Goal: Task Accomplishment & Management: Manage account settings

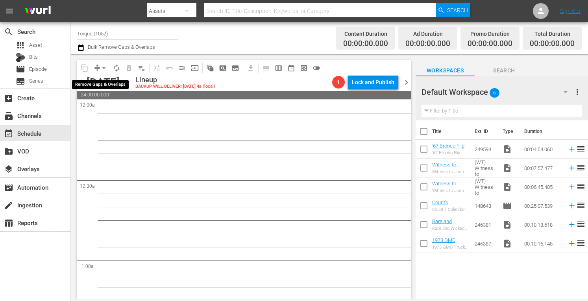
click at [104, 66] on span "arrow_drop_down" at bounding box center [104, 68] width 8 height 8
click at [99, 85] on li "Align to Midnight" at bounding box center [104, 84] width 65 height 13
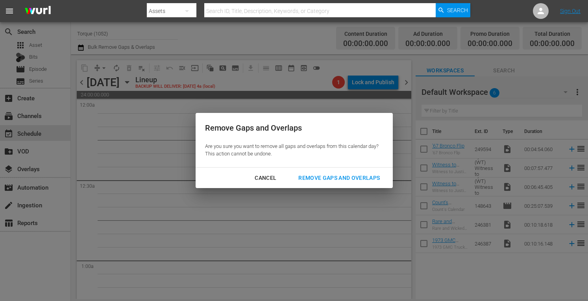
click at [320, 177] on div "Remove Gaps and Overlaps" at bounding box center [339, 178] width 94 height 10
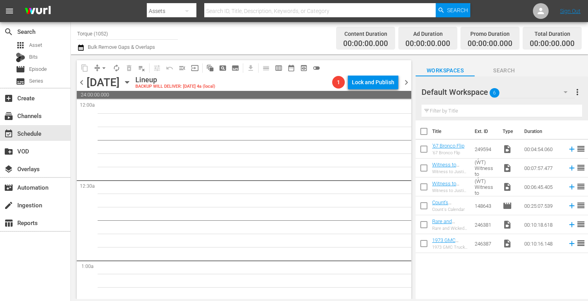
click at [131, 84] on icon "button" at bounding box center [127, 82] width 9 height 9
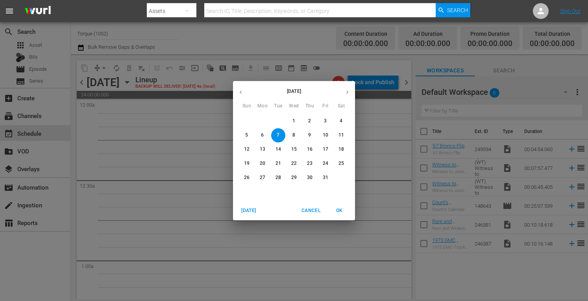
click at [263, 162] on p "20" at bounding box center [263, 163] width 6 height 7
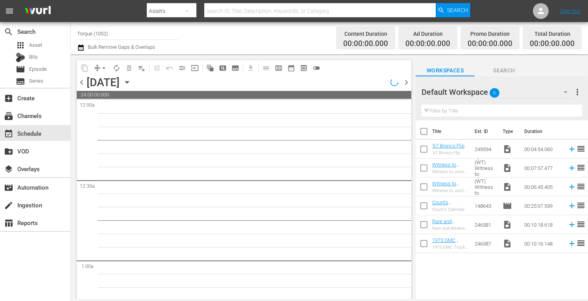
click at [129, 82] on icon "button" at bounding box center [127, 82] width 4 height 2
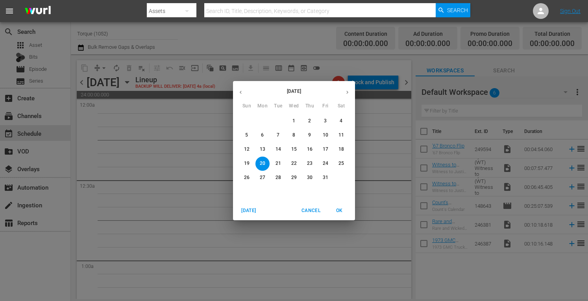
click at [239, 91] on icon "button" at bounding box center [241, 92] width 6 height 6
click at [264, 167] on button "22" at bounding box center [263, 164] width 14 height 14
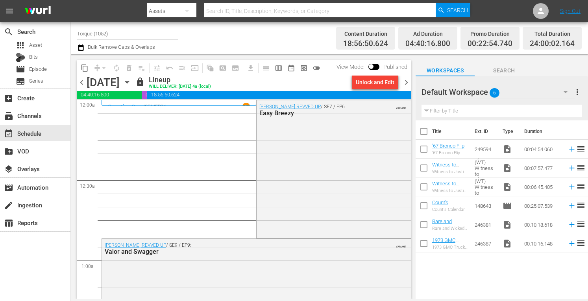
click at [407, 81] on span "chevron_right" at bounding box center [407, 83] width 10 height 10
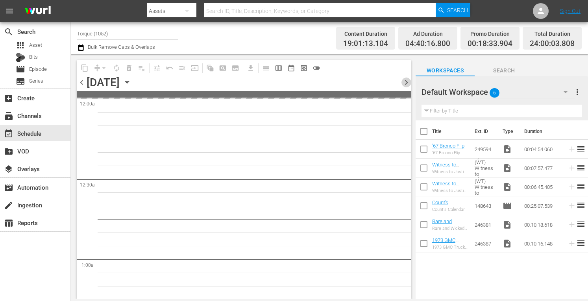
click at [407, 81] on span "chevron_right" at bounding box center [407, 83] width 10 height 10
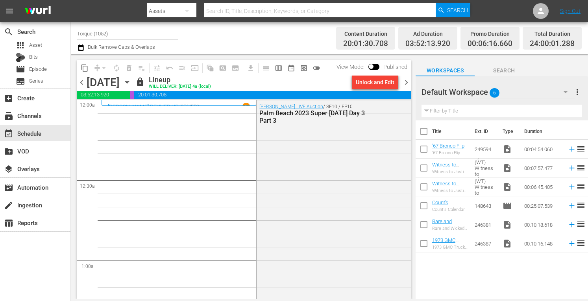
click at [407, 81] on span "chevron_right" at bounding box center [407, 83] width 10 height 10
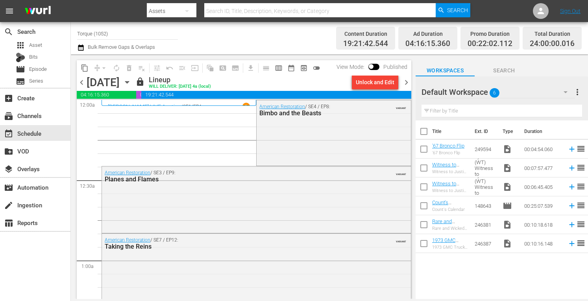
click at [407, 81] on span "chevron_right" at bounding box center [407, 83] width 10 height 10
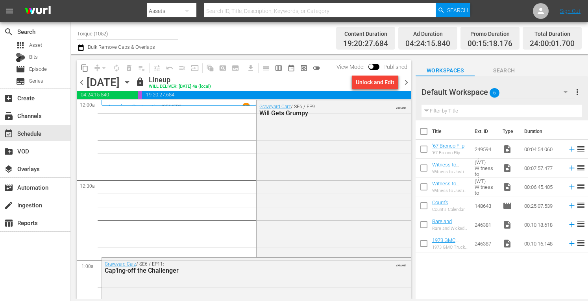
click at [407, 81] on span "chevron_right" at bounding box center [407, 83] width 10 height 10
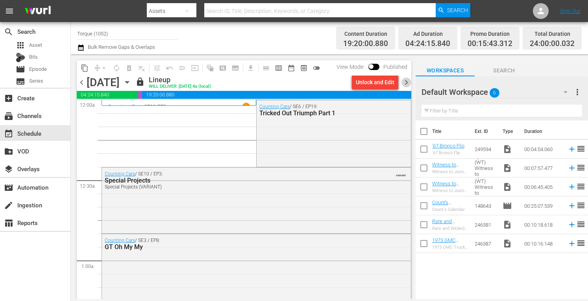
click at [407, 81] on span "chevron_right" at bounding box center [407, 83] width 10 height 10
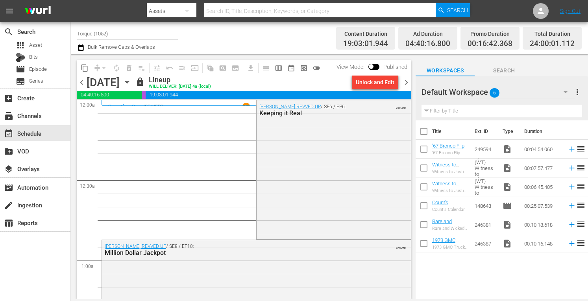
click at [406, 82] on span "chevron_right" at bounding box center [407, 83] width 10 height 10
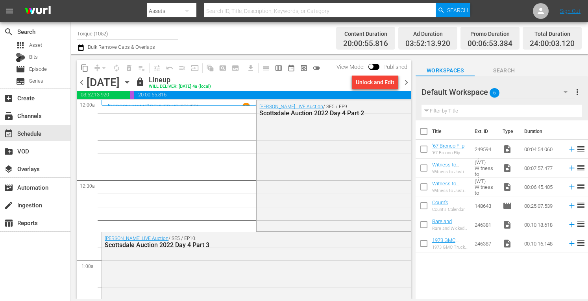
click at [406, 82] on span "chevron_right" at bounding box center [407, 83] width 10 height 10
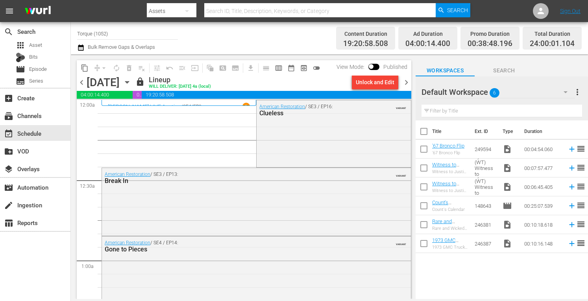
click at [406, 82] on span "chevron_right" at bounding box center [407, 83] width 10 height 10
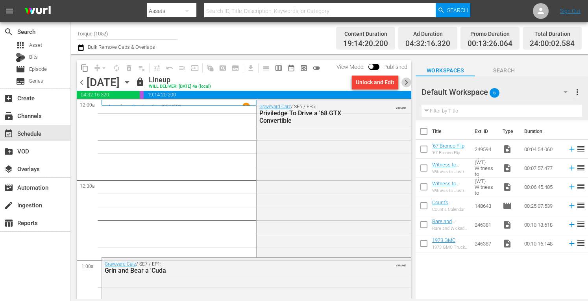
click at [406, 82] on span "chevron_right" at bounding box center [407, 83] width 10 height 10
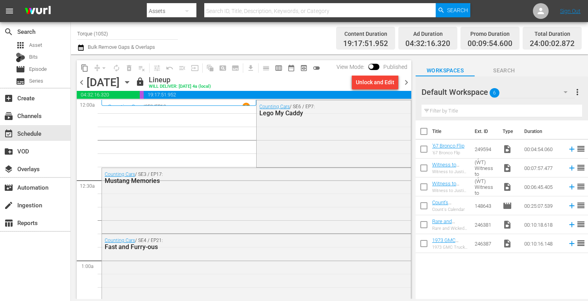
click at [406, 82] on span "chevron_right" at bounding box center [407, 83] width 10 height 10
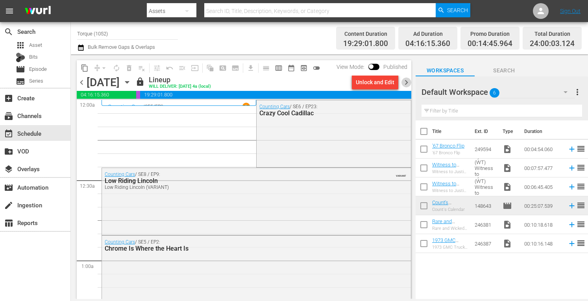
click at [406, 82] on span "chevron_right" at bounding box center [407, 83] width 10 height 10
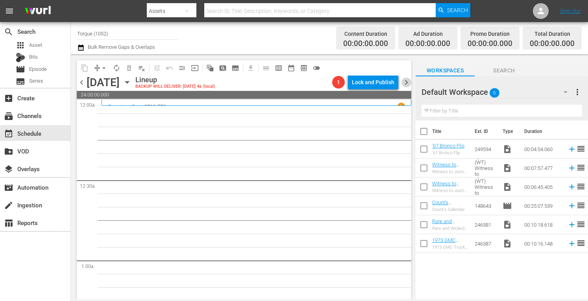
click at [406, 82] on span "chevron_right" at bounding box center [407, 83] width 10 height 10
click at [79, 84] on span "chevron_left" at bounding box center [82, 83] width 10 height 10
click at [408, 82] on span "chevron_right" at bounding box center [407, 83] width 10 height 10
click at [82, 82] on span "chevron_left" at bounding box center [82, 83] width 10 height 10
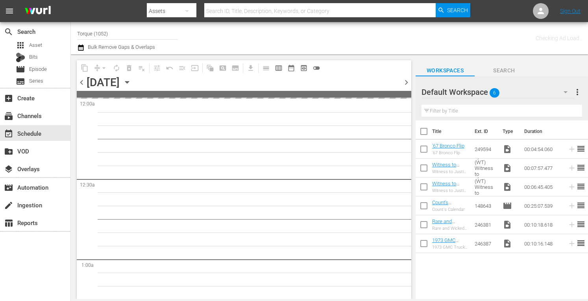
click at [82, 82] on span "chevron_left" at bounding box center [82, 83] width 10 height 10
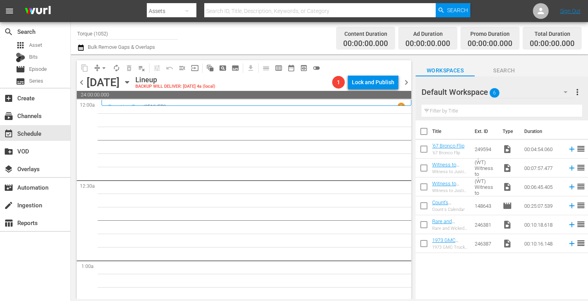
click at [130, 34] on input "Torque (1052)" at bounding box center [127, 33] width 101 height 19
type input "T"
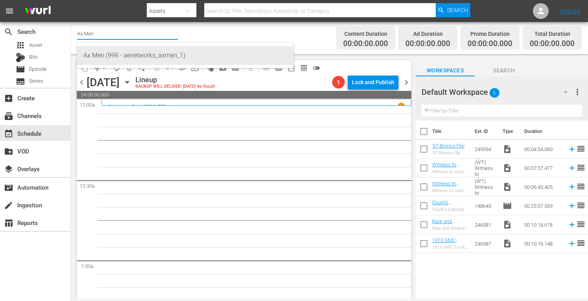
click at [118, 56] on div "Ax Men (998 - aenetworks_axmen_1)" at bounding box center [185, 55] width 204 height 19
type input "Alone Presented By History (1556 - aenetworks_alone_1)"
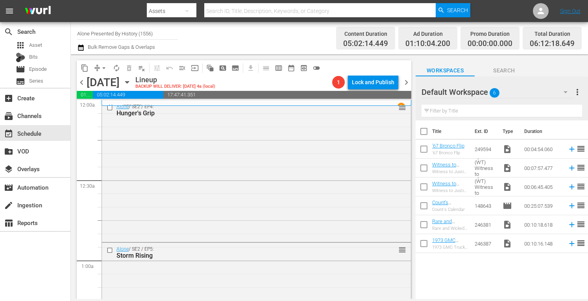
click at [82, 81] on span "chevron_left" at bounding box center [82, 83] width 10 height 10
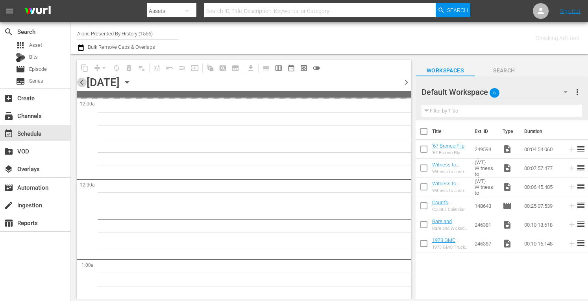
click at [82, 81] on span "chevron_left" at bounding box center [82, 83] width 10 height 10
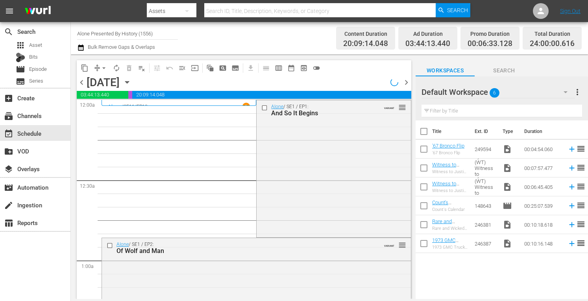
click at [131, 83] on icon "button" at bounding box center [127, 82] width 9 height 9
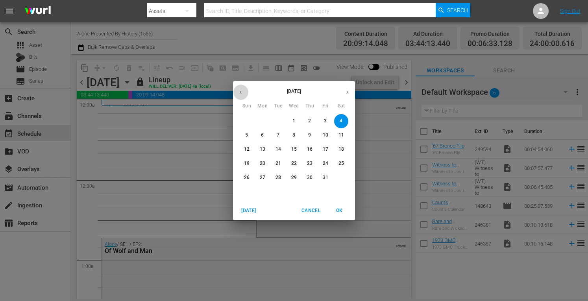
click at [240, 90] on icon "button" at bounding box center [241, 92] width 6 height 6
click at [265, 160] on p "22" at bounding box center [263, 163] width 6 height 7
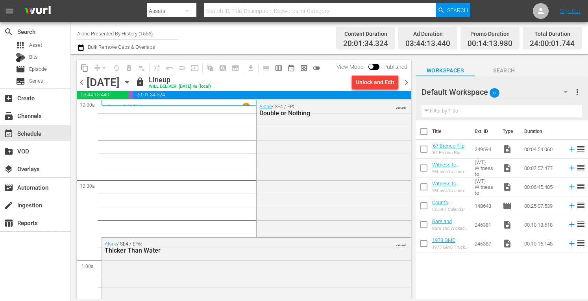
click at [406, 81] on span "chevron_right" at bounding box center [407, 83] width 10 height 10
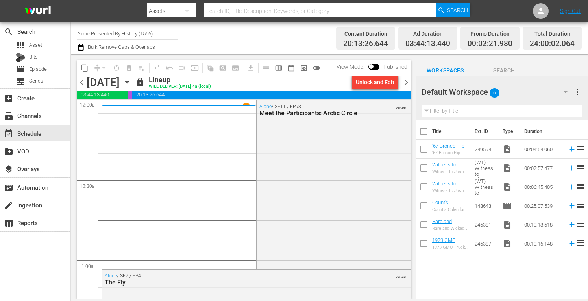
click at [162, 33] on input "Alone Presented By History (1556)" at bounding box center [127, 33] width 101 height 19
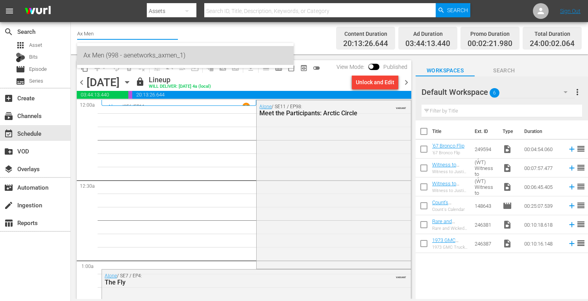
click at [127, 54] on div "Ax Men (998 - aenetworks_axmen_1)" at bounding box center [185, 55] width 204 height 19
type input "Ax Men (998 - aenetworks_axmen_1)"
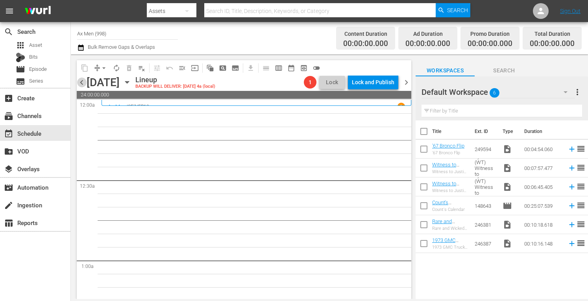
click at [80, 81] on span "chevron_left" at bounding box center [82, 83] width 10 height 10
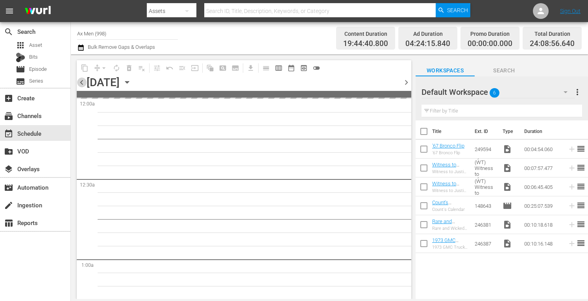
click at [80, 81] on span "chevron_left" at bounding box center [82, 83] width 10 height 10
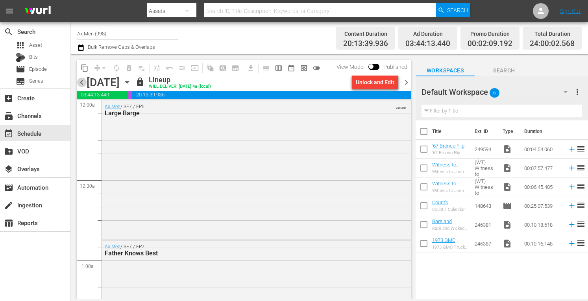
click at [80, 81] on span "chevron_left" at bounding box center [82, 83] width 10 height 10
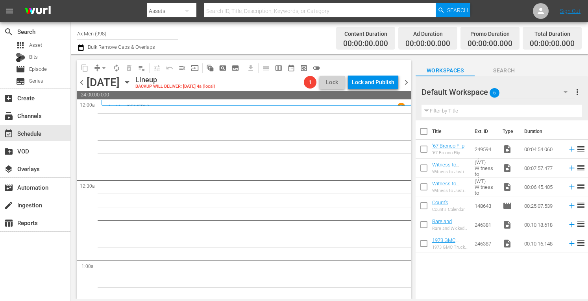
click at [409, 81] on span "chevron_right" at bounding box center [407, 83] width 10 height 10
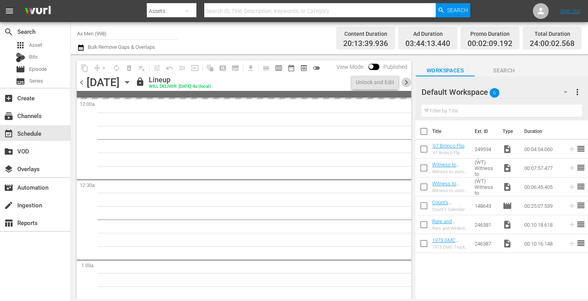
click at [409, 81] on span "chevron_right" at bounding box center [407, 83] width 10 height 10
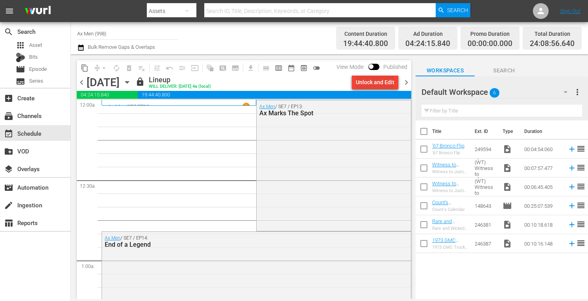
click at [376, 85] on div "Unlock and Edit" at bounding box center [375, 82] width 39 height 14
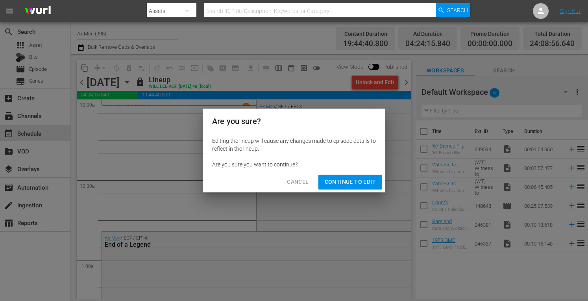
click at [348, 180] on span "Continue to Edit" at bounding box center [350, 182] width 51 height 10
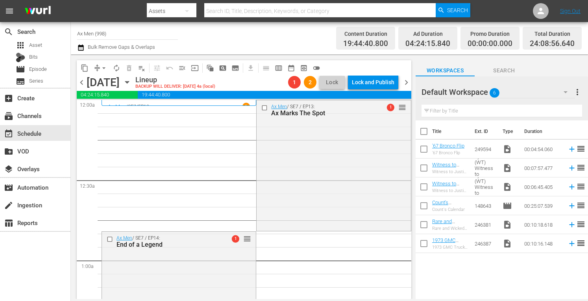
click at [348, 180] on div "Ax Men / SE7 / EP13: Ax Marks The Spot 1 reorder" at bounding box center [334, 164] width 154 height 129
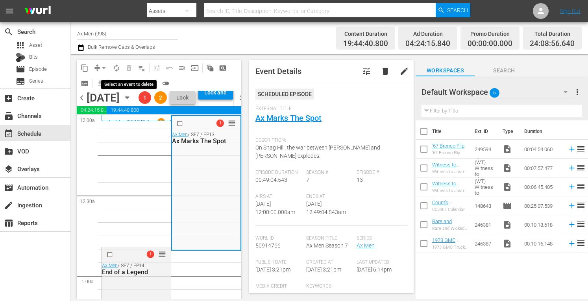
click at [125, 69] on span "delete_forever_outlined" at bounding box center [129, 68] width 13 height 13
click at [104, 66] on span "arrow_drop_down" at bounding box center [104, 68] width 8 height 8
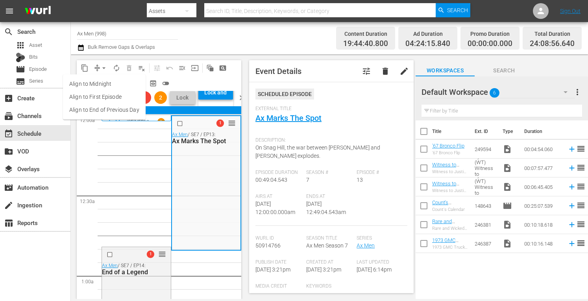
click at [99, 85] on li "Align to Midnight" at bounding box center [104, 84] width 83 height 13
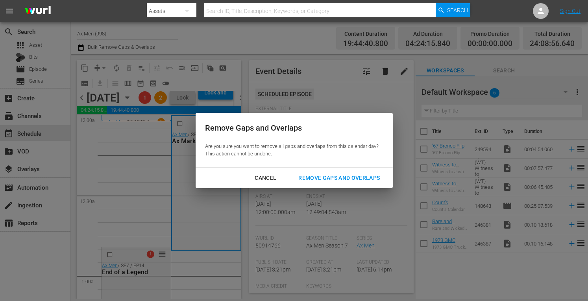
click at [309, 176] on div "Remove Gaps and Overlaps" at bounding box center [339, 178] width 94 height 10
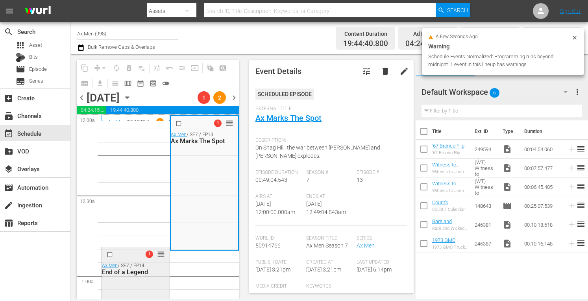
click at [152, 276] on div "End of a Legend" at bounding box center [135, 271] width 66 height 7
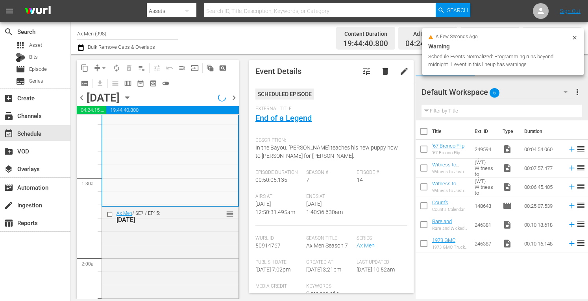
scroll to position [183, 0]
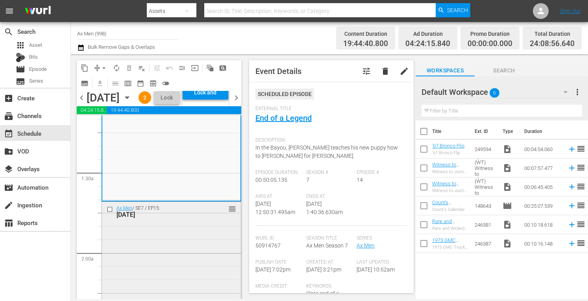
click at [214, 221] on div "Ax Men / SE7 / EP15: Dog Days reorder" at bounding box center [171, 211] width 139 height 19
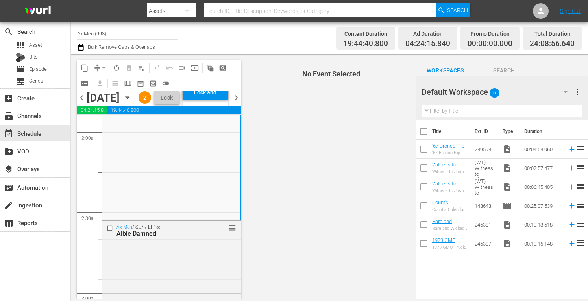
scroll to position [336, 0]
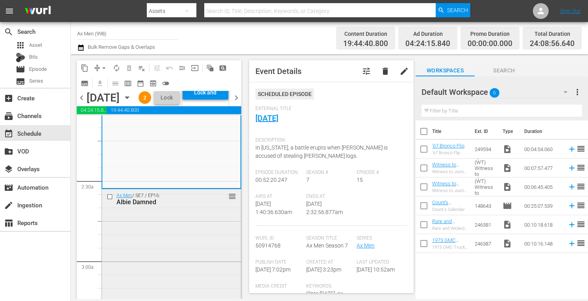
click at [217, 209] on div "Ax Men / SE7 / EP16: Albie Damned reorder" at bounding box center [171, 198] width 139 height 19
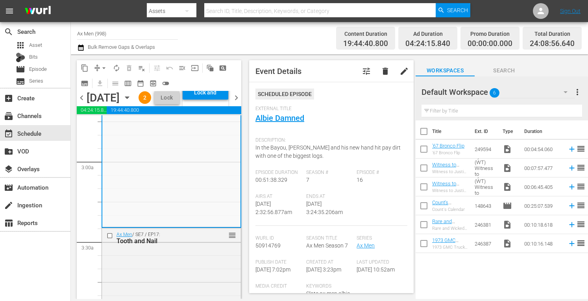
scroll to position [441, 0]
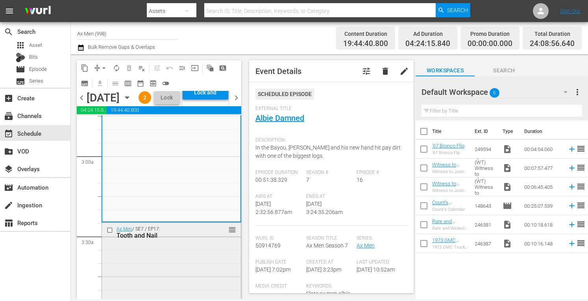
click at [205, 242] on div "Ax Men / SE7 / EP17: Tooth and Nail reorder" at bounding box center [171, 232] width 139 height 19
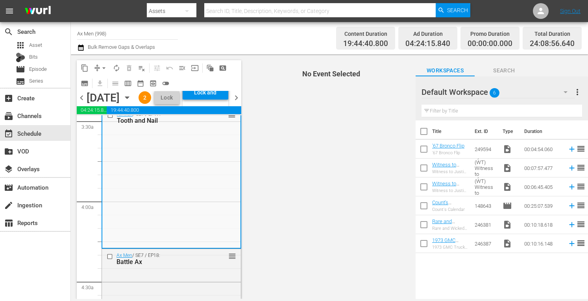
scroll to position [593, 0]
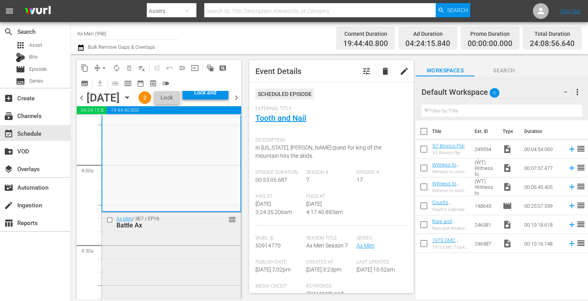
click at [202, 232] on div "Ax Men / SE7 / EP18: Battle Ax reorder" at bounding box center [171, 222] width 139 height 19
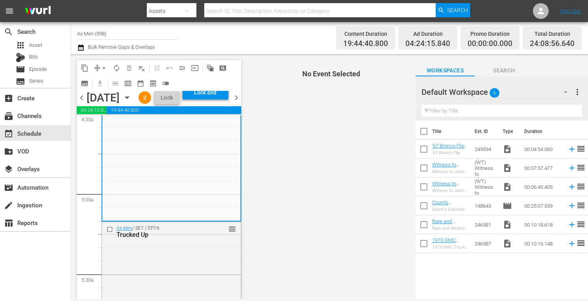
scroll to position [745, 0]
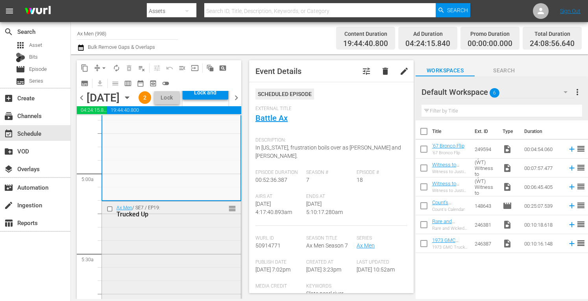
click at [197, 221] on div "Ax Men / SE7 / EP19: Trucked Up reorder" at bounding box center [171, 211] width 139 height 19
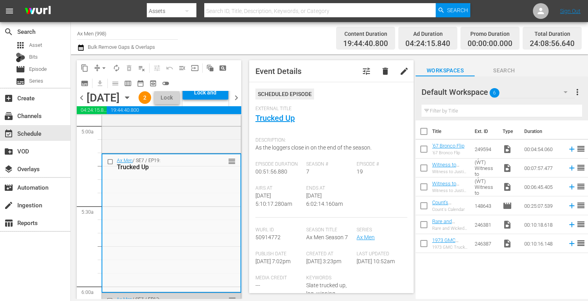
scroll to position [902, 0]
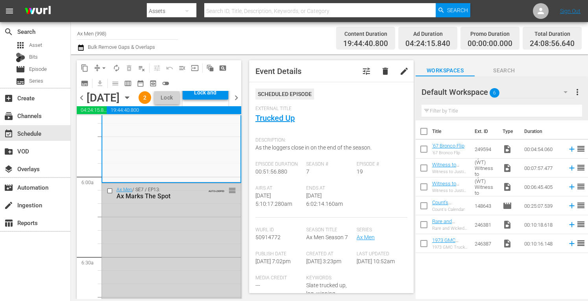
click at [177, 258] on div "Ax Men / SE7 / EP13: Ax Marks The Spot AUTO-LOOPED reorder" at bounding box center [171, 249] width 139 height 133
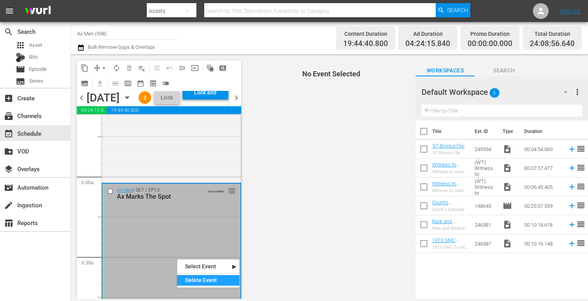
click at [187, 281] on div "Delete Event" at bounding box center [208, 280] width 62 height 11
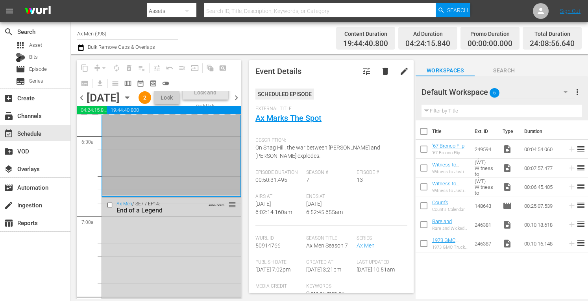
scroll to position [1039, 0]
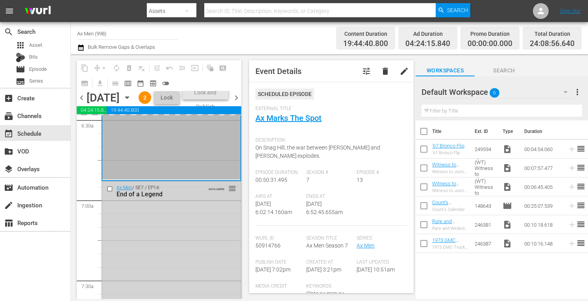
click at [192, 257] on div "Ax Men / SE7 / EP14: End of a Legend AUTO-LOOPED reorder" at bounding box center [171, 247] width 139 height 132
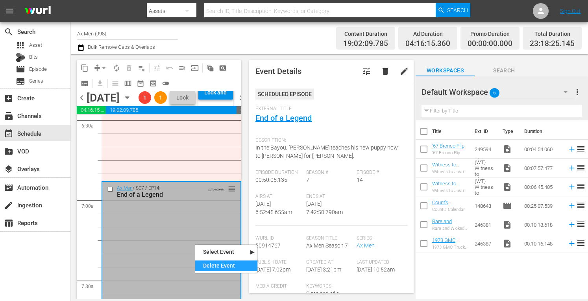
click at [206, 267] on div "Delete Event" at bounding box center [226, 266] width 62 height 11
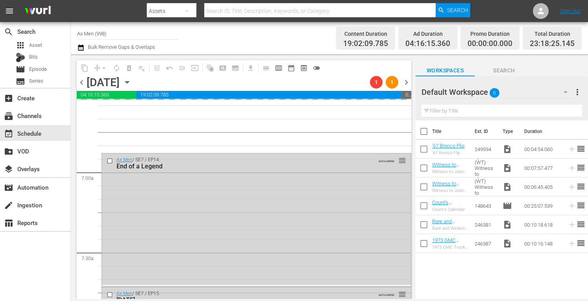
scroll to position [1118, 0]
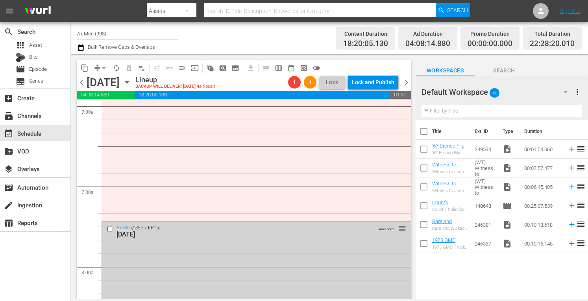
click at [210, 260] on div "Ax Men / SE7 / EP15: Dog Days AUTO-LOOPED reorder" at bounding box center [256, 291] width 309 height 138
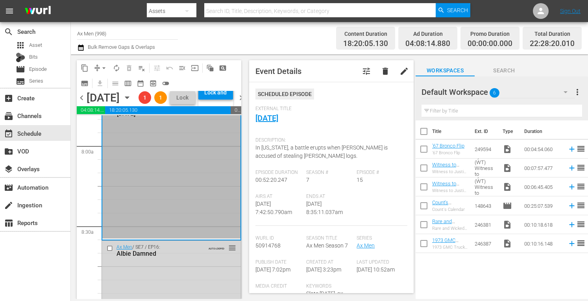
scroll to position [1276, 0]
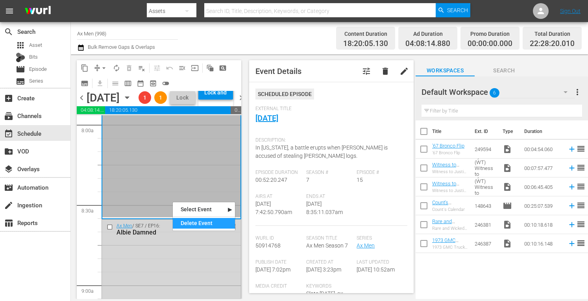
click at [189, 223] on div "Delete Event" at bounding box center [204, 223] width 62 height 11
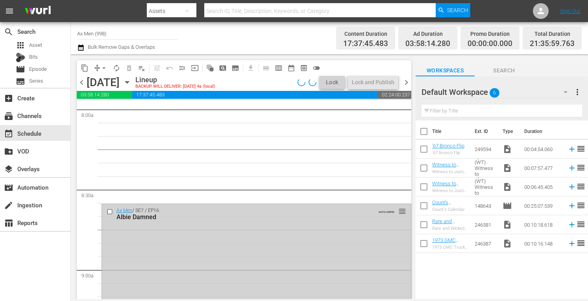
click at [181, 230] on div "Ax Men / SE7 / EP16: Albie Damned AUTO-LOOPED reorder" at bounding box center [256, 272] width 309 height 136
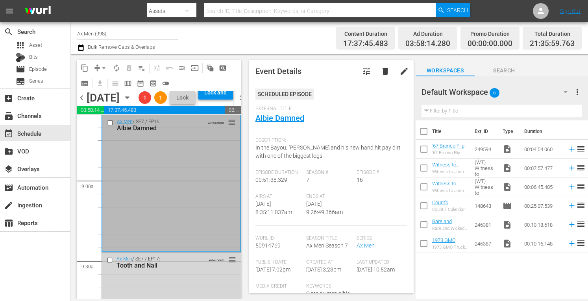
scroll to position [1386, 0]
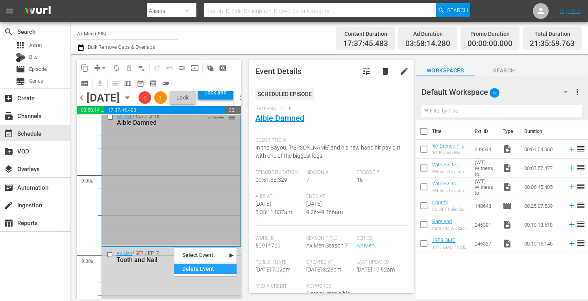
click at [187, 269] on div "Delete Event" at bounding box center [205, 269] width 62 height 11
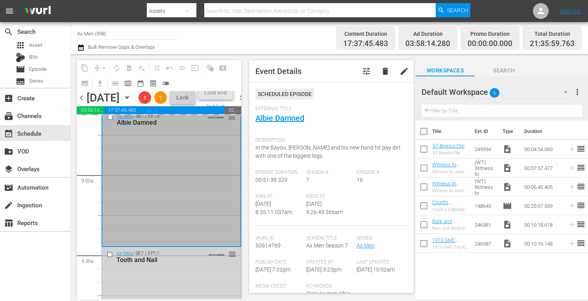
click at [193, 264] on div "Tooth and Nail" at bounding box center [160, 259] width 87 height 7
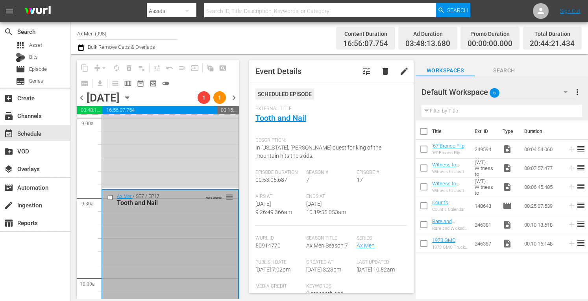
scroll to position [1506, 0]
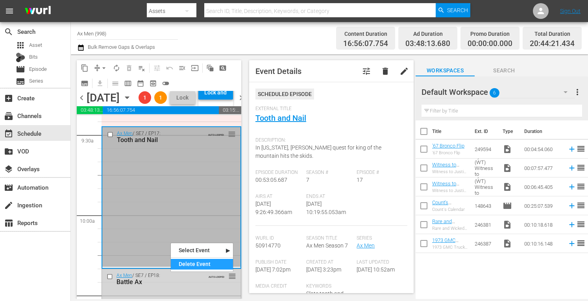
click at [180, 262] on div "Delete Event" at bounding box center [202, 264] width 62 height 11
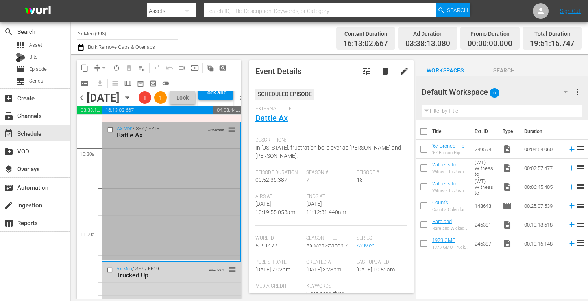
scroll to position [1664, 0]
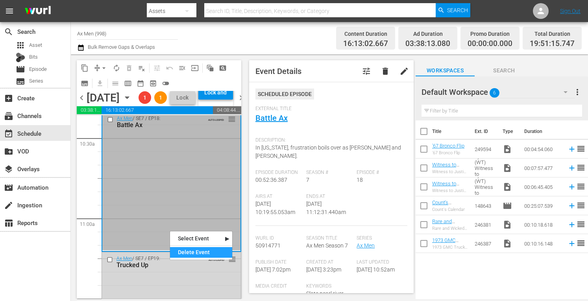
click at [177, 250] on div "Delete Event" at bounding box center [201, 252] width 62 height 11
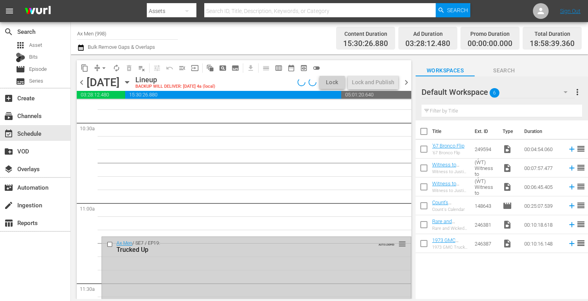
click at [186, 259] on div "Ax Men / SE7 / EP19: Trucked Up AUTO-LOOPED reorder" at bounding box center [256, 305] width 309 height 137
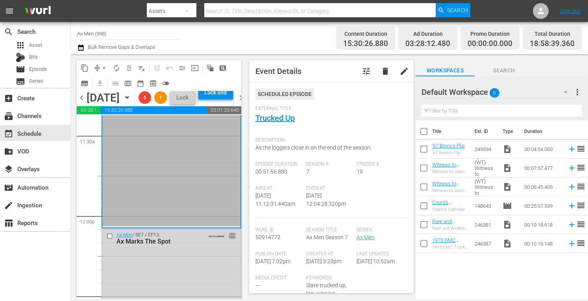
scroll to position [1848, 0]
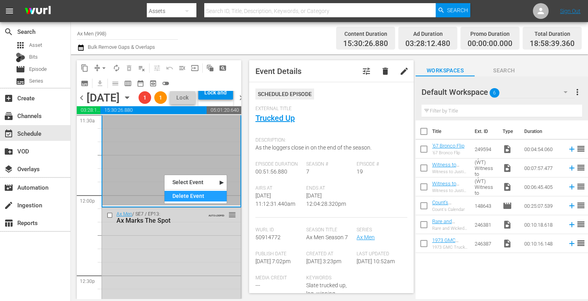
click at [177, 196] on div "Delete Event" at bounding box center [196, 196] width 62 height 11
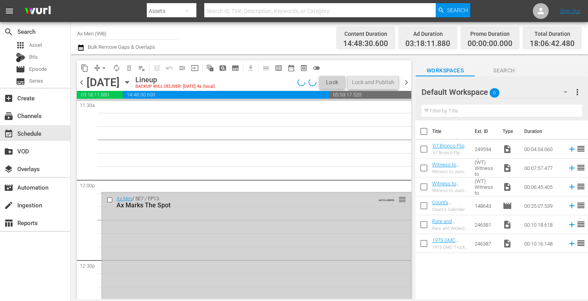
click at [161, 223] on div "Ax Men / SE7 / EP13: Ax Marks The Spot AUTO-LOOPED reorder" at bounding box center [256, 259] width 309 height 133
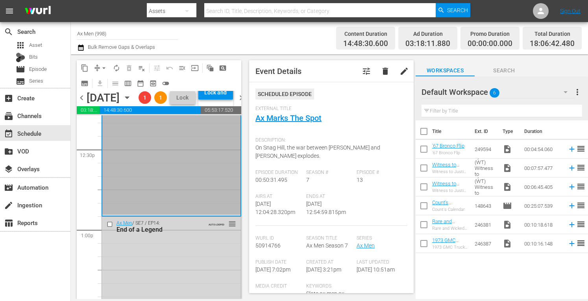
scroll to position [2000, 0]
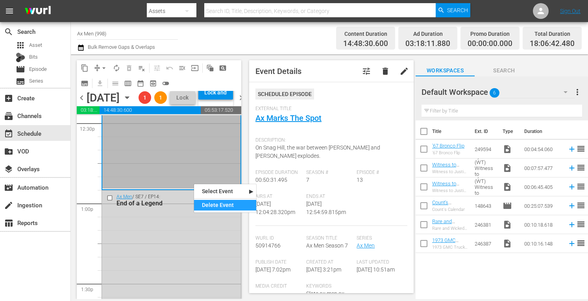
click at [209, 205] on div "Delete Event" at bounding box center [225, 205] width 62 height 11
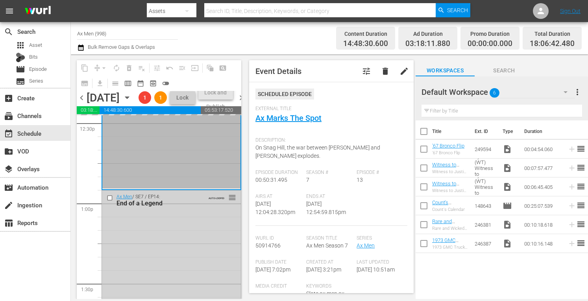
click at [190, 253] on div "Ax Men / SE7 / EP14: End of a Legend AUTO-LOOPED reorder" at bounding box center [171, 257] width 139 height 132
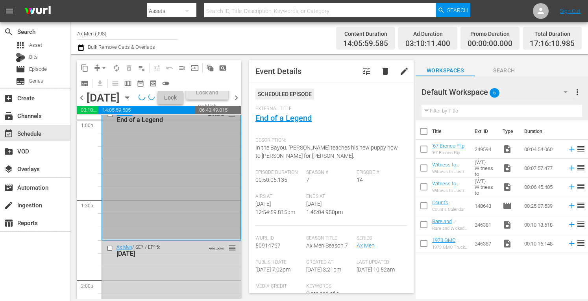
scroll to position [2110, 0]
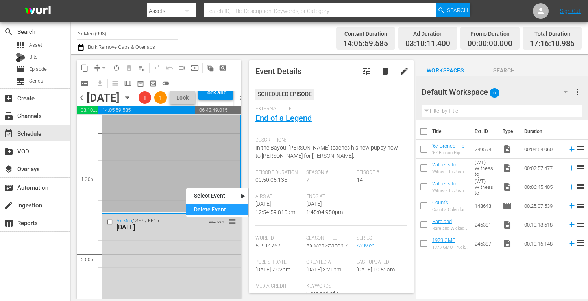
click at [199, 209] on div "Delete Event" at bounding box center [217, 209] width 62 height 11
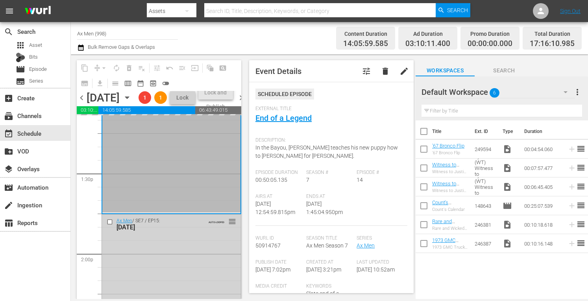
click at [178, 266] on div "Ax Men / SE7 / EP15: Dog Days AUTO-LOOPED reorder" at bounding box center [171, 284] width 139 height 138
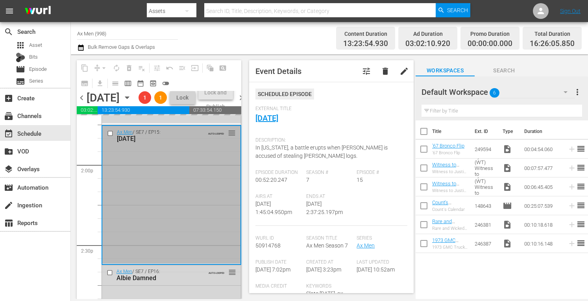
scroll to position [2252, 0]
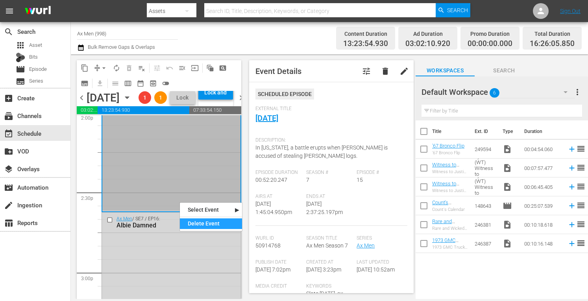
click at [195, 223] on div "Delete Event" at bounding box center [211, 223] width 62 height 11
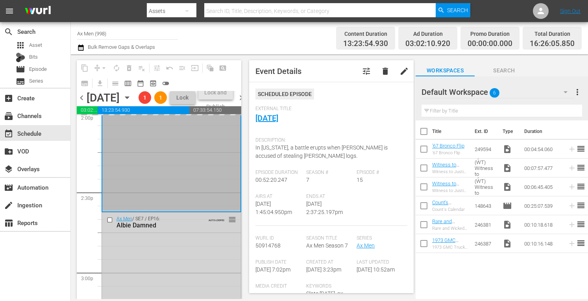
click at [181, 263] on div "Ax Men / SE7 / EP16: Albie Damned AUTO-LOOPED reorder" at bounding box center [171, 281] width 139 height 136
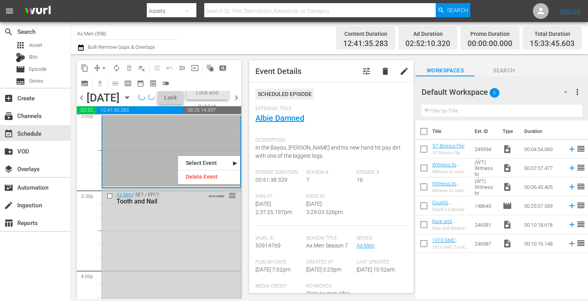
scroll to position [2428, 0]
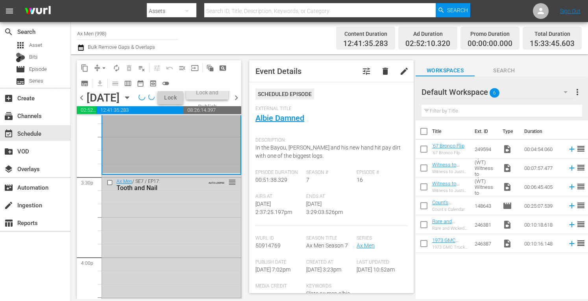
click at [150, 171] on div "Ax Men / SE7 / EP16: Albie Damned AUTO-LOOPED reorder" at bounding box center [171, 105] width 138 height 136
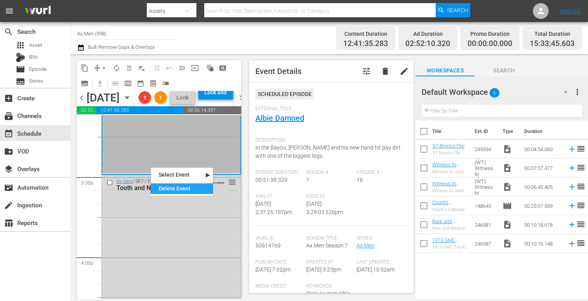
click at [164, 191] on div "Delete Event" at bounding box center [182, 188] width 62 height 11
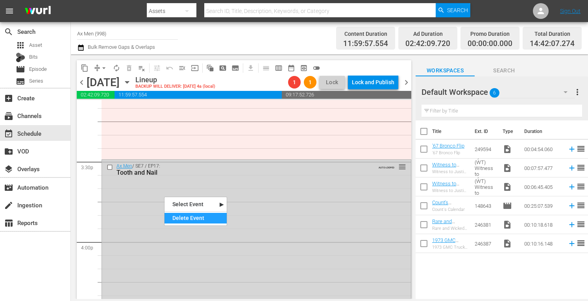
click at [174, 222] on div "Delete Event" at bounding box center [196, 218] width 62 height 11
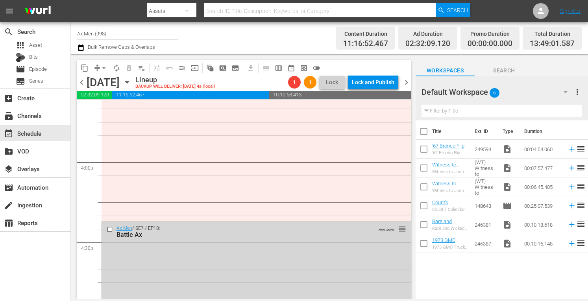
scroll to position [2524, 0]
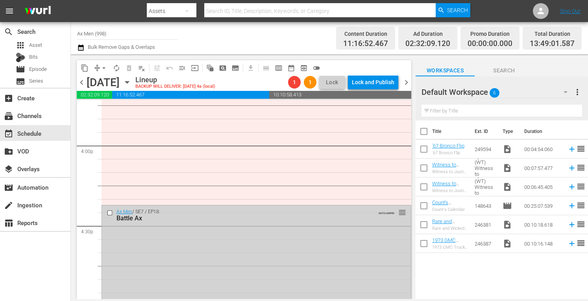
click at [359, 244] on div "Ax Men / SE7 / EP18: Battle Ax AUTO-LOOPED reorder" at bounding box center [256, 275] width 309 height 139
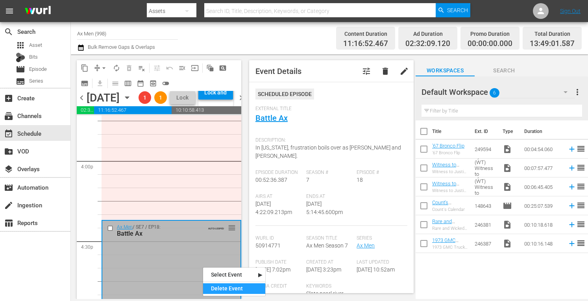
click at [218, 290] on div "Delete Event" at bounding box center [234, 288] width 62 height 11
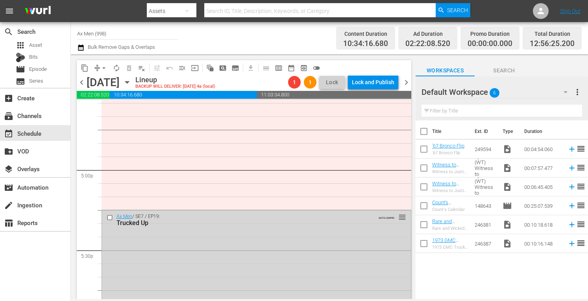
scroll to position [2676, 0]
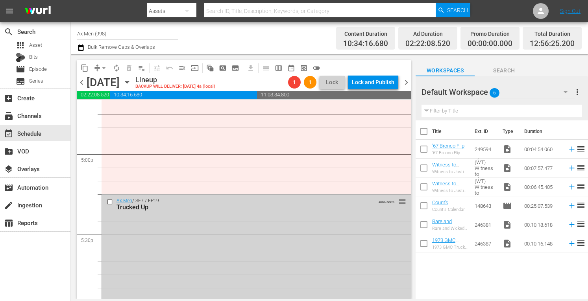
click at [356, 260] on div "Ax Men / SE7 / EP19: Trucked Up AUTO-LOOPED reorder" at bounding box center [256, 262] width 309 height 137
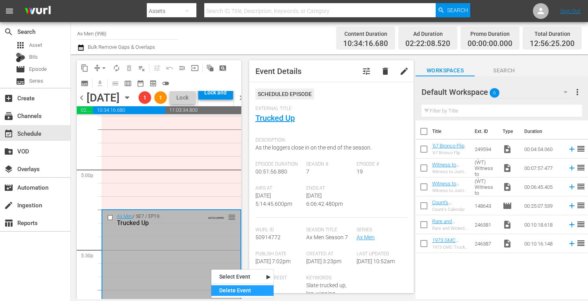
click at [221, 289] on div "Delete Event" at bounding box center [242, 290] width 62 height 11
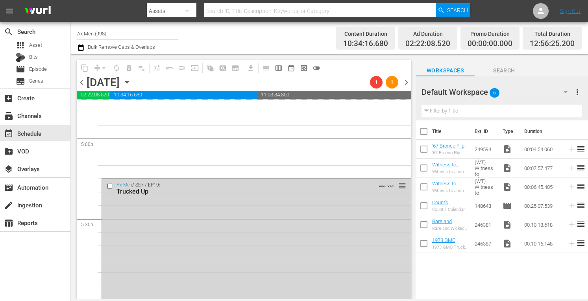
scroll to position [2698, 0]
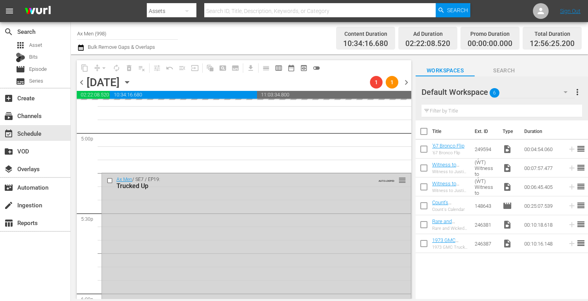
click at [238, 296] on div "Ax Men / SE7 / EP19: Trucked Up AUTO-LOOPED reorder" at bounding box center [256, 241] width 309 height 137
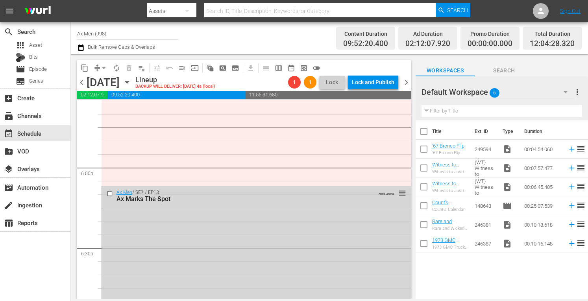
scroll to position [2839, 0]
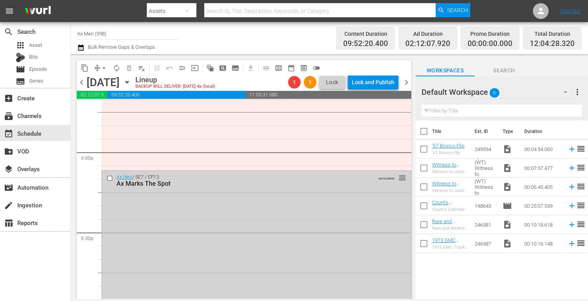
click at [317, 268] on div "Ax Men / SE7 / EP13: Ax Marks The Spot AUTO-LOOPED reorder" at bounding box center [256, 237] width 309 height 133
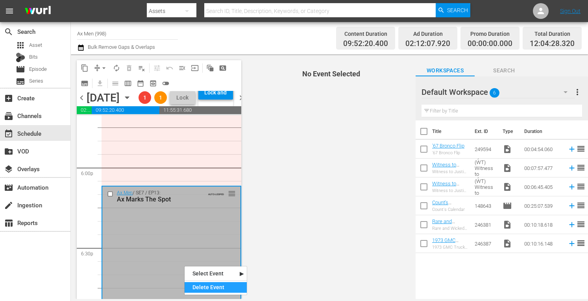
click at [195, 285] on div "Delete Event" at bounding box center [216, 287] width 62 height 11
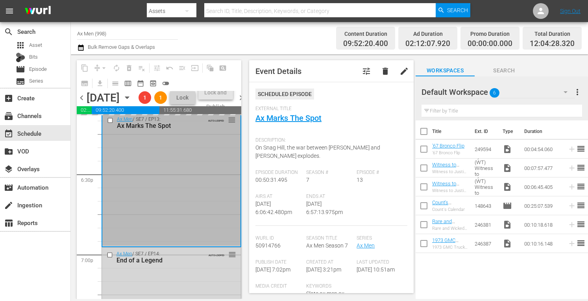
scroll to position [2991, 0]
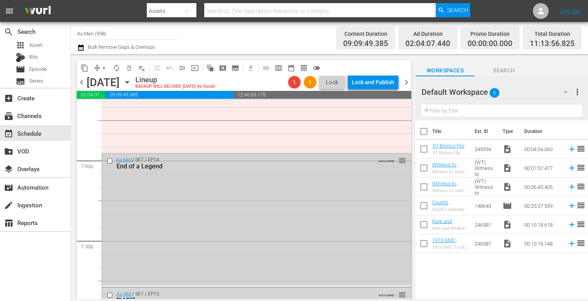
click at [323, 227] on div "Ax Men / SE7 / EP14: End of a Legend AUTO-LOOPED reorder" at bounding box center [256, 220] width 309 height 132
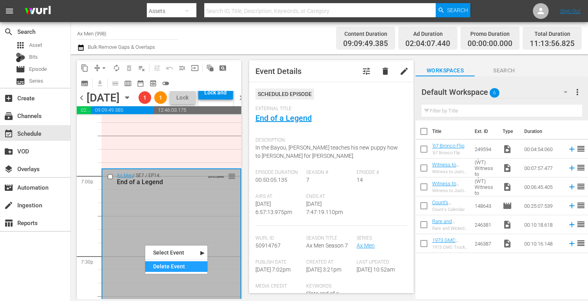
click at [163, 268] on div "Delete Event" at bounding box center [176, 266] width 62 height 11
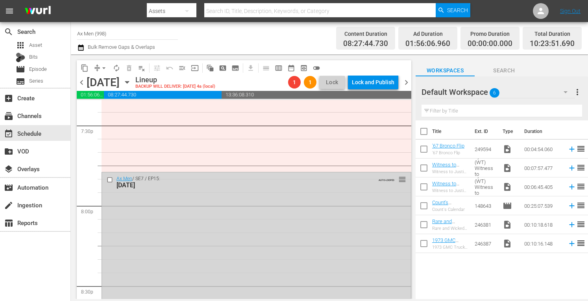
scroll to position [3133, 0]
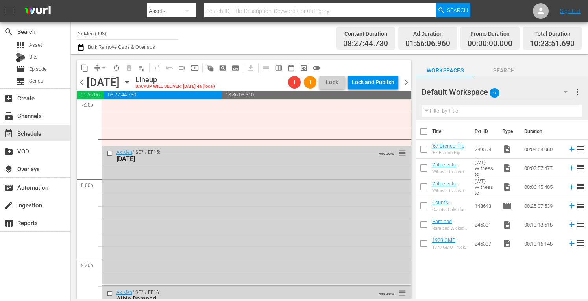
click at [317, 242] on div "Ax Men / SE7 / EP15: Dog Days AUTO-LOOPED reorder" at bounding box center [256, 215] width 309 height 138
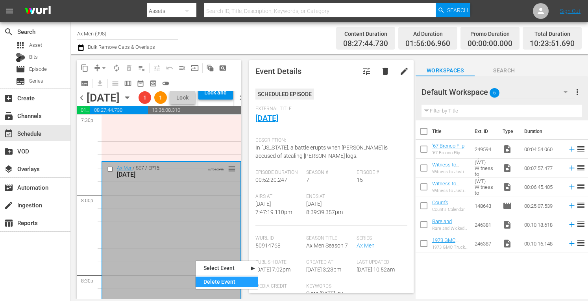
click at [206, 280] on div "Delete Event" at bounding box center [227, 282] width 62 height 11
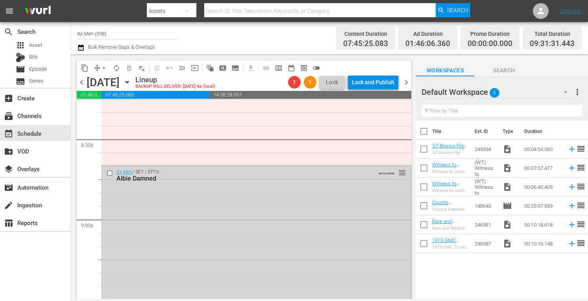
scroll to position [3290, 0]
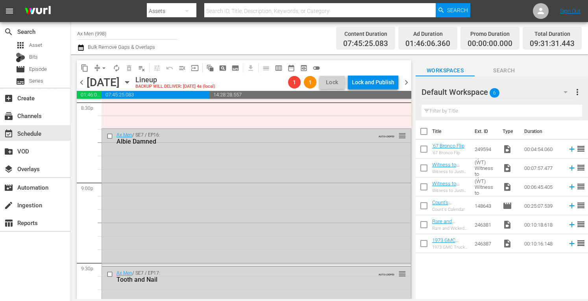
click at [256, 225] on div "Ax Men / SE7 / EP16: Albie Damned AUTO-LOOPED reorder" at bounding box center [256, 197] width 309 height 136
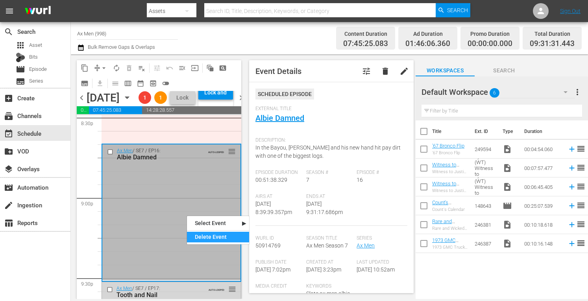
click at [201, 239] on div "Delete Event" at bounding box center [218, 237] width 62 height 11
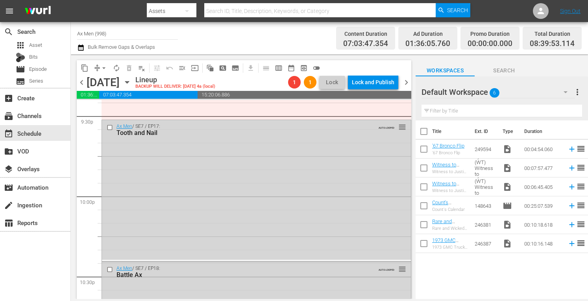
scroll to position [3448, 0]
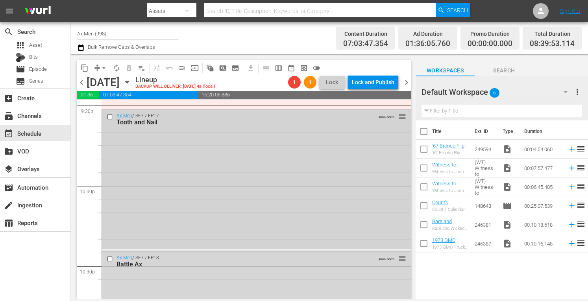
click at [283, 208] on div "Ax Men / SE7 / EP17: Tooth and Nail AUTO-LOOPED reorder" at bounding box center [256, 179] width 309 height 140
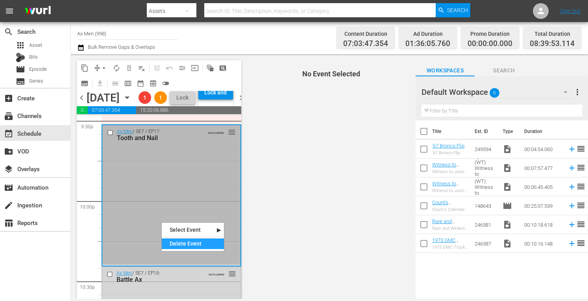
click at [177, 243] on div "Delete Event" at bounding box center [193, 244] width 62 height 11
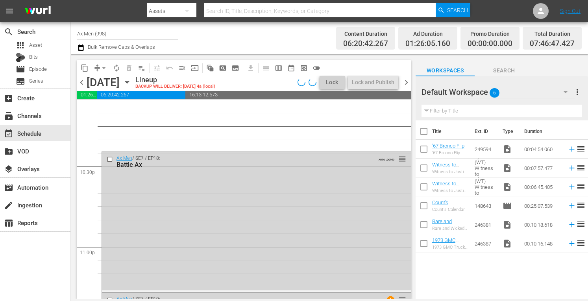
scroll to position [3563, 0]
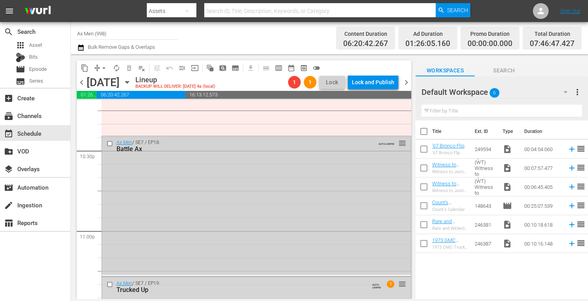
click at [318, 227] on div "Ax Men / SE7 / EP18: Battle Ax AUTO-LOOPED reorder" at bounding box center [256, 205] width 309 height 139
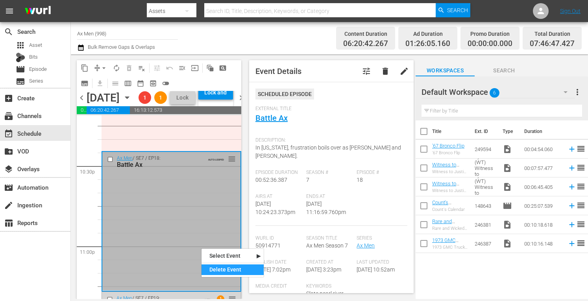
click at [214, 270] on div "Delete Event" at bounding box center [233, 270] width 62 height 11
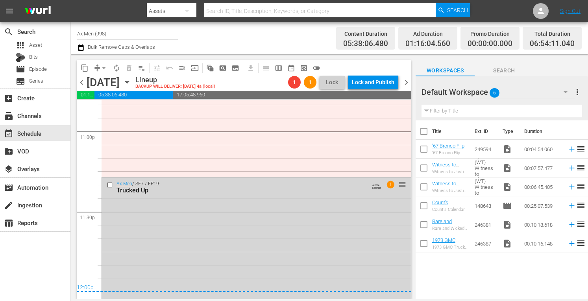
scroll to position [3679, 0]
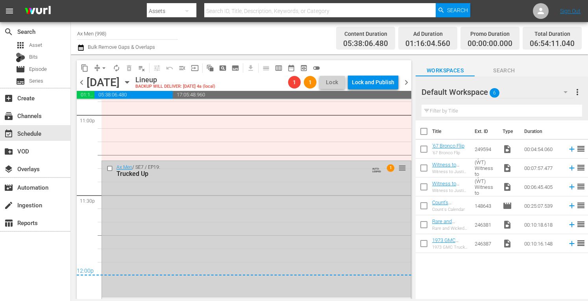
click at [303, 222] on div "Ax Men / SE7 / EP19: Trucked Up AUTO-LOOPED 1 reorder" at bounding box center [256, 229] width 309 height 137
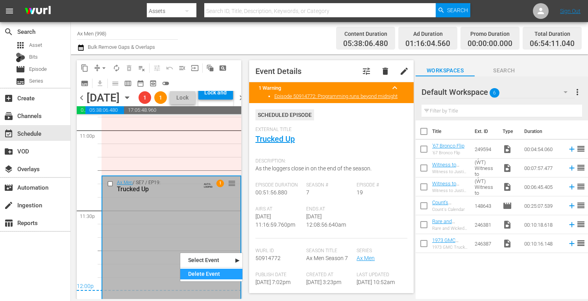
click at [194, 272] on div "Delete Event" at bounding box center [211, 274] width 62 height 11
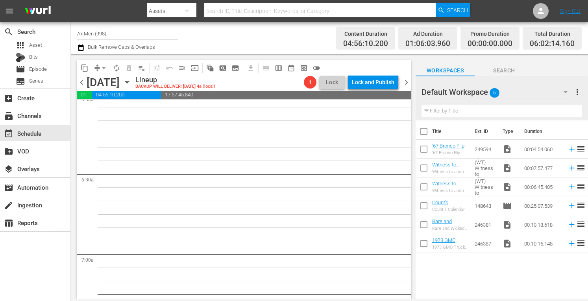
scroll to position [0, 0]
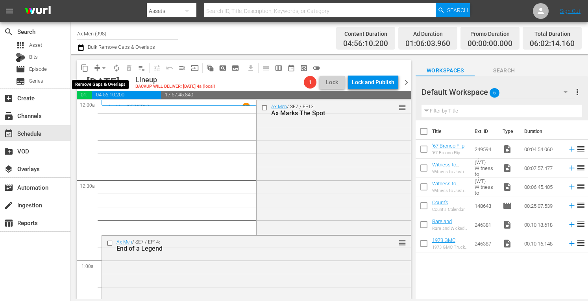
click at [104, 66] on span "arrow_drop_down" at bounding box center [104, 68] width 8 height 8
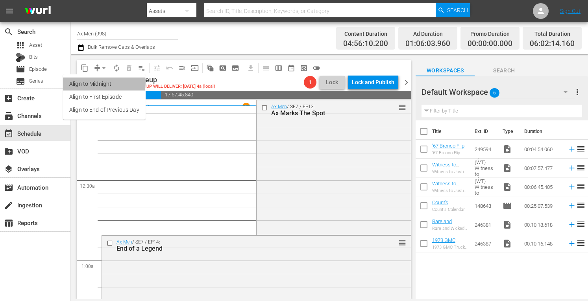
click at [103, 82] on li "Align to Midnight" at bounding box center [104, 84] width 83 height 13
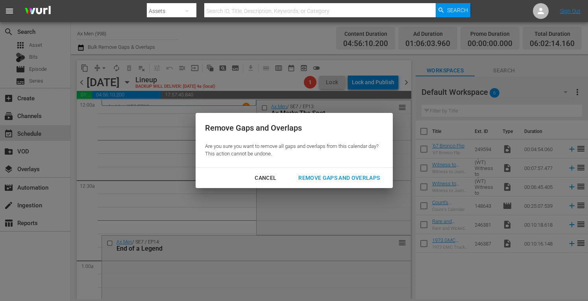
click at [309, 178] on div "Remove Gaps and Overlaps" at bounding box center [339, 178] width 94 height 10
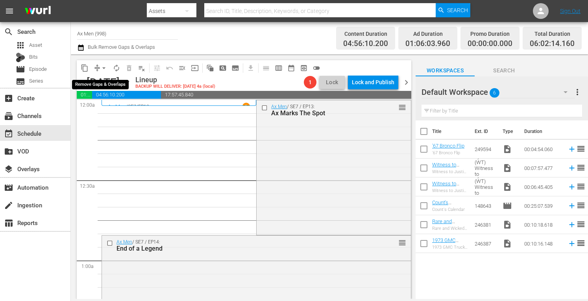
click at [103, 66] on span "arrow_drop_down" at bounding box center [104, 68] width 8 height 8
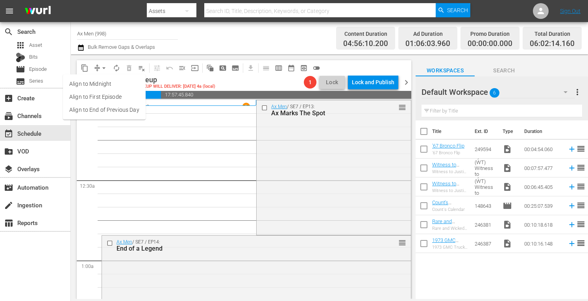
click at [98, 83] on li "Align to Midnight" at bounding box center [104, 84] width 83 height 13
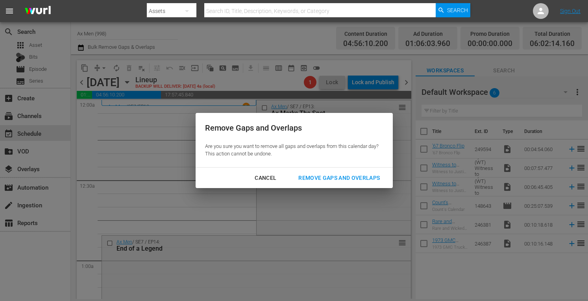
click at [324, 178] on div "Remove Gaps and Overlaps" at bounding box center [339, 178] width 94 height 10
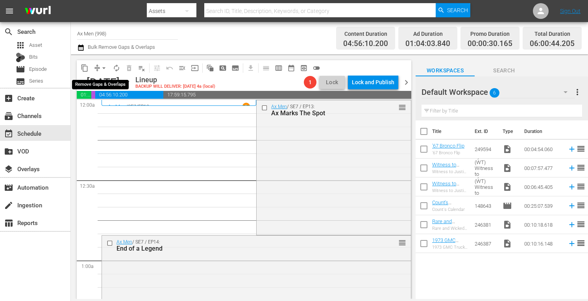
click at [105, 67] on span "arrow_drop_down" at bounding box center [104, 68] width 8 height 8
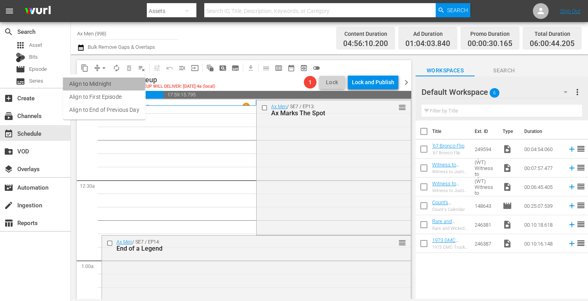
click at [103, 83] on li "Align to Midnight" at bounding box center [104, 84] width 83 height 13
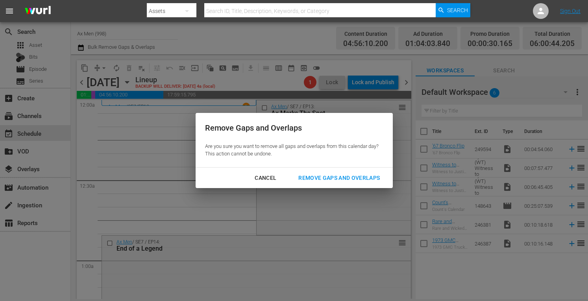
click at [322, 176] on div "Remove Gaps and Overlaps" at bounding box center [339, 178] width 94 height 10
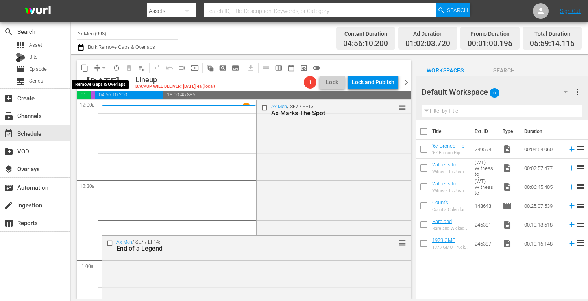
click at [102, 67] on span "arrow_drop_down" at bounding box center [104, 68] width 8 height 8
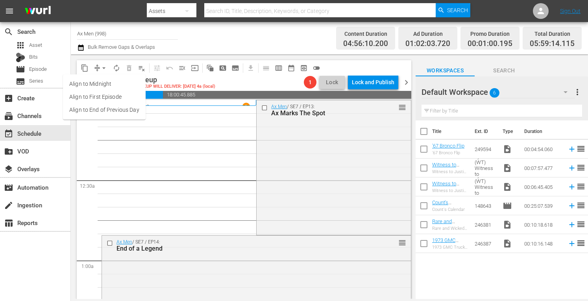
click at [100, 84] on li "Align to Midnight" at bounding box center [104, 84] width 83 height 13
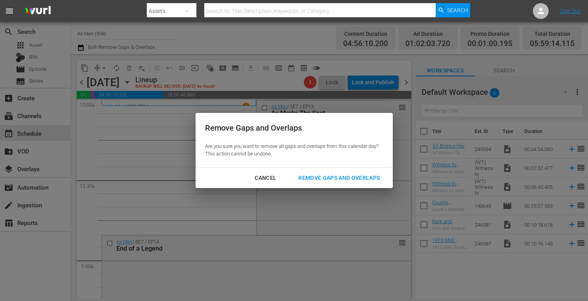
click at [311, 177] on div "Remove Gaps and Overlaps" at bounding box center [339, 178] width 94 height 10
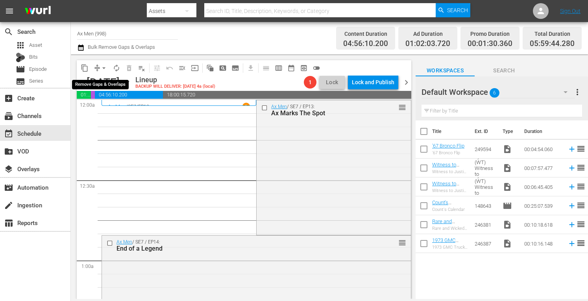
click at [104, 64] on span "arrow_drop_down" at bounding box center [104, 68] width 8 height 8
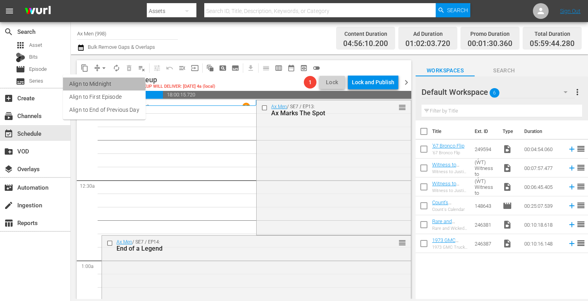
click at [98, 86] on li "Align to Midnight" at bounding box center [104, 84] width 83 height 13
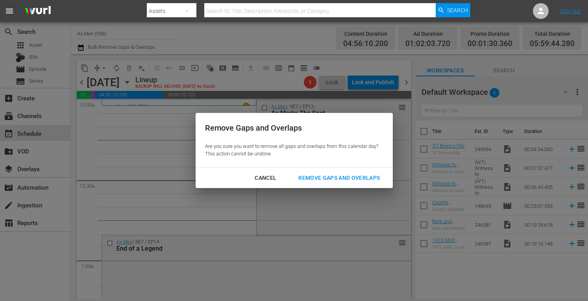
click at [319, 176] on div "Remove Gaps and Overlaps" at bounding box center [339, 178] width 94 height 10
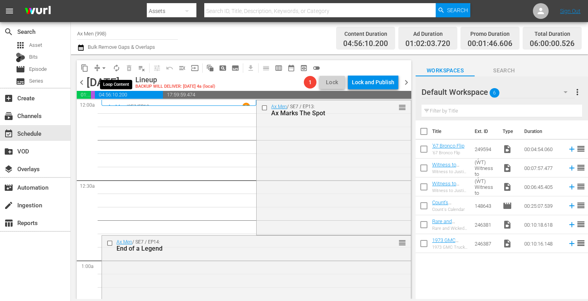
click at [117, 67] on span "autorenew_outlined" at bounding box center [117, 68] width 8 height 8
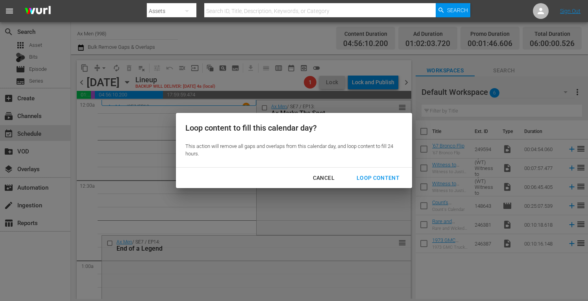
click at [371, 177] on div "Loop Content" at bounding box center [378, 178] width 56 height 10
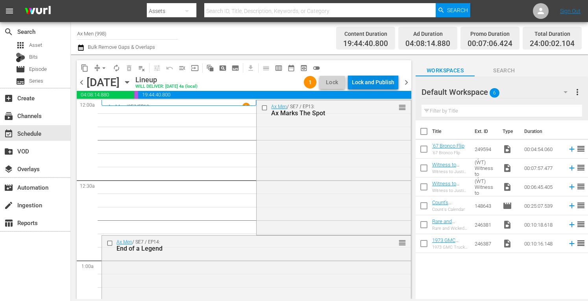
click at [374, 81] on div "Lock and Publish" at bounding box center [373, 82] width 43 height 14
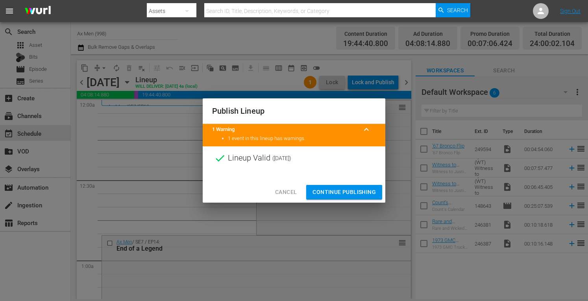
click at [359, 188] on span "Continue Publishing" at bounding box center [344, 192] width 63 height 10
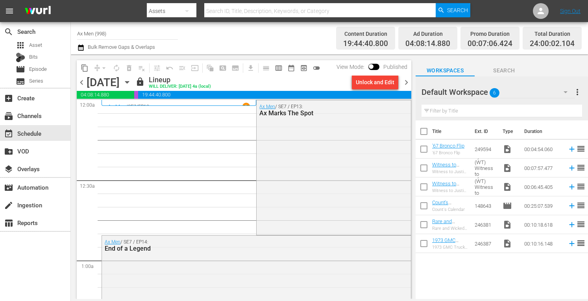
click at [407, 82] on span "chevron_right" at bounding box center [407, 83] width 10 height 10
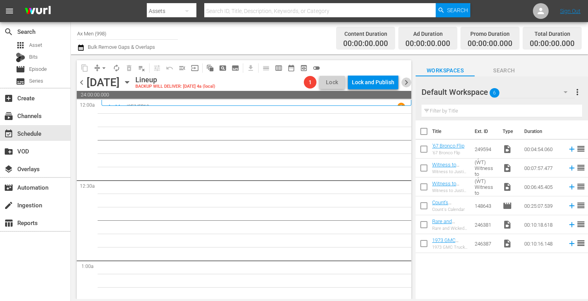
click at [406, 80] on span "chevron_right" at bounding box center [407, 83] width 10 height 10
click at [405, 83] on span "chevron_right" at bounding box center [407, 83] width 10 height 10
click at [80, 81] on span "chevron_left" at bounding box center [82, 83] width 10 height 10
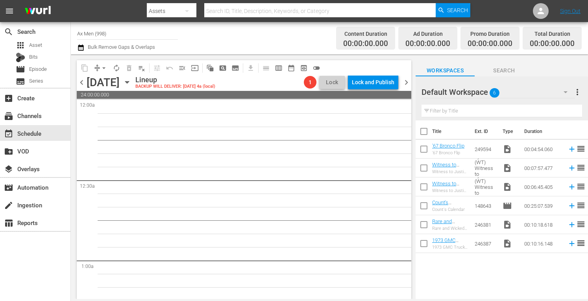
click at [80, 81] on span "chevron_left" at bounding box center [82, 83] width 10 height 10
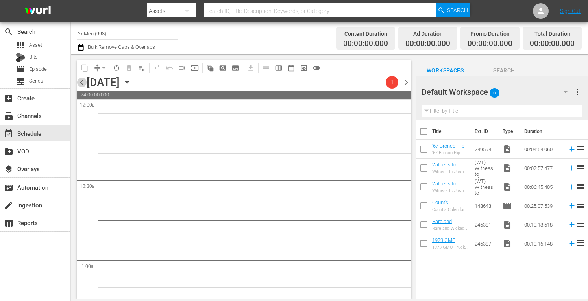
click at [80, 81] on span "chevron_left" at bounding box center [82, 83] width 10 height 10
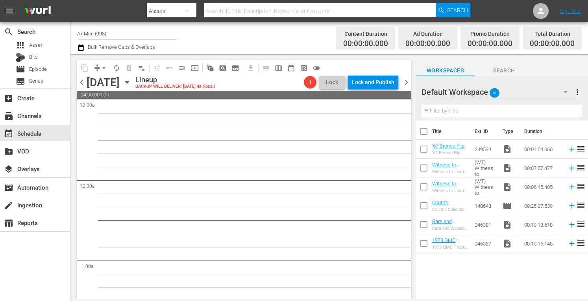
drag, startPoint x: 80, startPoint y: 81, endPoint x: 155, endPoint y: 41, distance: 84.9
click at [155, 41] on input "Ax Men (998)" at bounding box center [127, 33] width 101 height 19
click at [82, 82] on span "chevron_left" at bounding box center [82, 83] width 10 height 10
click at [84, 82] on span "chevron_left" at bounding box center [82, 83] width 10 height 10
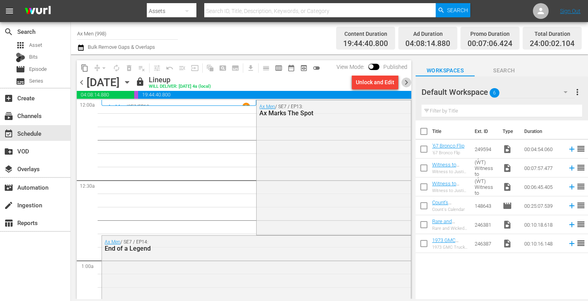
click at [407, 81] on span "chevron_right" at bounding box center [407, 83] width 10 height 10
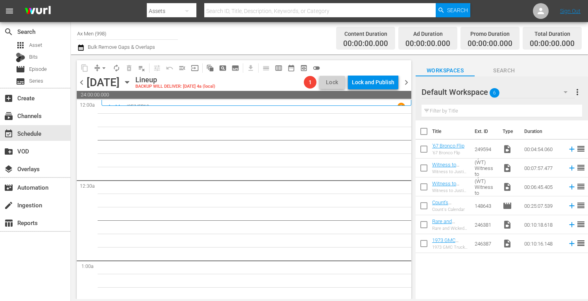
click at [116, 34] on input "Ax Men (998)" at bounding box center [127, 33] width 101 height 19
type input "A"
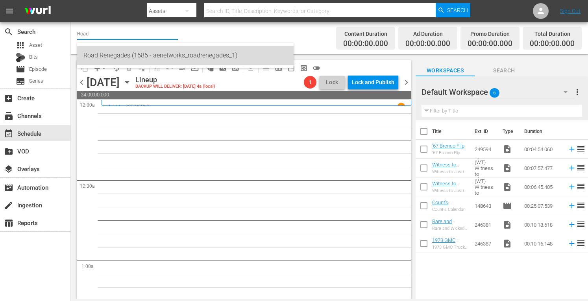
click at [109, 52] on div "Road Renegades (1686 - aenetworks_roadrenegades_1)" at bounding box center [185, 55] width 204 height 19
type input "Road Renegades (1686 - aenetworks_roadrenegades_1)"
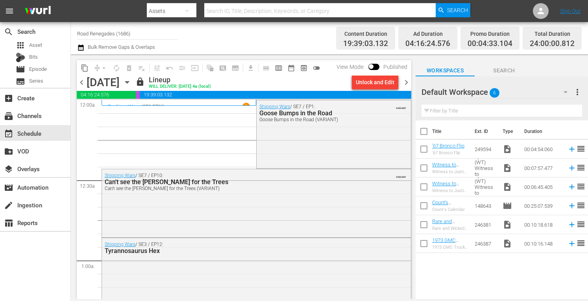
click at [408, 84] on span "chevron_right" at bounding box center [407, 83] width 10 height 10
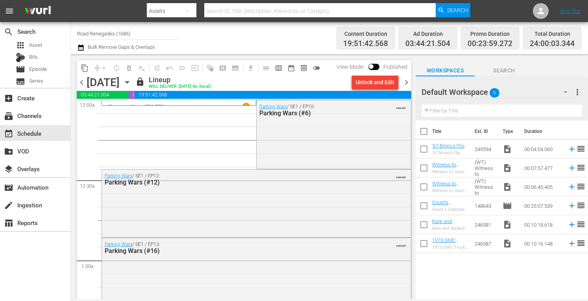
click at [408, 84] on span "chevron_right" at bounding box center [407, 83] width 10 height 10
click at [409, 80] on span "chevron_right" at bounding box center [407, 83] width 10 height 10
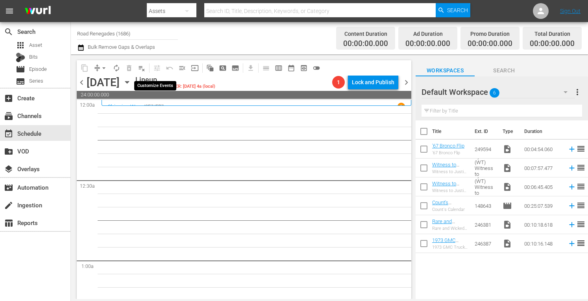
click at [161, 72] on span "tune_outlined" at bounding box center [155, 67] width 15 height 15
click at [106, 66] on span "arrow_drop_down" at bounding box center [104, 68] width 8 height 8
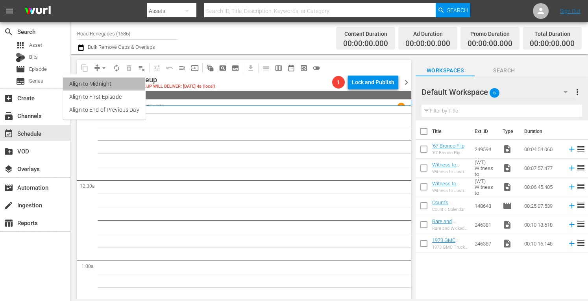
click at [99, 84] on li "Align to Midnight" at bounding box center [104, 84] width 83 height 13
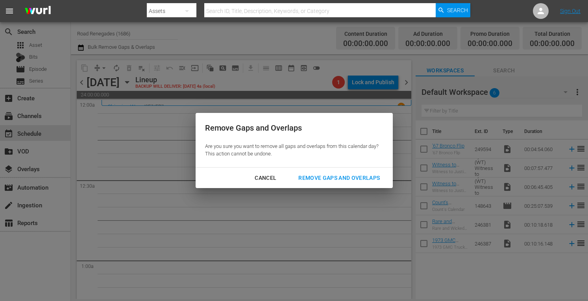
click at [308, 178] on div "Remove Gaps and Overlaps" at bounding box center [339, 178] width 94 height 10
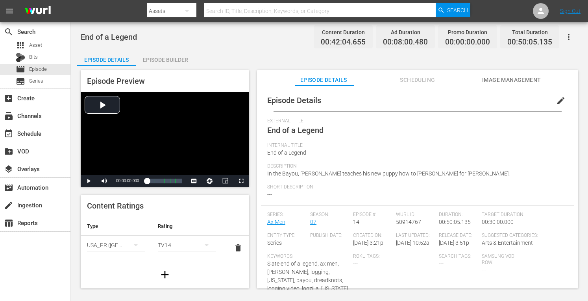
click at [178, 57] on div "Episode Builder" at bounding box center [165, 59] width 59 height 19
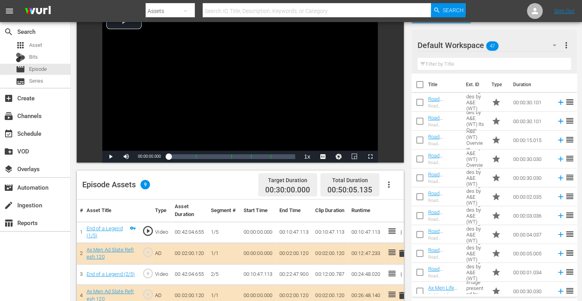
scroll to position [205, 0]
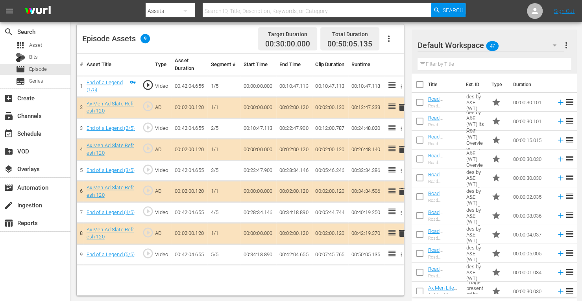
click at [400, 148] on span "delete" at bounding box center [401, 149] width 9 height 9
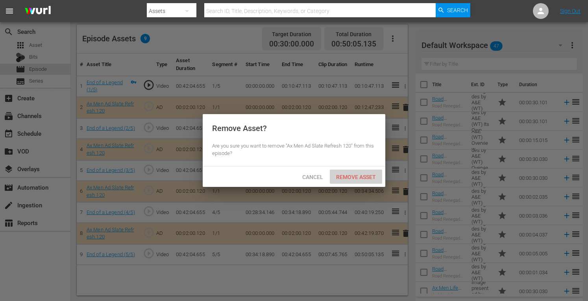
click at [374, 175] on span "Remove Asset" at bounding box center [356, 177] width 52 height 6
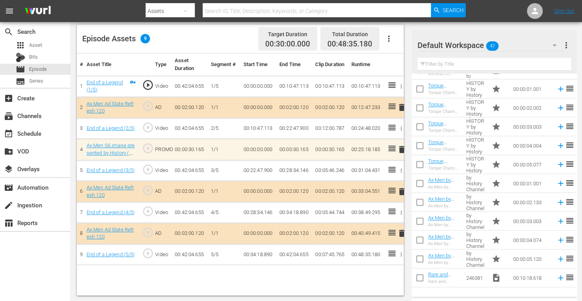
scroll to position [375, 0]
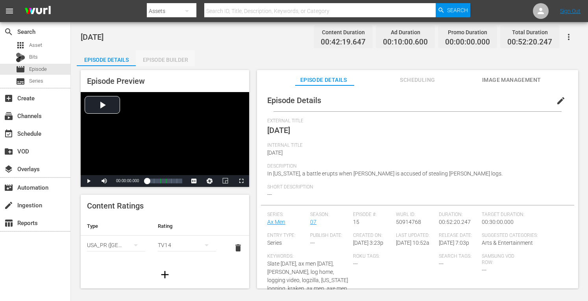
click at [174, 52] on div "Episode Builder" at bounding box center [165, 59] width 59 height 19
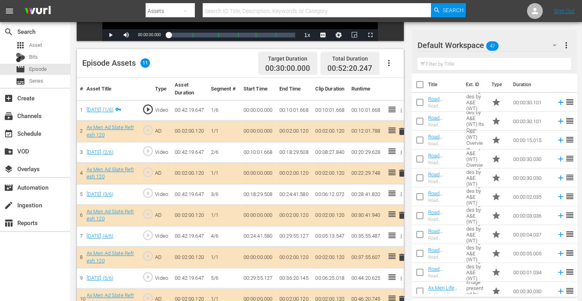
scroll to position [213, 0]
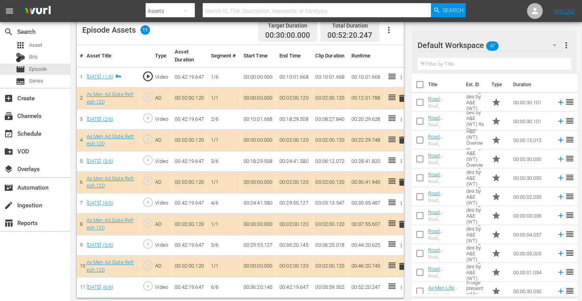
click at [400, 182] on span "delete" at bounding box center [401, 182] width 9 height 9
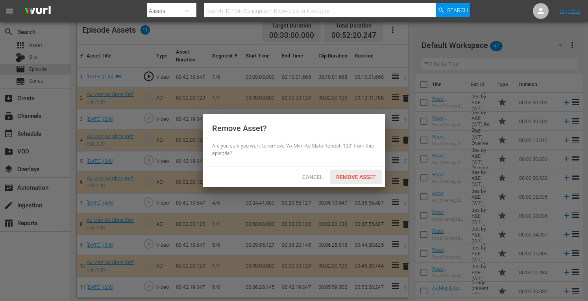
click at [367, 179] on span "Remove Asset" at bounding box center [356, 177] width 52 height 6
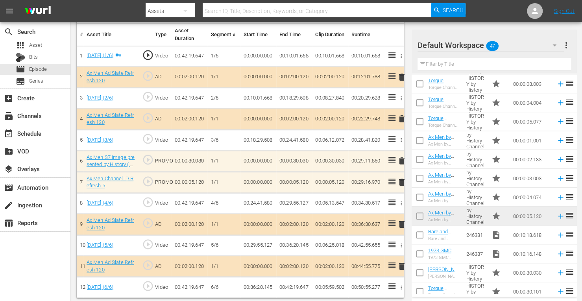
scroll to position [409, 0]
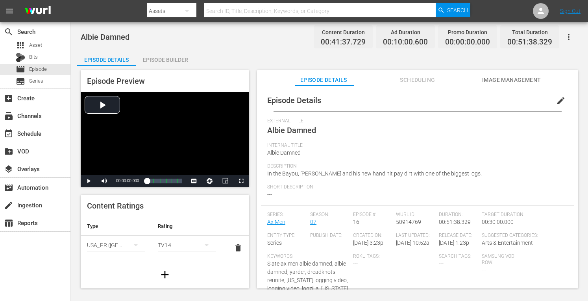
click at [172, 57] on div "Episode Builder" at bounding box center [165, 59] width 59 height 19
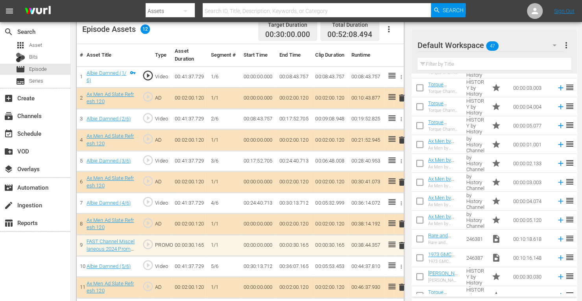
scroll to position [413, 0]
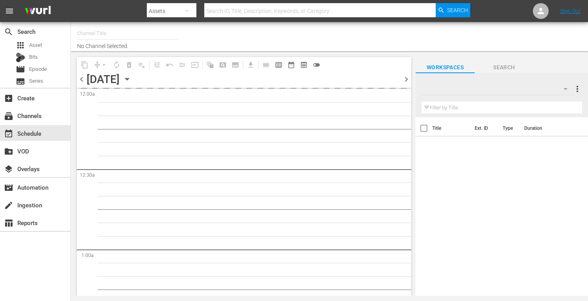
type input "Road Renegades (1686)"
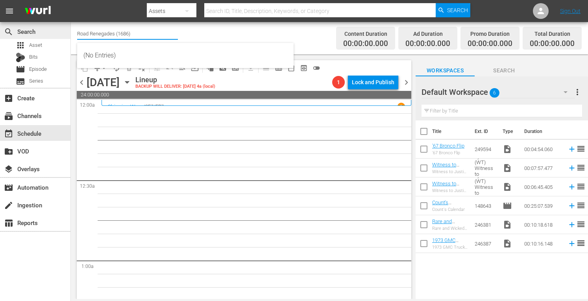
drag, startPoint x: 132, startPoint y: 34, endPoint x: 67, endPoint y: 33, distance: 65.4
click at [71, 0] on div "search Search apps Asset Bits movie Episode subtitles Series add_box Create sub…" at bounding box center [329, 0] width 517 height 0
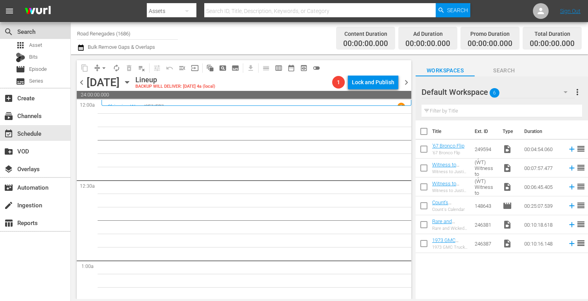
click at [67, 33] on div "search Search" at bounding box center [35, 31] width 70 height 16
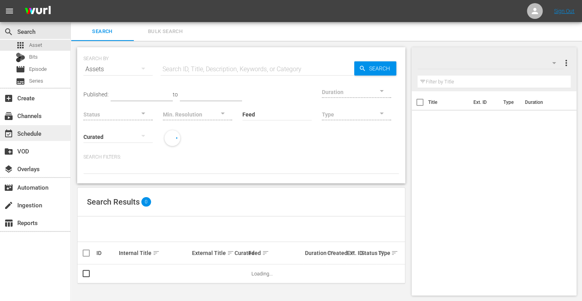
click at [35, 132] on div "event_available Schedule" at bounding box center [22, 132] width 44 height 7
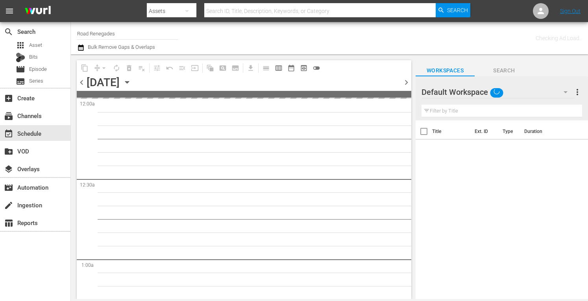
click at [120, 32] on input "Road Renegades" at bounding box center [127, 33] width 101 height 19
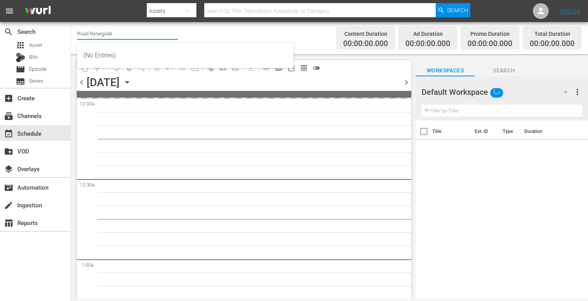
click at [120, 32] on input "Road Renegade" at bounding box center [127, 33] width 101 height 19
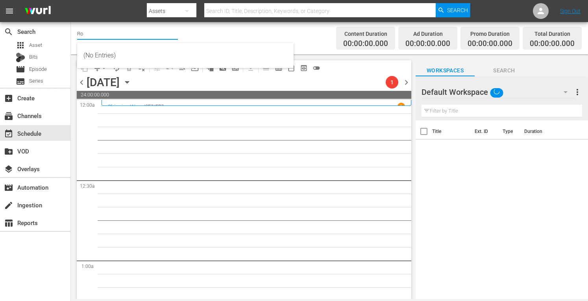
type input "R"
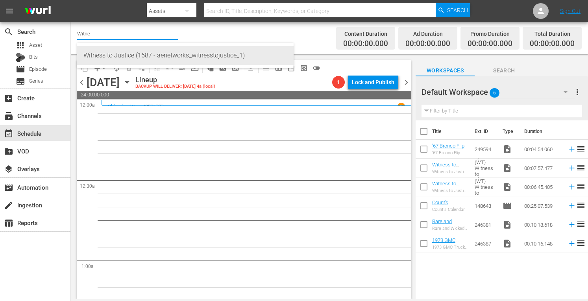
click at [117, 54] on div "Witness to Justice (1687 - aenetworks_witnesstojustice_1)" at bounding box center [185, 55] width 204 height 19
type input "Witness to Justice (1687 - aenetworks_witnesstojustice_1)"
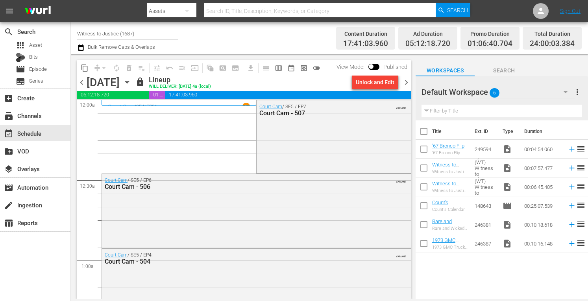
click at [131, 79] on icon "button" at bounding box center [127, 82] width 9 height 9
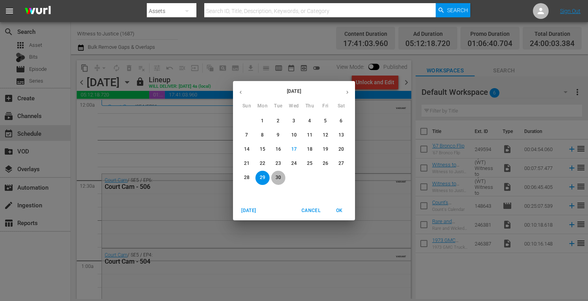
click at [279, 175] on p "30" at bounding box center [279, 177] width 6 height 7
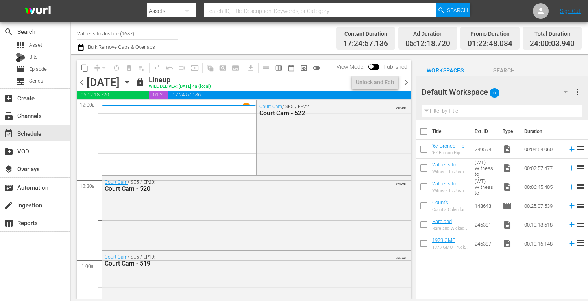
click at [405, 81] on span "chevron_right" at bounding box center [407, 83] width 10 height 10
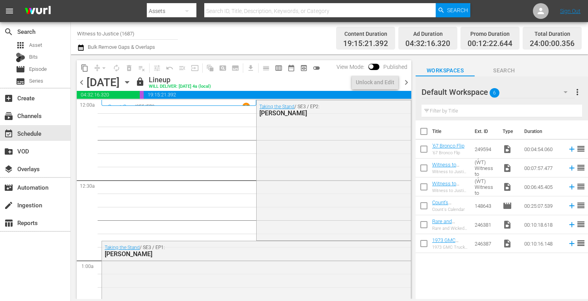
click at [405, 82] on span "chevron_right" at bounding box center [407, 83] width 10 height 10
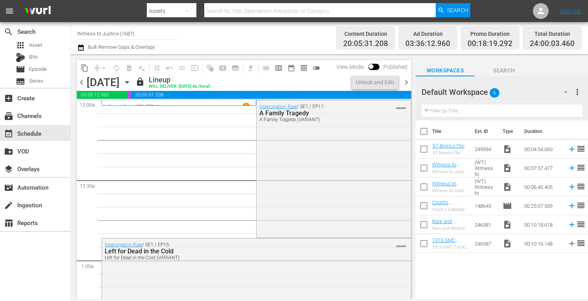
click at [405, 82] on span "chevron_right" at bounding box center [407, 83] width 10 height 10
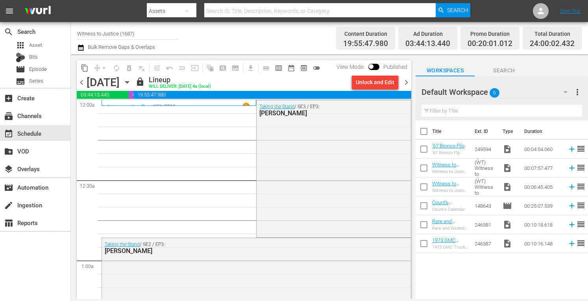
click at [405, 82] on span "chevron_right" at bounding box center [407, 83] width 10 height 10
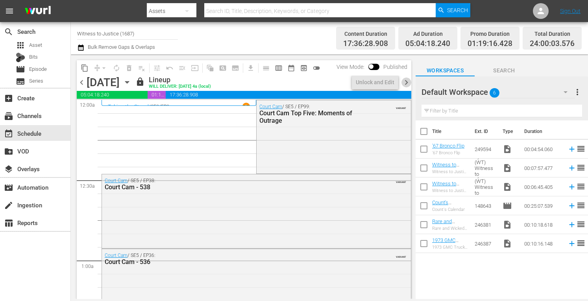
click at [405, 82] on span "chevron_right" at bounding box center [407, 83] width 10 height 10
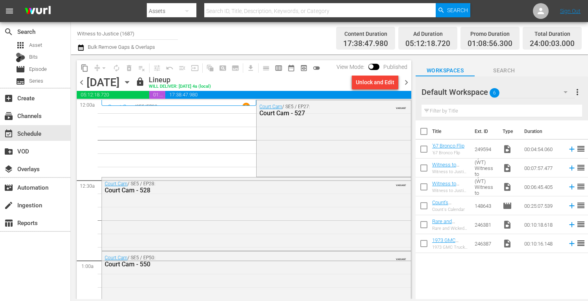
click at [405, 82] on span "chevron_right" at bounding box center [407, 83] width 10 height 10
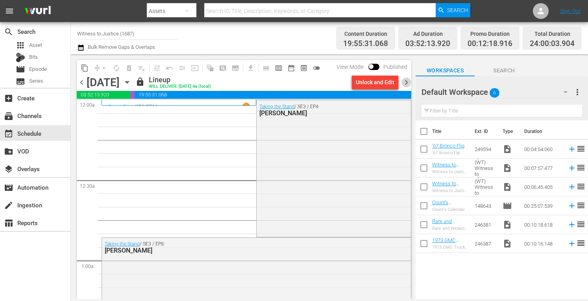
click at [405, 82] on span "chevron_right" at bounding box center [407, 83] width 10 height 10
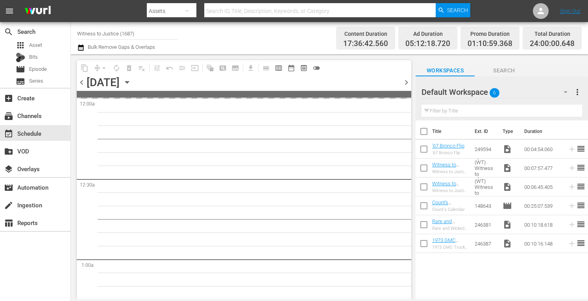
click at [405, 82] on span "chevron_right" at bounding box center [407, 83] width 10 height 10
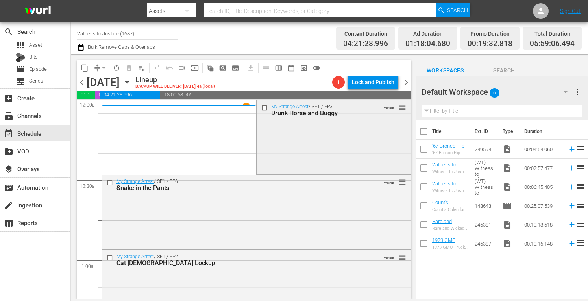
click at [339, 129] on div "My Strange Arrest / SE1 / EP3: Drunk Horse and Buggy VARIANT reorder" at bounding box center [334, 136] width 154 height 72
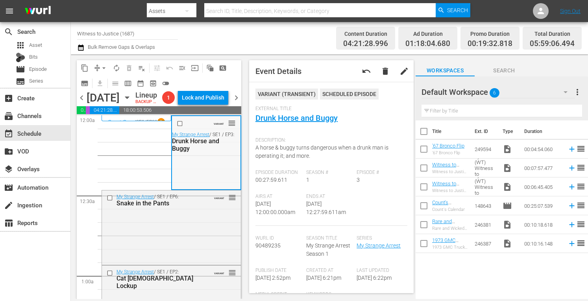
click at [200, 168] on div "VARIANT reorder My Strange Arrest / SE1 / EP3: Drunk Horse and Buggy" at bounding box center [206, 152] width 68 height 72
click at [188, 246] on div "My Strange Arrest / SE1 / EP6: Snake in the Pants VARIANT reorder" at bounding box center [171, 227] width 139 height 72
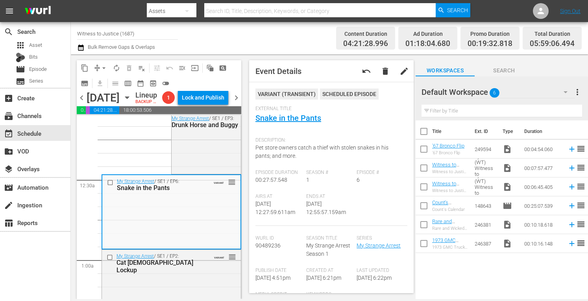
scroll to position [94, 0]
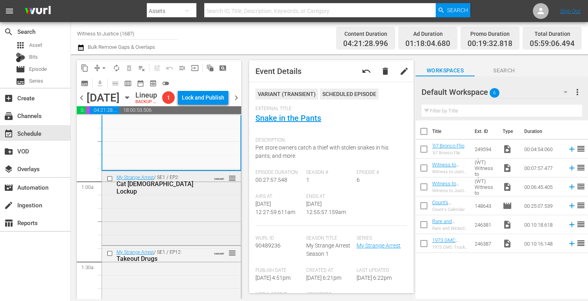
click at [167, 237] on div "My Strange Arrest / SE1 / EP2: Cat Ladies Lockup VARIANT reorder" at bounding box center [171, 207] width 139 height 72
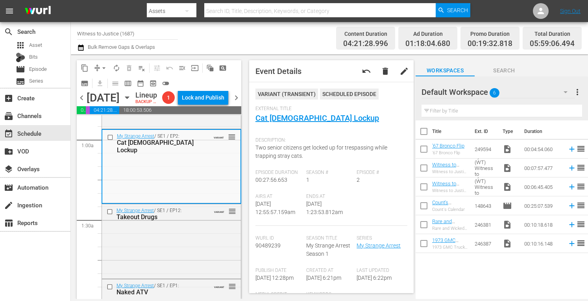
scroll to position [152, 0]
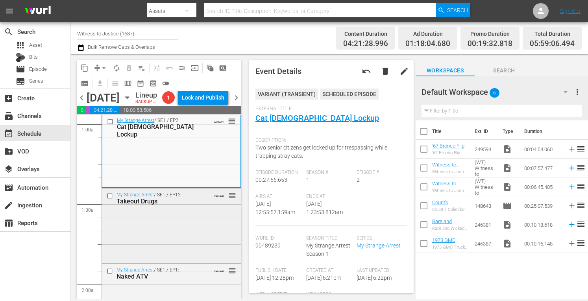
click at [180, 255] on div "My Strange Arrest / SE1 / EP12: Takeout Drugs VARIANT reorder" at bounding box center [171, 225] width 139 height 73
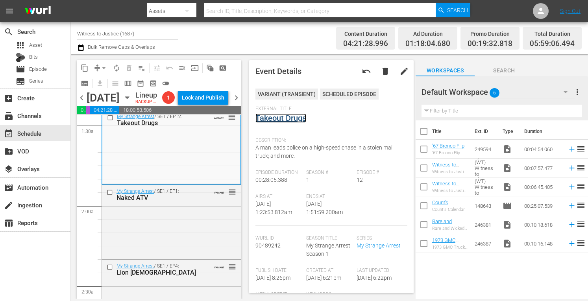
scroll to position [268, 0]
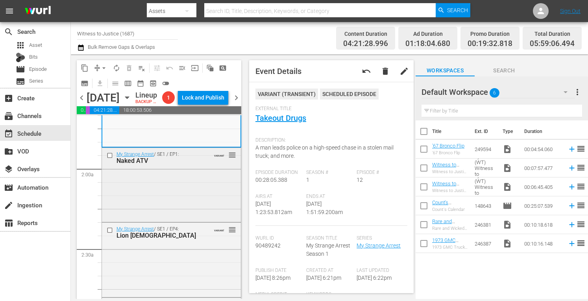
click at [171, 220] on div "My Strange Arrest / SE1 / EP1: Naked ATV VARIANT reorder" at bounding box center [171, 184] width 139 height 72
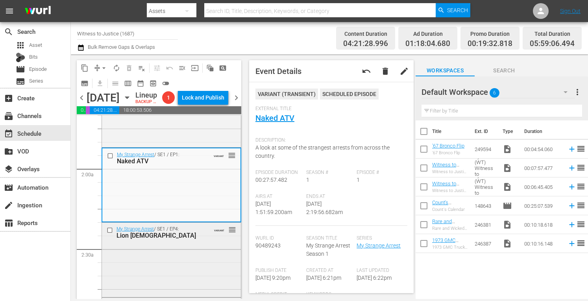
click at [198, 263] on div "My Strange Arrest / SE1 / EP4: Lion Lady VARIANT reorder" at bounding box center [171, 259] width 139 height 73
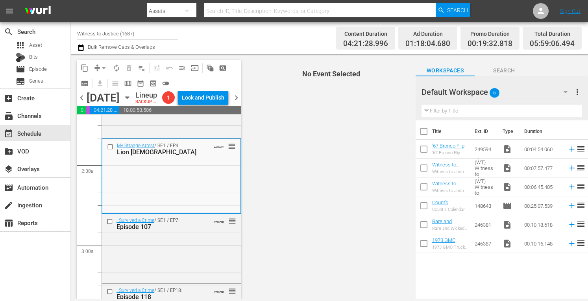
scroll to position [378, 0]
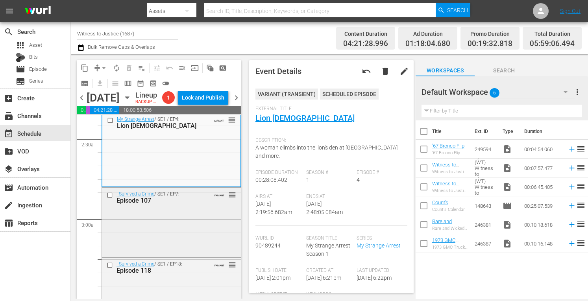
click at [206, 207] on div "I Survived a Crime / SE1 / EP7: Episode 107 VARIANT reorder" at bounding box center [171, 197] width 139 height 19
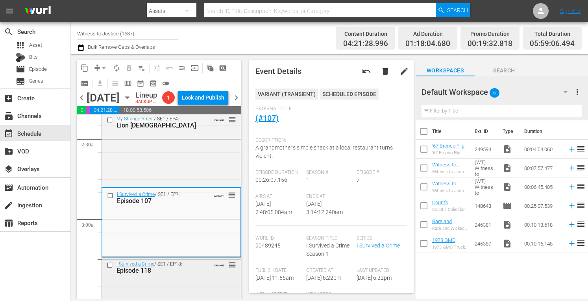
click at [203, 277] on div "I Survived a Crime / SE1 / EP18: Episode 118 VARIANT reorder" at bounding box center [171, 267] width 139 height 19
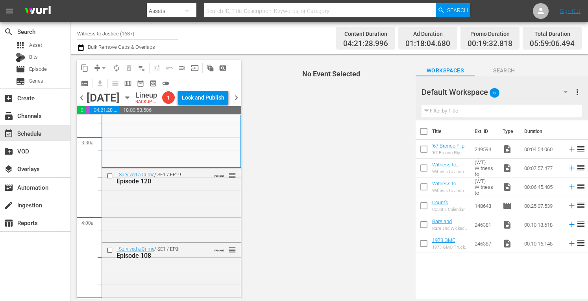
scroll to position [551, 0]
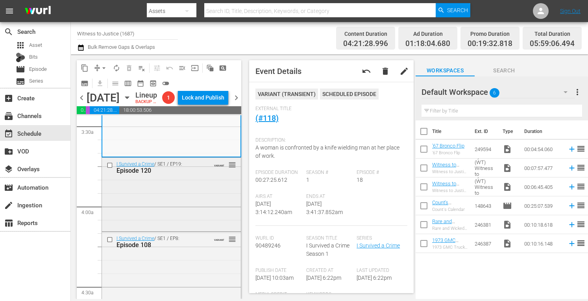
click at [205, 195] on div "I Survived a Crime / SE1 / EP19: Episode 120 VARIANT reorder" at bounding box center [171, 194] width 139 height 72
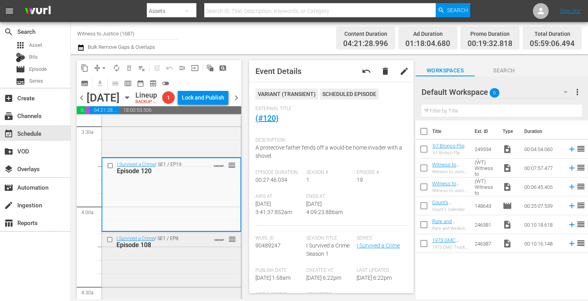
click at [192, 276] on div "I Survived a Crime / SE1 / EP8: Episode 108 VARIANT reorder" at bounding box center [171, 267] width 139 height 70
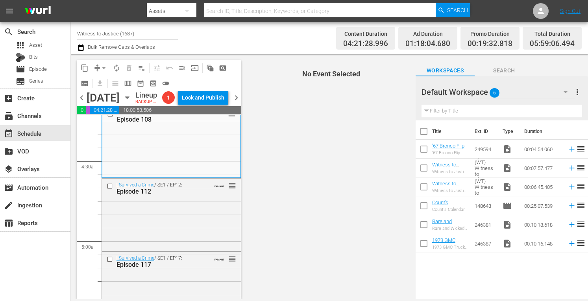
scroll to position [682, 0]
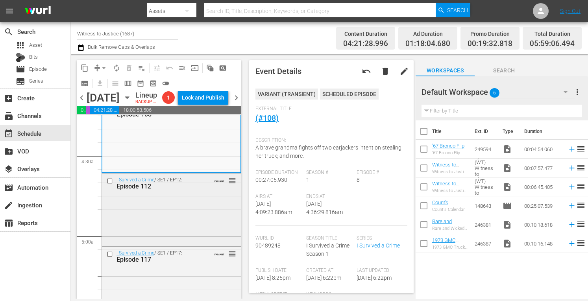
click at [203, 207] on div "I Survived a Crime / SE1 / EP12: Episode 112 VARIANT reorder" at bounding box center [171, 209] width 139 height 71
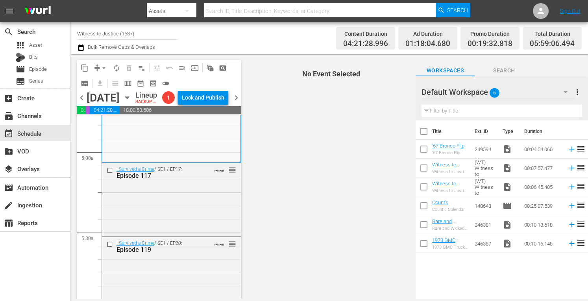
scroll to position [792, 0]
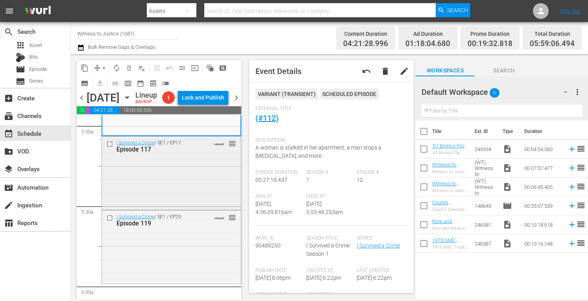
click at [193, 185] on div "I Survived a Crime / SE1 / EP17: Episode 117 VARIANT reorder" at bounding box center [171, 173] width 139 height 72
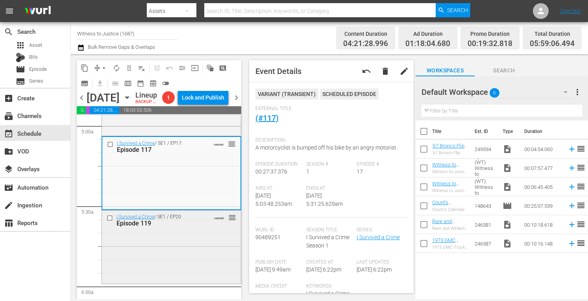
click at [186, 266] on div "I Survived a Crime / SE1 / EP20: Episode 119 VARIANT reorder" at bounding box center [171, 247] width 139 height 72
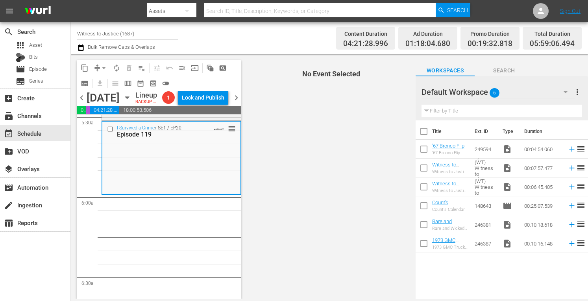
scroll to position [903, 0]
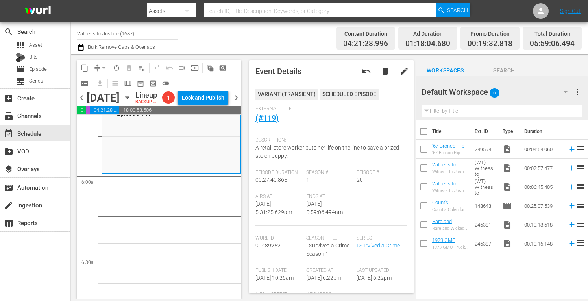
click at [103, 67] on span "arrow_drop_down" at bounding box center [104, 68] width 8 height 8
click at [100, 81] on li "Align to Midnight" at bounding box center [104, 84] width 83 height 13
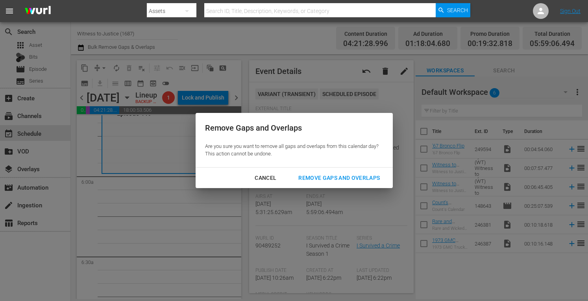
click at [310, 174] on div "Remove Gaps and Overlaps" at bounding box center [339, 178] width 94 height 10
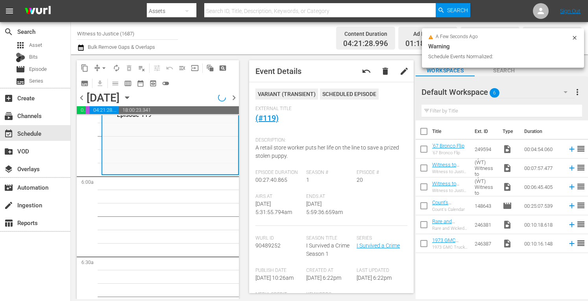
scroll to position [916, 0]
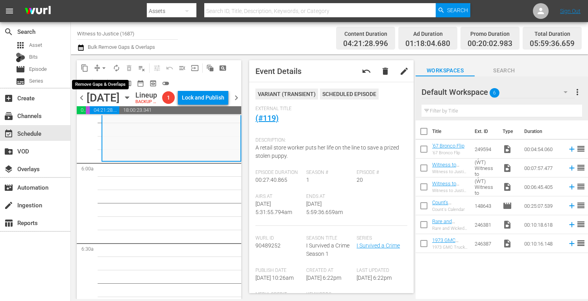
click at [102, 63] on button "arrow_drop_down" at bounding box center [104, 68] width 13 height 13
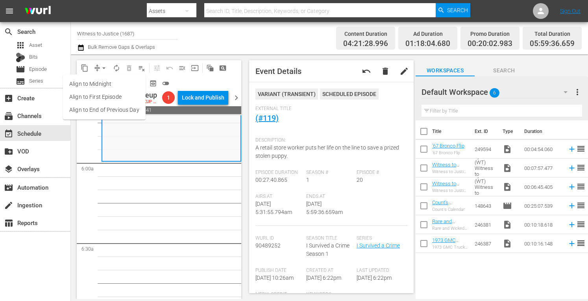
click at [98, 84] on li "Align to Midnight" at bounding box center [104, 84] width 83 height 13
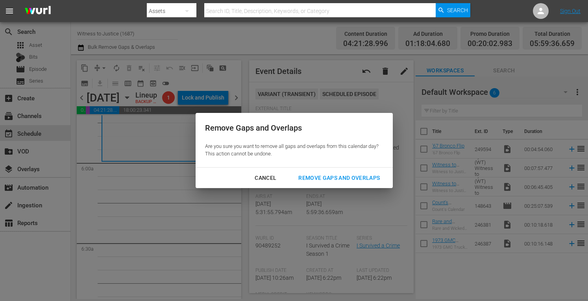
click at [317, 177] on div "Remove Gaps and Overlaps" at bounding box center [339, 178] width 94 height 10
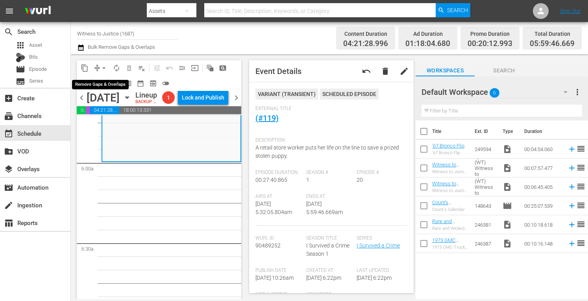
click at [105, 64] on span "arrow_drop_down" at bounding box center [104, 68] width 8 height 8
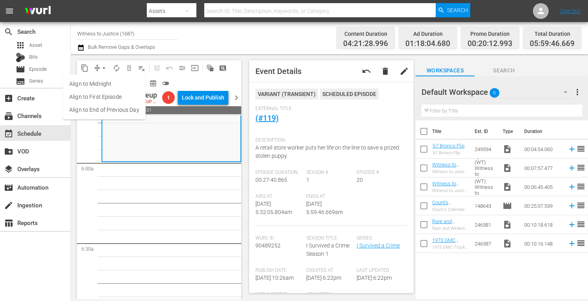
click at [102, 83] on li "Align to Midnight" at bounding box center [104, 84] width 83 height 13
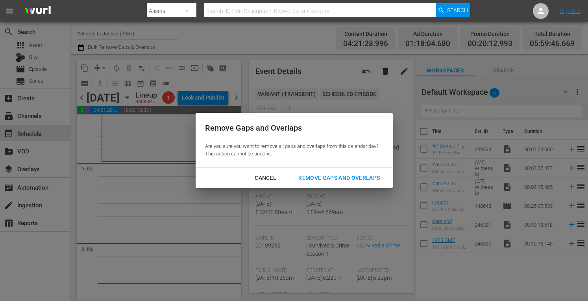
click at [314, 174] on div "Remove Gaps and Overlaps" at bounding box center [339, 178] width 94 height 10
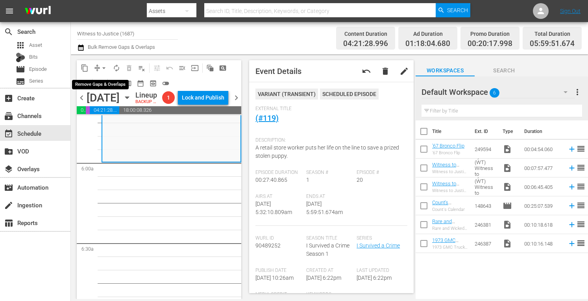
click at [106, 65] on span "arrow_drop_down" at bounding box center [104, 68] width 8 height 8
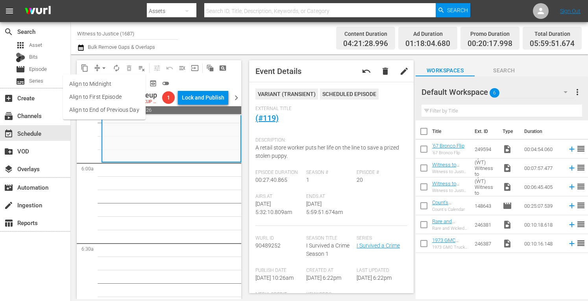
click at [102, 83] on li "Align to Midnight" at bounding box center [104, 84] width 83 height 13
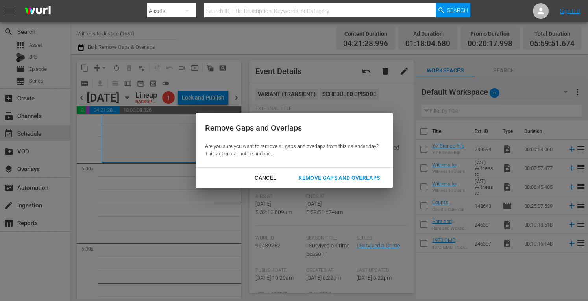
click at [317, 179] on div "Remove Gaps and Overlaps" at bounding box center [339, 178] width 94 height 10
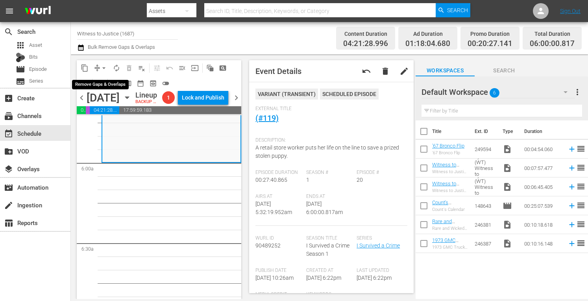
click at [104, 66] on span "arrow_drop_down" at bounding box center [104, 68] width 8 height 8
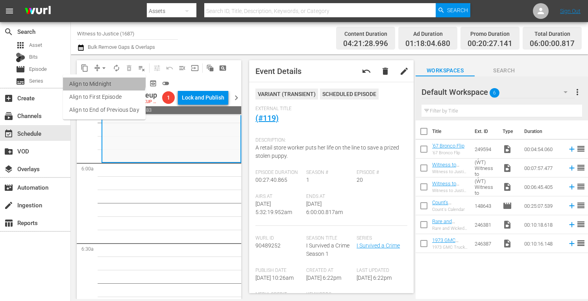
click at [102, 81] on li "Align to Midnight" at bounding box center [104, 84] width 83 height 13
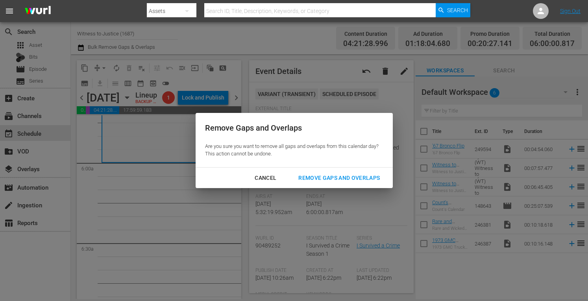
click at [342, 177] on div "Remove Gaps and Overlaps" at bounding box center [339, 178] width 94 height 10
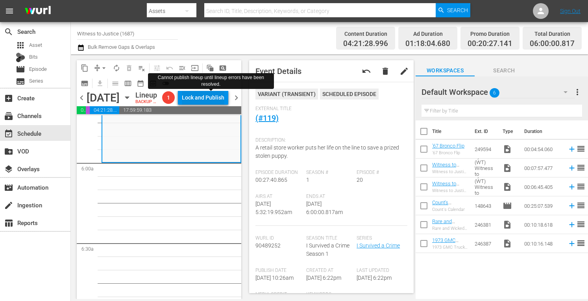
click at [212, 98] on div "Lock and Publish" at bounding box center [203, 98] width 43 height 14
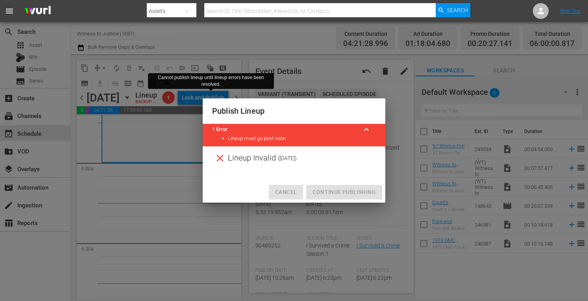
click at [283, 193] on span "Cancel" at bounding box center [286, 192] width 22 height 10
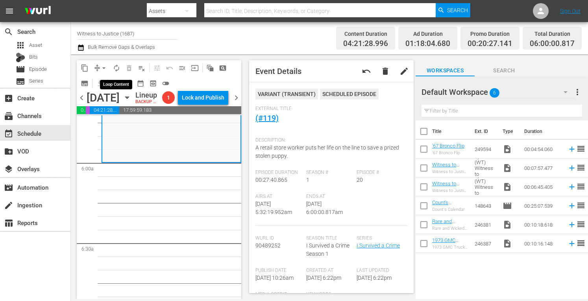
click at [116, 69] on span "autorenew_outlined" at bounding box center [117, 68] width 8 height 8
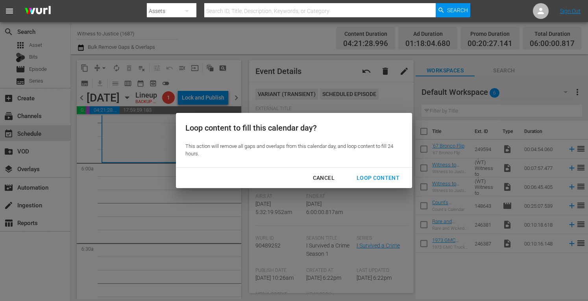
click at [369, 177] on div "Loop Content" at bounding box center [378, 178] width 56 height 10
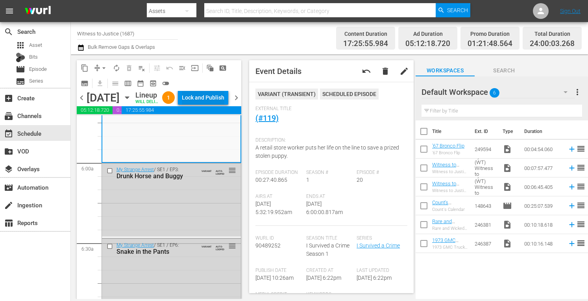
click at [220, 97] on div "Lock and Publish" at bounding box center [203, 98] width 43 height 14
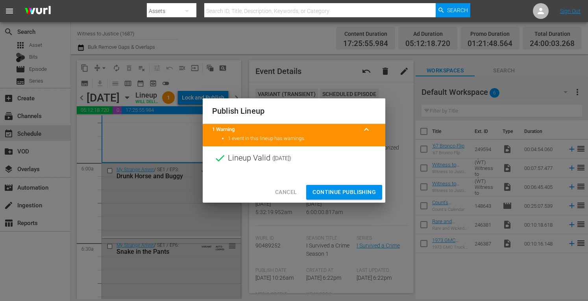
click at [333, 193] on span "Continue Publishing" at bounding box center [344, 192] width 63 height 10
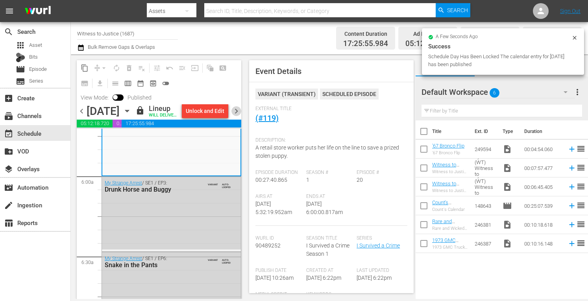
click at [239, 116] on span "chevron_right" at bounding box center [236, 111] width 10 height 10
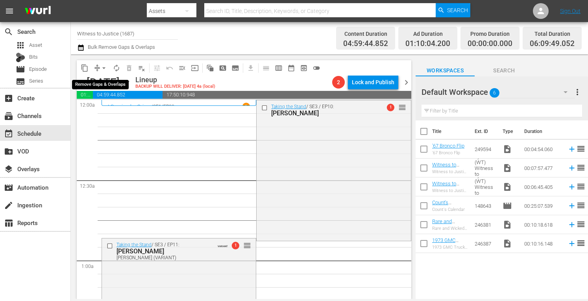
click at [104, 65] on span "arrow_drop_down" at bounding box center [104, 68] width 8 height 8
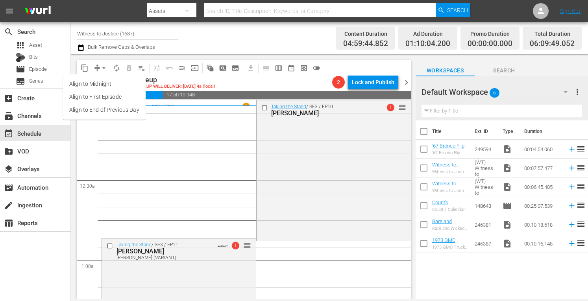
click at [104, 82] on li "Align to Midnight" at bounding box center [104, 84] width 83 height 13
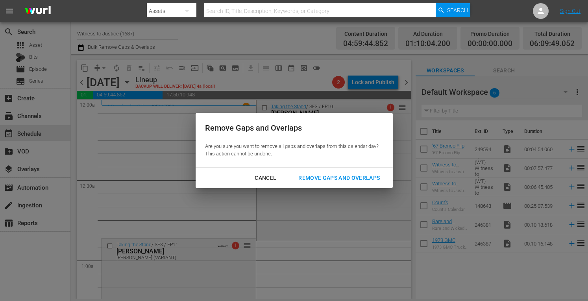
click at [317, 176] on div "Remove Gaps and Overlaps" at bounding box center [339, 178] width 94 height 10
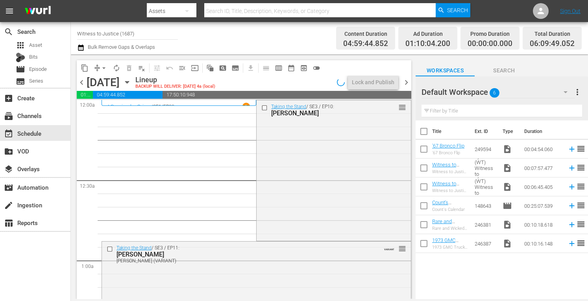
click at [298, 170] on div "Taking the Stand / SE3 / EP10: Cindy Schulz reorder" at bounding box center [334, 169] width 154 height 139
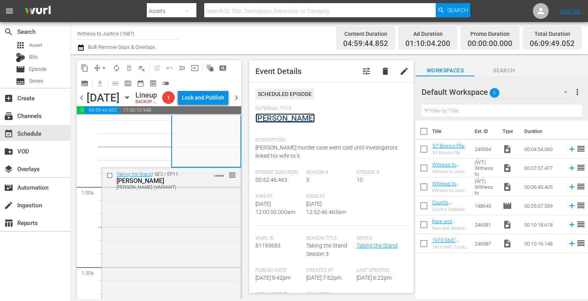
scroll to position [115, 0]
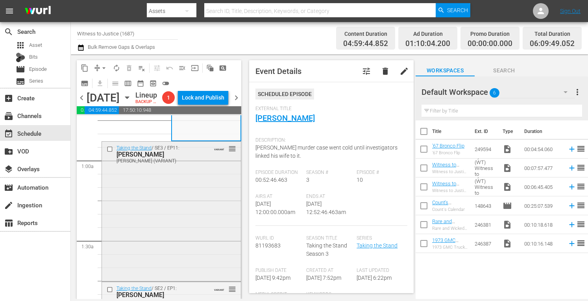
click at [193, 265] on div "Taking the Stand / SE3 / EP11: Andrew Mitchell Andrew Mitchell (VARIANT) VARIAN…" at bounding box center [171, 211] width 139 height 138
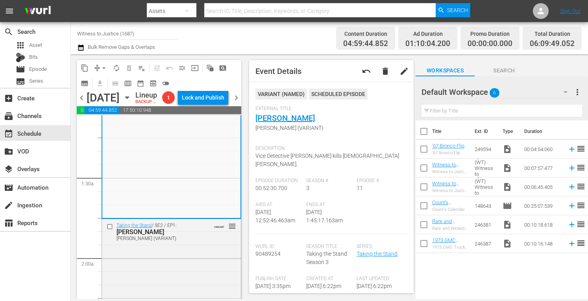
scroll to position [199, 0]
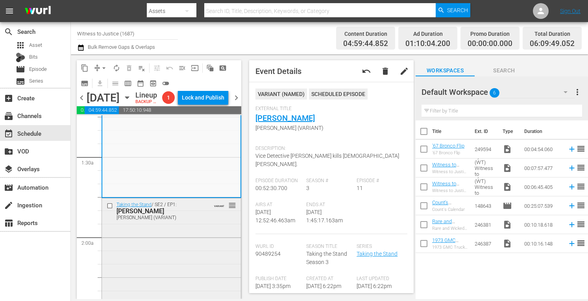
click at [209, 242] on div "Taking the Stand / SE2 / EP1: Danielle Redlick Danielle Redlick (VARIANT) VARIA…" at bounding box center [171, 267] width 139 height 138
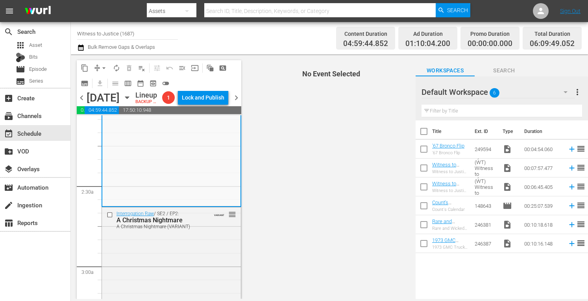
scroll to position [352, 0]
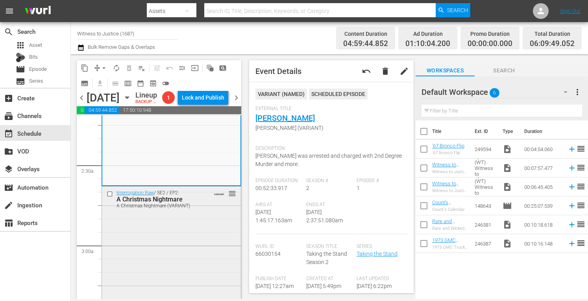
click at [190, 252] on div "Interrogation Raw / SE2 / EP2: A Christmas Nightmare A Christmas Nightmare (VAR…" at bounding box center [171, 256] width 139 height 139
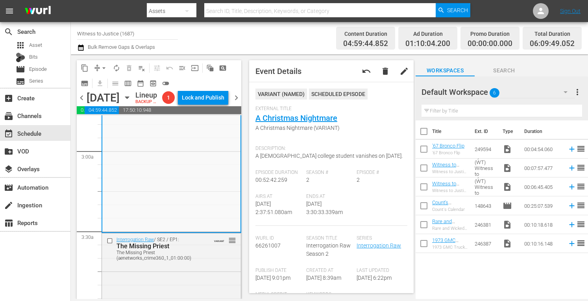
scroll to position [478, 0]
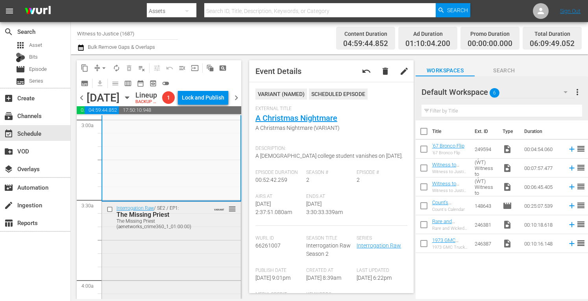
click at [202, 232] on div "Interrogation Raw / SE2 / EP1: The Missing Priest The Missing Priest (aenetwork…" at bounding box center [171, 217] width 139 height 30
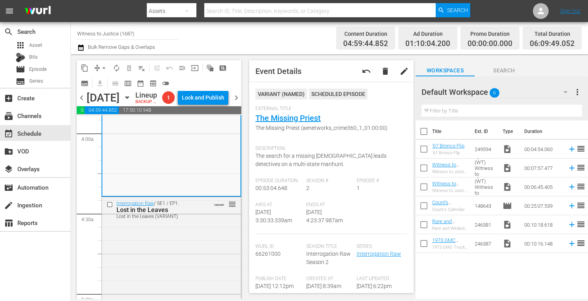
scroll to position [630, 0]
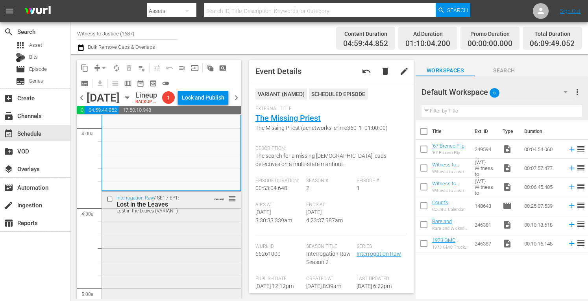
click at [189, 244] on div "Interrogation Raw / SE1 / EP1: Lost in the Leaves Lost in the Leaves (VARIANT) …" at bounding box center [171, 262] width 139 height 140
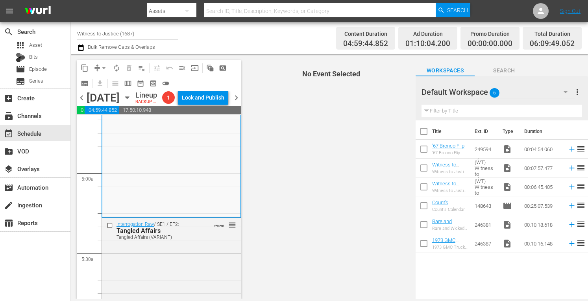
scroll to position [777, 0]
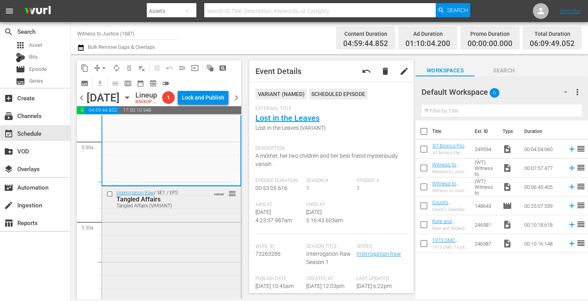
click at [201, 243] on div "Interrogation Raw / SE1 / EP2: Tangled Affairs Tangled Affairs (VARIANT) VARIAN…" at bounding box center [171, 257] width 139 height 140
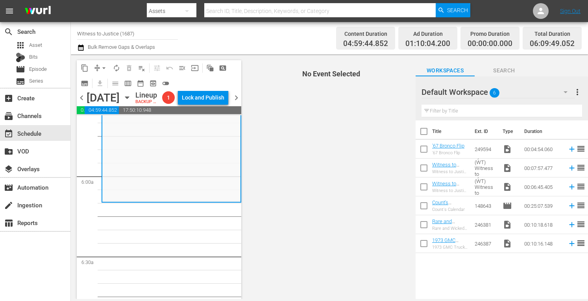
scroll to position [934, 0]
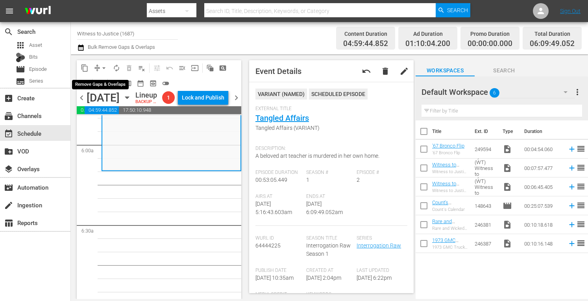
click at [106, 64] on span "arrow_drop_down" at bounding box center [104, 68] width 8 height 8
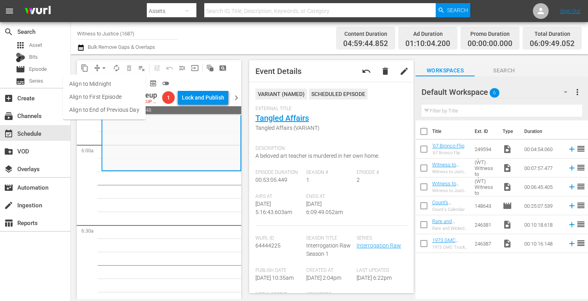
click at [103, 83] on li "Align to Midnight" at bounding box center [104, 84] width 83 height 13
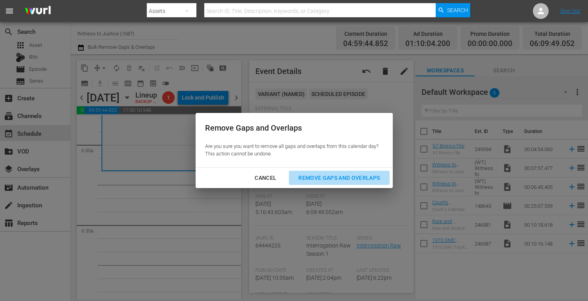
click at [366, 175] on div "Remove Gaps and Overlaps" at bounding box center [339, 178] width 94 height 10
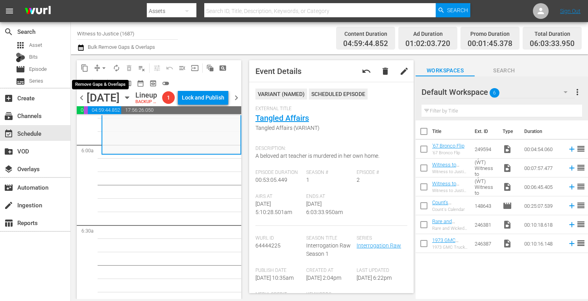
click at [105, 67] on span "arrow_drop_down" at bounding box center [104, 68] width 8 height 8
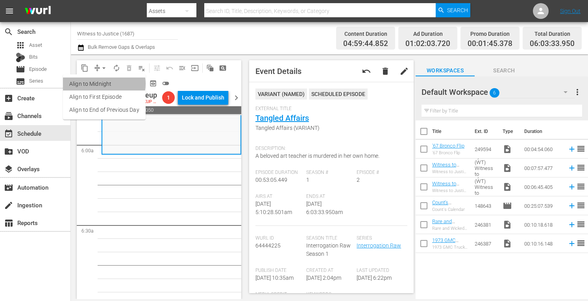
click at [103, 84] on li "Align to Midnight" at bounding box center [104, 84] width 83 height 13
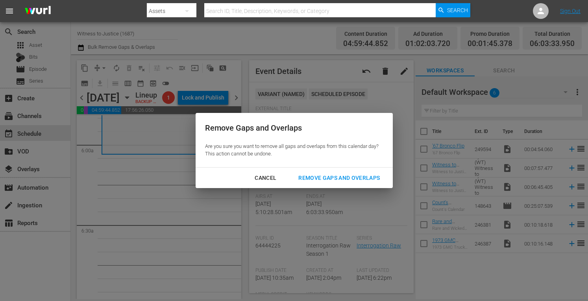
click at [354, 176] on div "Remove Gaps and Overlaps" at bounding box center [339, 178] width 94 height 10
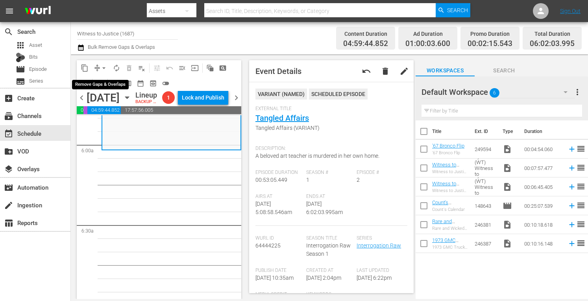
click at [105, 63] on button "arrow_drop_down" at bounding box center [104, 68] width 13 height 13
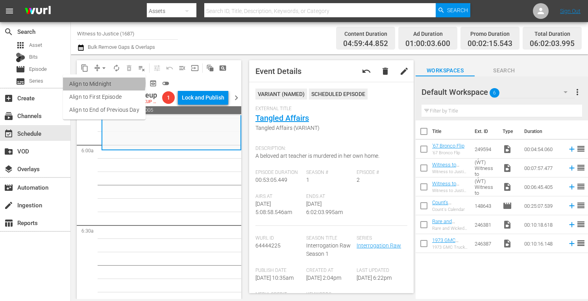
click at [104, 83] on li "Align to Midnight" at bounding box center [104, 84] width 83 height 13
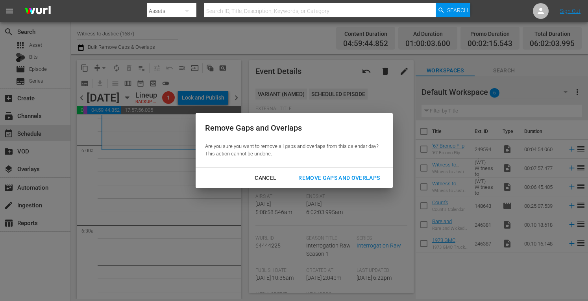
click at [311, 174] on div "Remove Gaps and Overlaps" at bounding box center [339, 178] width 94 height 10
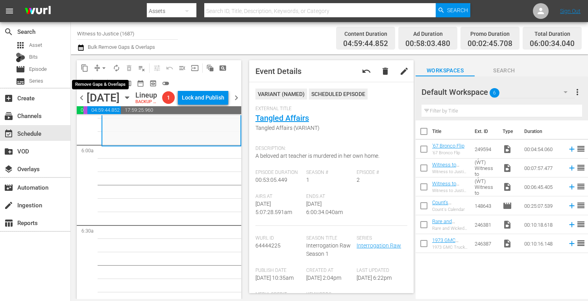
click at [104, 67] on span "arrow_drop_down" at bounding box center [104, 68] width 8 height 8
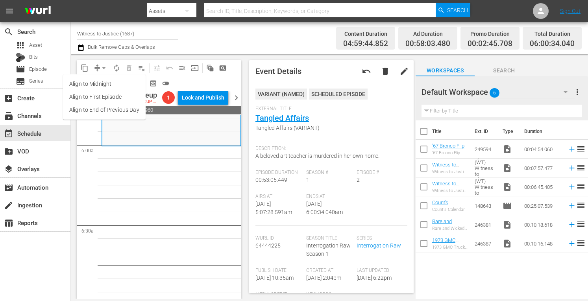
click at [104, 83] on li "Align to Midnight" at bounding box center [104, 84] width 83 height 13
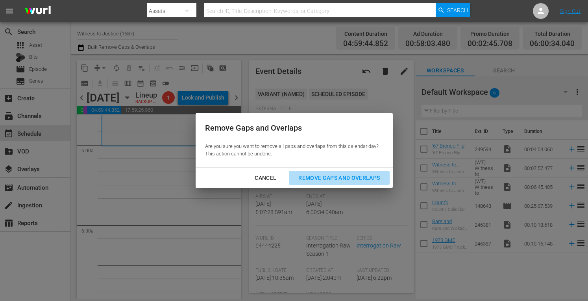
click at [316, 177] on div "Remove Gaps and Overlaps" at bounding box center [339, 178] width 94 height 10
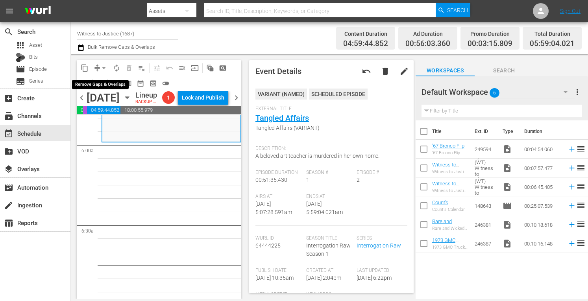
click at [105, 67] on span "arrow_drop_down" at bounding box center [104, 68] width 8 height 8
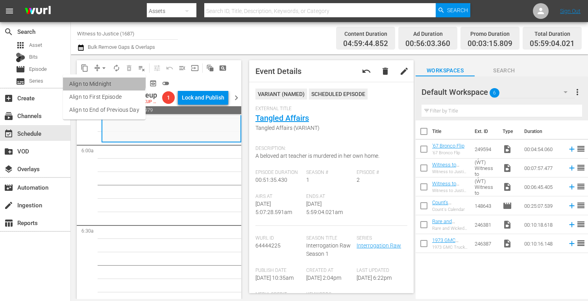
click at [104, 81] on li "Align to Midnight" at bounding box center [104, 84] width 83 height 13
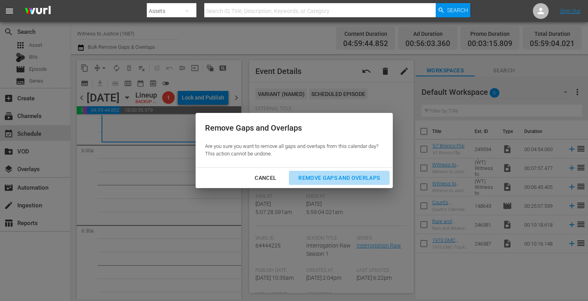
click at [319, 174] on div "Remove Gaps and Overlaps" at bounding box center [339, 178] width 94 height 10
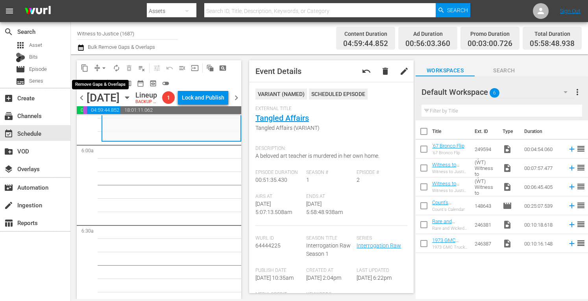
click at [103, 66] on span "arrow_drop_down" at bounding box center [104, 68] width 8 height 8
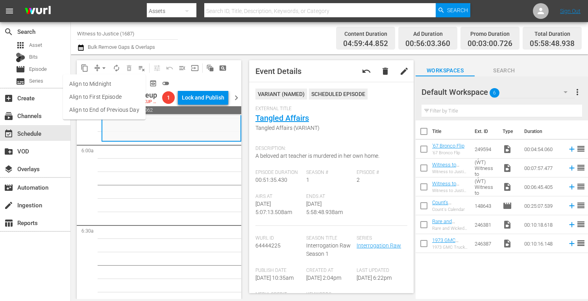
click at [104, 83] on li "Align to Midnight" at bounding box center [104, 84] width 83 height 13
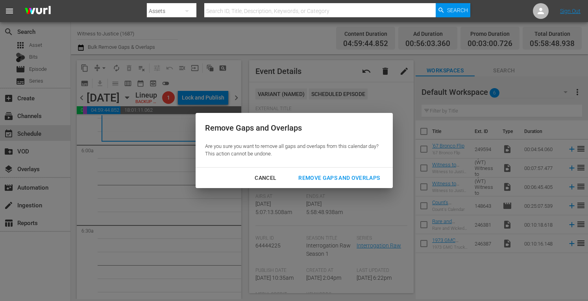
click at [328, 180] on div "Remove Gaps and Overlaps" at bounding box center [339, 178] width 94 height 10
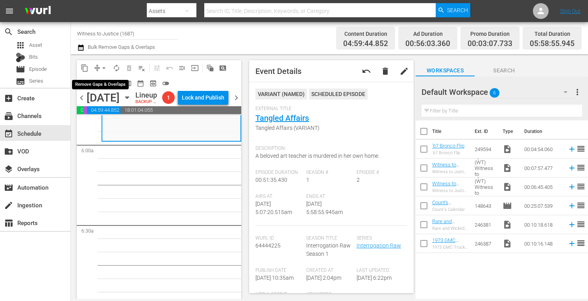
click at [105, 65] on span "arrow_drop_down" at bounding box center [104, 68] width 8 height 8
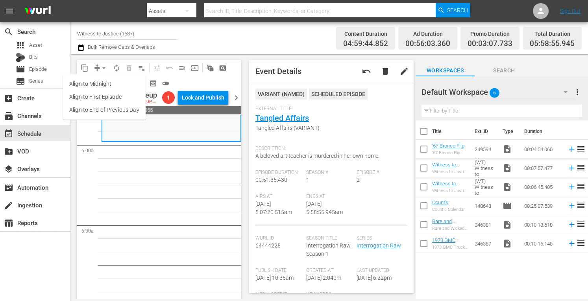
click at [101, 83] on li "Align to Midnight" at bounding box center [104, 84] width 83 height 13
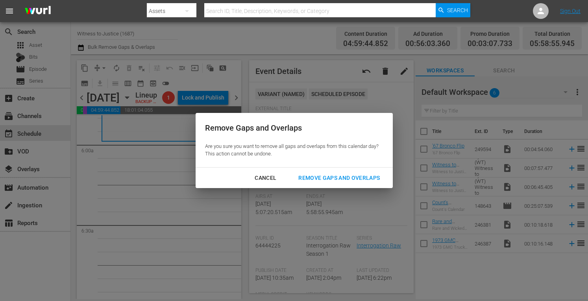
click at [331, 180] on div "Remove Gaps and Overlaps" at bounding box center [339, 178] width 94 height 10
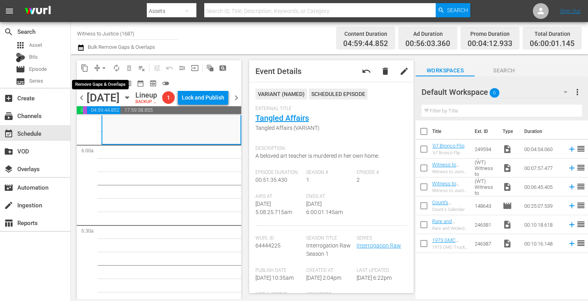
click at [102, 65] on span "arrow_drop_down" at bounding box center [104, 68] width 8 height 8
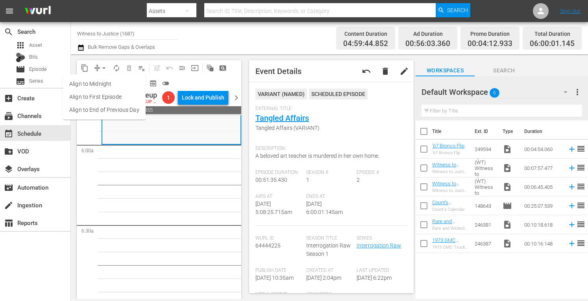
click at [103, 84] on li "Align to Midnight" at bounding box center [104, 84] width 83 height 13
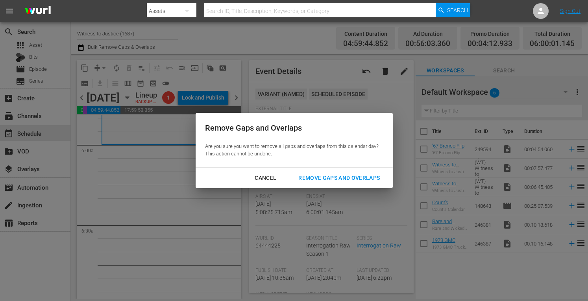
click at [322, 176] on div "Remove Gaps and Overlaps" at bounding box center [339, 178] width 94 height 10
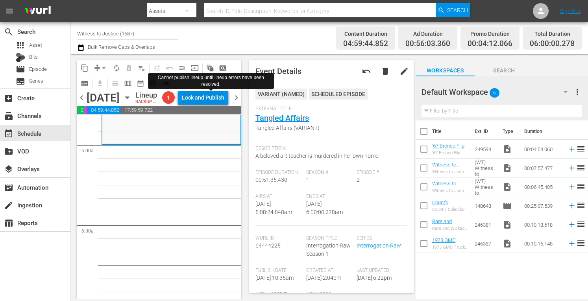
click at [211, 98] on div "Lock and Publish" at bounding box center [203, 98] width 43 height 14
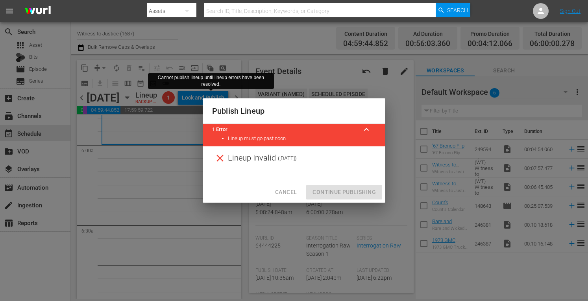
click at [288, 193] on span "Cancel" at bounding box center [286, 192] width 22 height 10
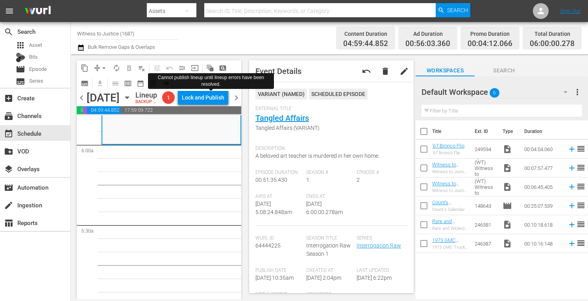
click at [117, 67] on span "autorenew_outlined" at bounding box center [117, 68] width 8 height 8
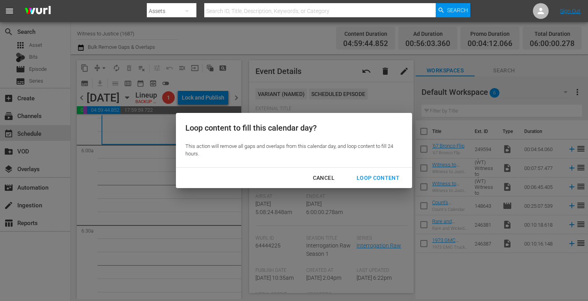
click at [368, 175] on div "Loop Content" at bounding box center [378, 178] width 56 height 10
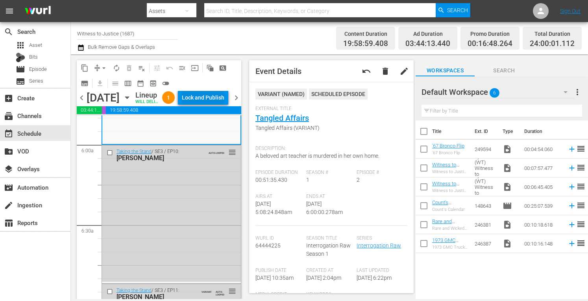
click at [211, 98] on div "Lock and Publish" at bounding box center [203, 98] width 43 height 14
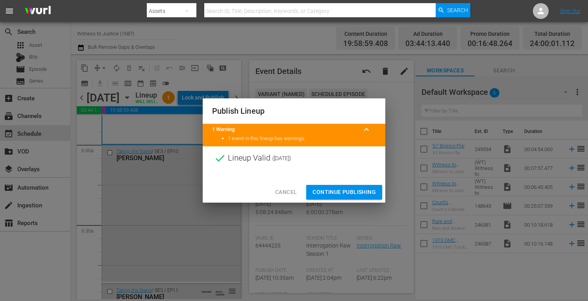
click at [332, 191] on span "Continue Publishing" at bounding box center [344, 192] width 63 height 10
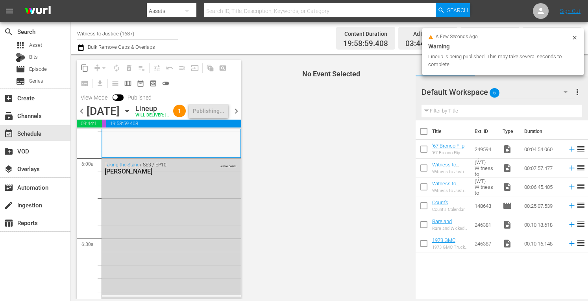
click at [235, 116] on span "chevron_right" at bounding box center [236, 111] width 10 height 10
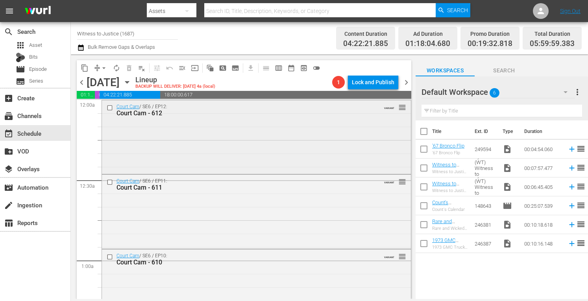
click at [275, 144] on div "Court Cam / SE6 / EP12: Court Cam - 612 VARIANT reorder" at bounding box center [256, 136] width 309 height 72
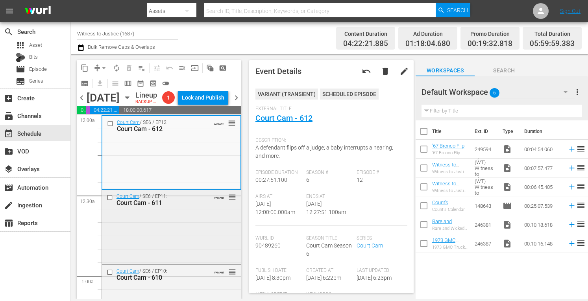
click at [172, 252] on div "Court Cam / SE6 / EP11: Court Cam - 611 VARIANT reorder" at bounding box center [171, 226] width 139 height 72
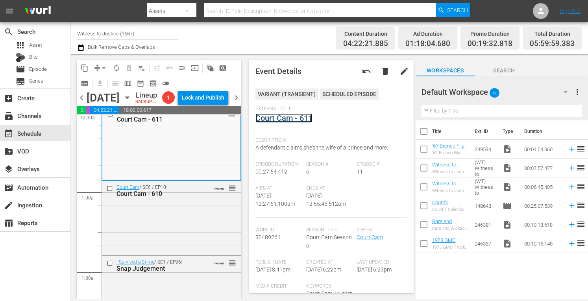
scroll to position [147, 0]
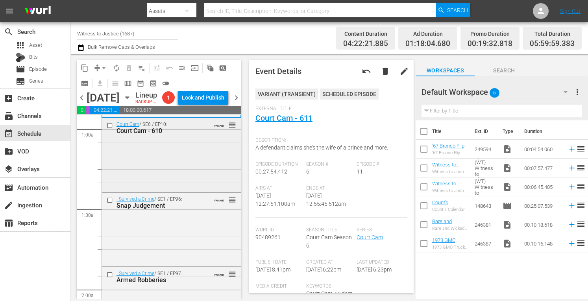
click at [180, 190] on div "Court Cam / SE6 / EP10: Court Cam - 610 VARIANT reorder" at bounding box center [171, 154] width 139 height 72
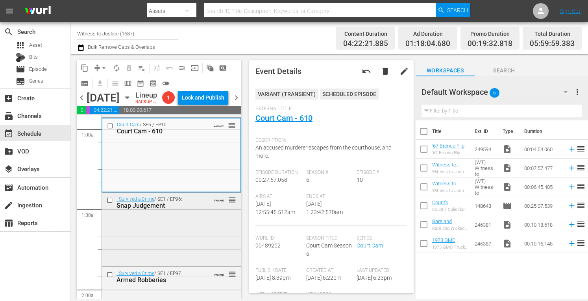
click at [183, 256] on div "I Survived a Crime / SE1 / EP96: Snap Judgement VARIANT reorder" at bounding box center [171, 229] width 139 height 72
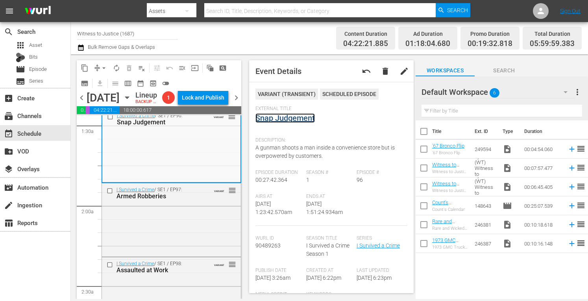
scroll to position [262, 0]
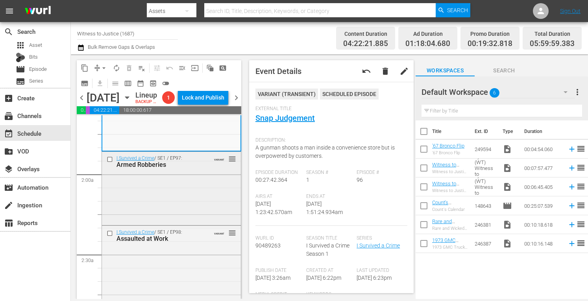
click at [196, 222] on div "I Survived a Crime / SE1 / EP97: Armed Robberies VARIANT reorder" at bounding box center [171, 188] width 139 height 72
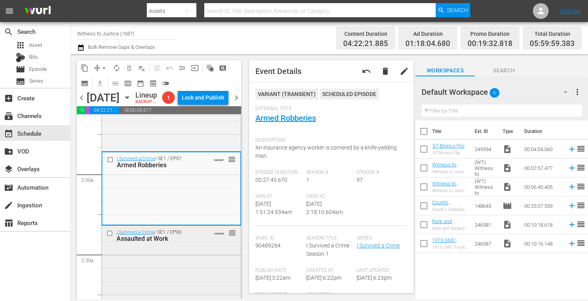
click at [205, 261] on div "I Survived a Crime / SE1 / EP98: Assaulted at Work VARIANT reorder" at bounding box center [171, 262] width 139 height 72
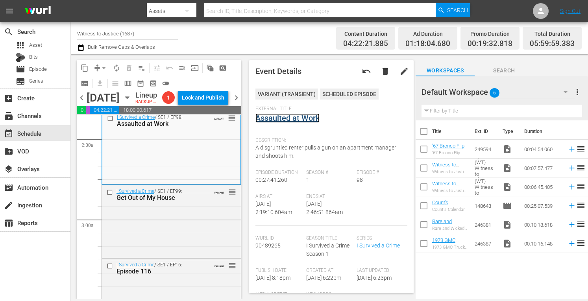
scroll to position [414, 0]
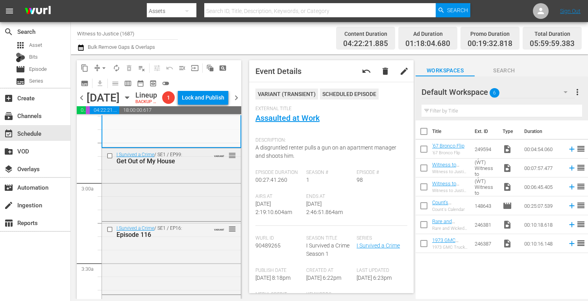
click at [178, 214] on div "I Survived a Crime / SE1 / EP99: Get Out of My House VARIANT reorder" at bounding box center [171, 183] width 139 height 71
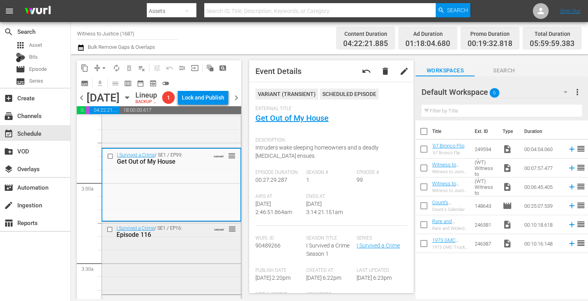
click at [180, 267] on div "I Survived a Crime / SE1 / EP16: Episode 116 VARIANT reorder" at bounding box center [171, 257] width 139 height 71
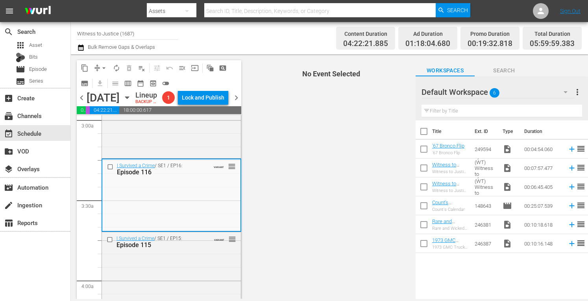
scroll to position [509, 0]
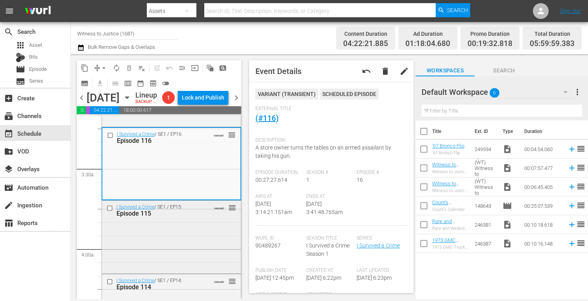
click at [195, 241] on div "I Survived a Crime / SE1 / EP15: Episode 115 VARIANT reorder" at bounding box center [171, 236] width 139 height 71
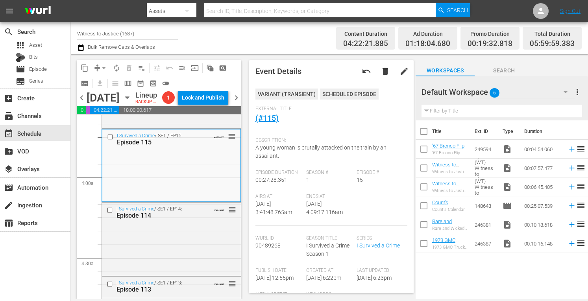
scroll to position [587, 0]
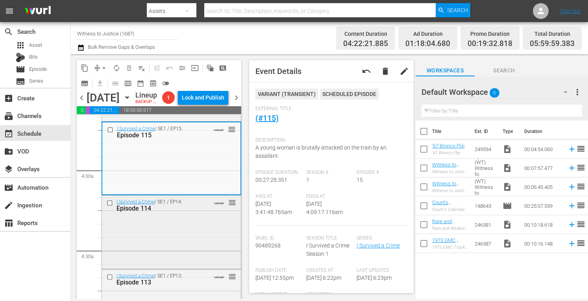
click at [184, 240] on div "I Survived a Crime / SE1 / EP14: Episode 114 VARIANT reorder" at bounding box center [171, 232] width 139 height 72
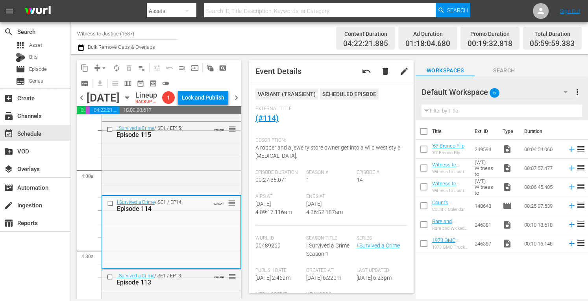
scroll to position [698, 0]
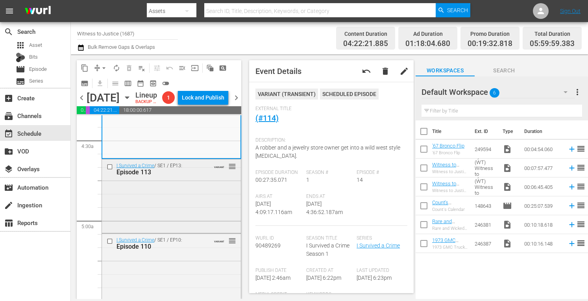
click at [178, 209] on div "I Survived a Crime / SE1 / EP13: Episode 113 VARIANT reorder" at bounding box center [171, 195] width 139 height 72
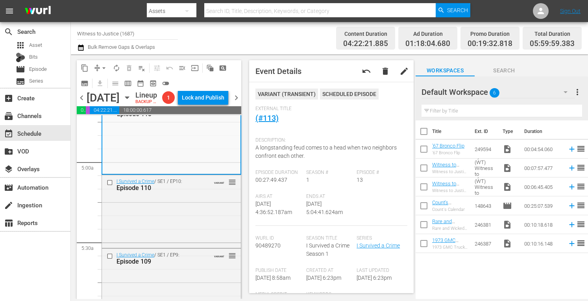
scroll to position [761, 0]
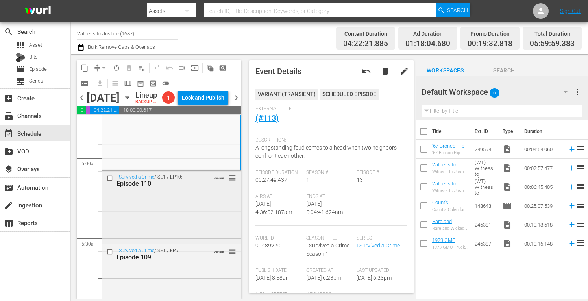
click at [171, 217] on div "I Survived a Crime / SE1 / EP10: Episode 110 VARIANT reorder" at bounding box center [171, 206] width 139 height 71
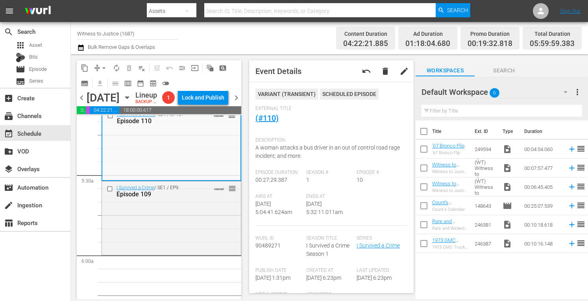
scroll to position [839, 0]
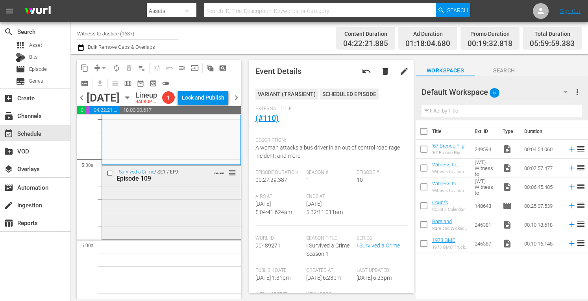
click at [213, 205] on div "I Survived a Crime / SE1 / EP9: Episode 109 VARIANT reorder" at bounding box center [171, 202] width 139 height 72
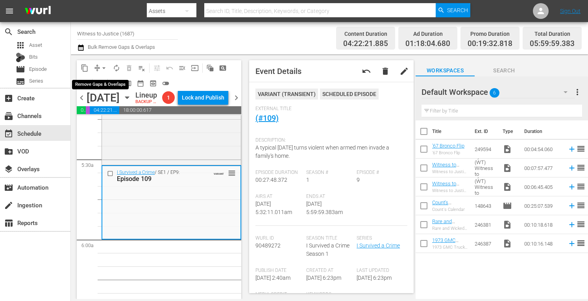
click at [105, 67] on span "arrow_drop_down" at bounding box center [104, 68] width 8 height 8
click at [109, 81] on li "Align to Midnight" at bounding box center [104, 84] width 65 height 13
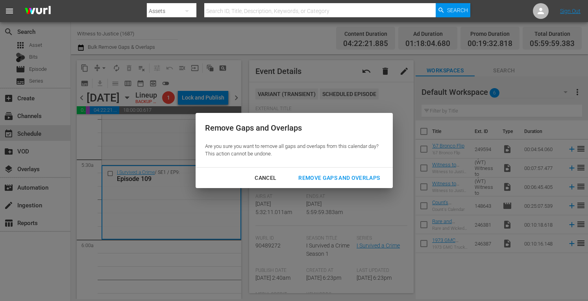
click at [325, 177] on div "Remove Gaps and Overlaps" at bounding box center [339, 178] width 94 height 10
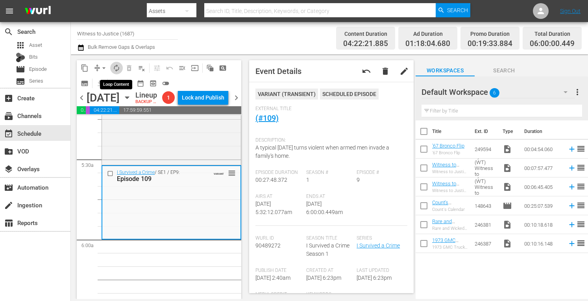
click at [119, 67] on span "autorenew_outlined" at bounding box center [117, 68] width 8 height 8
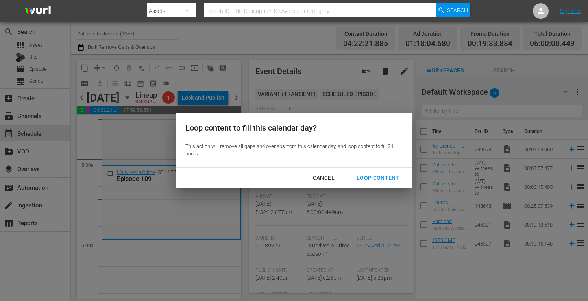
click at [372, 176] on div "Loop Content" at bounding box center [378, 178] width 56 height 10
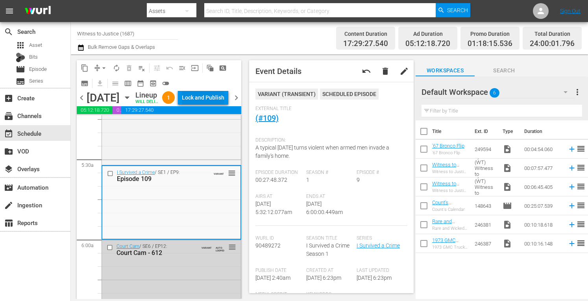
click at [217, 100] on div "Lock and Publish" at bounding box center [203, 98] width 43 height 14
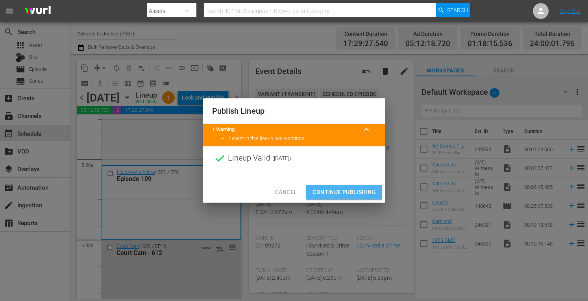
click at [337, 195] on span "Continue Publishing" at bounding box center [344, 192] width 63 height 10
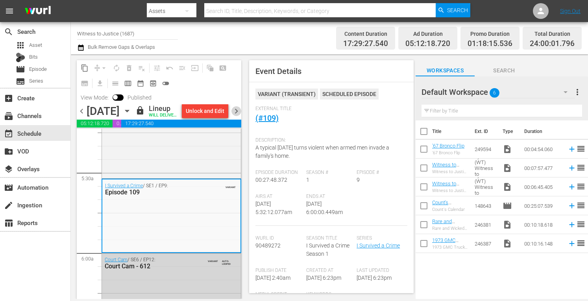
click at [241, 116] on span "chevron_right" at bounding box center [236, 111] width 10 height 10
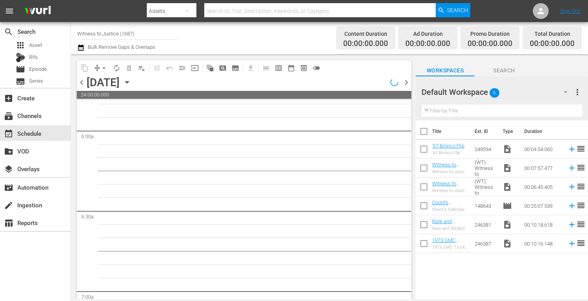
scroll to position [920, 0]
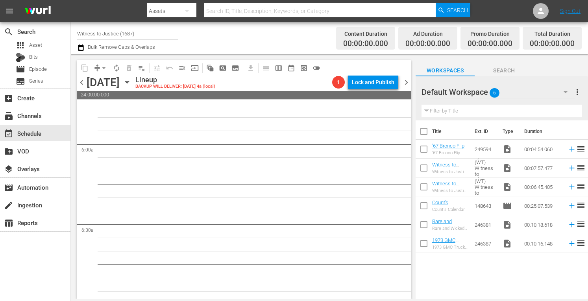
click at [148, 34] on input "Witness to Justice (1687)" at bounding box center [127, 33] width 101 height 19
type input "W"
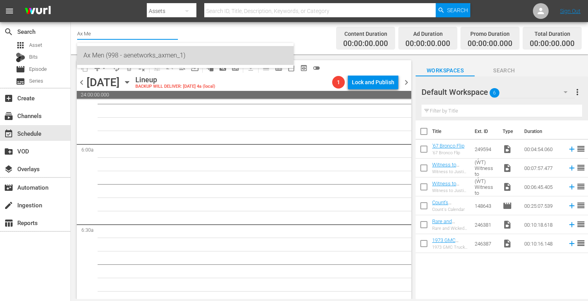
click at [128, 58] on div "Ax Men (998 - aenetworks_axmen_1)" at bounding box center [185, 55] width 204 height 19
type input "Ax Men (998 - aenetworks_axmen_1)"
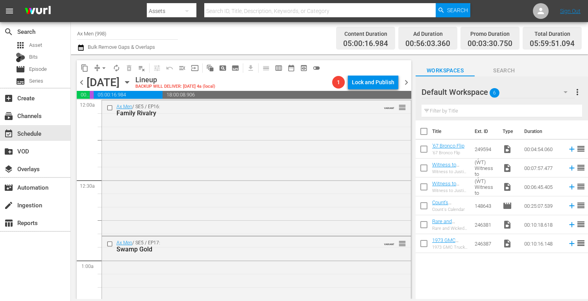
click at [129, 81] on icon "button" at bounding box center [127, 82] width 4 height 2
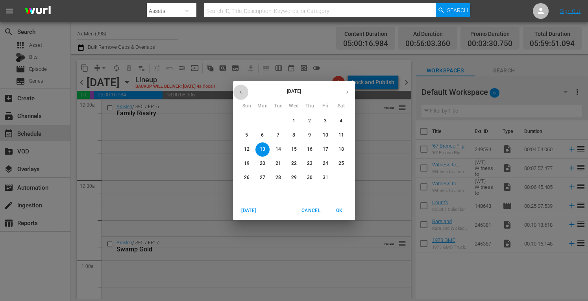
click at [242, 94] on icon "button" at bounding box center [241, 92] width 6 height 6
click at [265, 177] on span "29" at bounding box center [263, 177] width 14 height 7
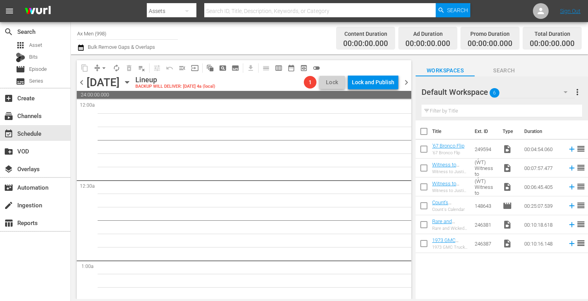
click at [83, 83] on span "chevron_left" at bounding box center [82, 83] width 10 height 10
click at [131, 85] on icon "button" at bounding box center [127, 82] width 9 height 9
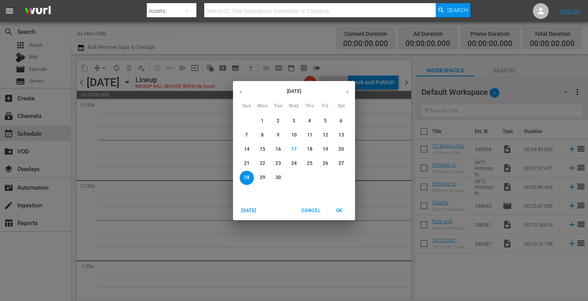
click at [279, 160] on p "23" at bounding box center [279, 163] width 6 height 7
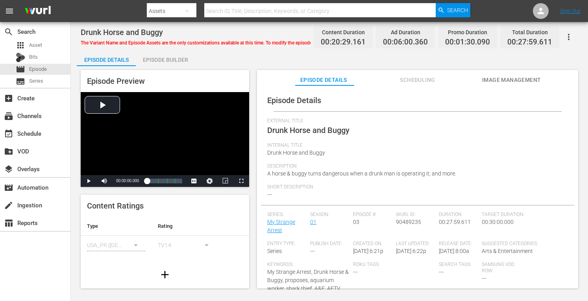
click at [170, 57] on div "Episode Builder" at bounding box center [165, 59] width 59 height 19
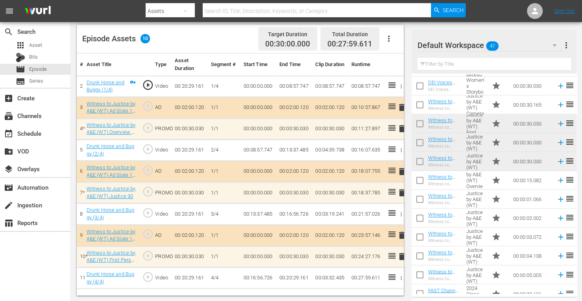
scroll to position [687, 0]
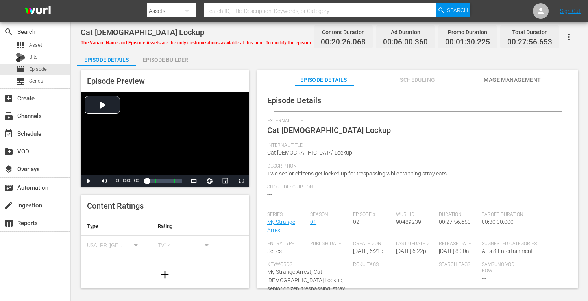
click at [172, 56] on div "Episode Builder" at bounding box center [165, 59] width 59 height 19
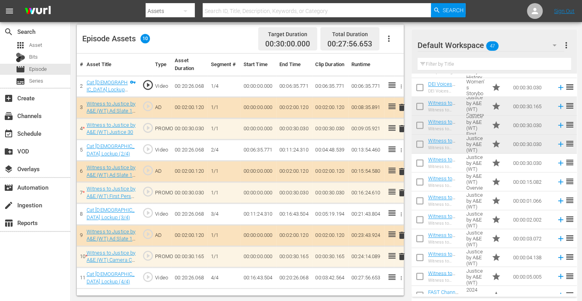
scroll to position [681, 0]
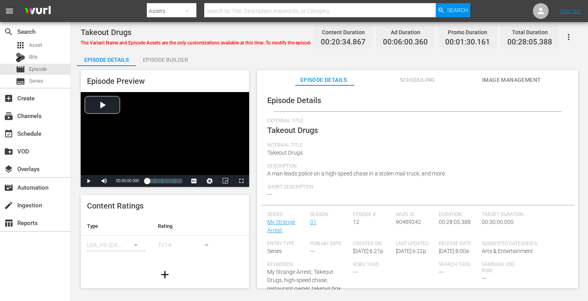
click at [167, 58] on div "Episode Builder" at bounding box center [165, 59] width 59 height 19
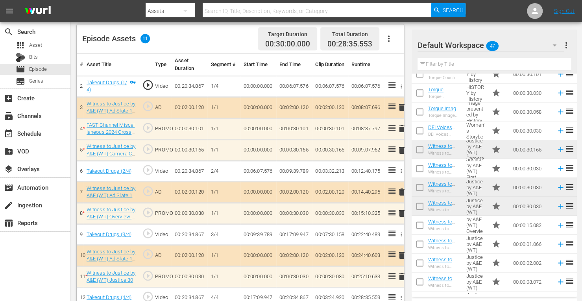
scroll to position [687, 0]
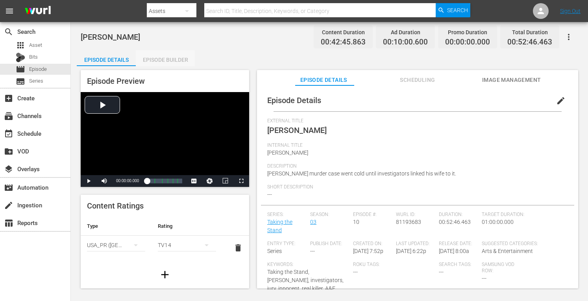
click at [172, 59] on div "Episode Builder" at bounding box center [165, 59] width 59 height 19
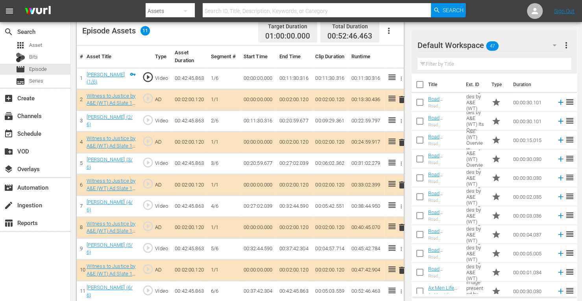
scroll to position [214, 0]
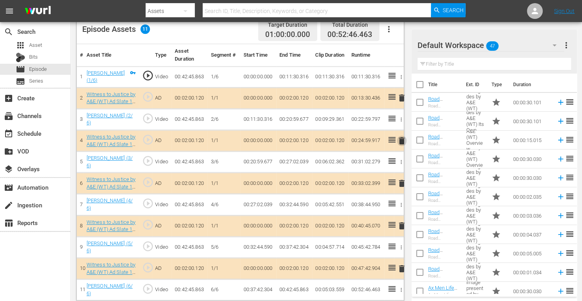
click at [401, 141] on span "delete" at bounding box center [401, 140] width 9 height 9
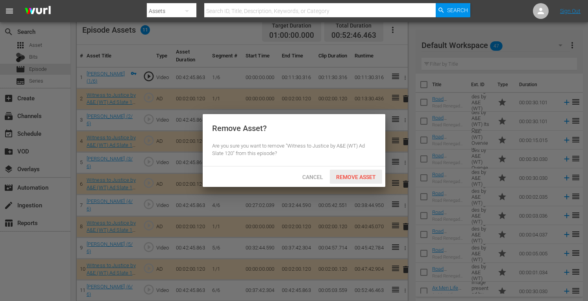
click at [349, 177] on span "Remove Asset" at bounding box center [356, 177] width 52 height 6
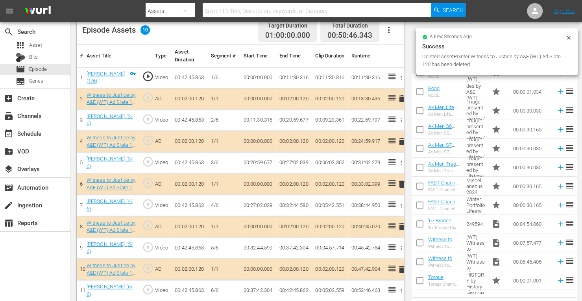
scroll to position [187, 0]
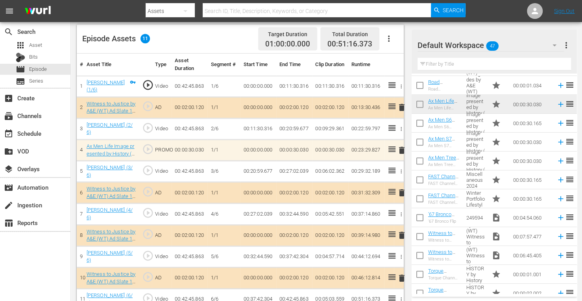
click at [400, 147] on span "delete" at bounding box center [401, 150] width 9 height 9
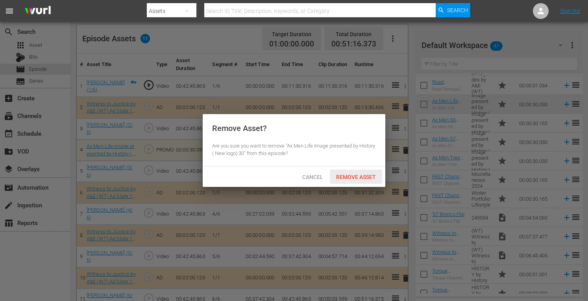
click at [354, 176] on span "Remove Asset" at bounding box center [356, 177] width 52 height 6
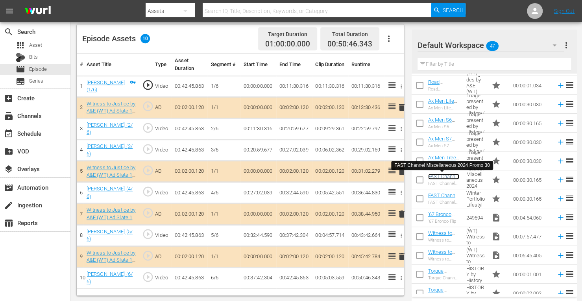
click at [430, 178] on link "FAST Channel Miscellaneous 2024 Promo 30" at bounding box center [443, 186] width 31 height 24
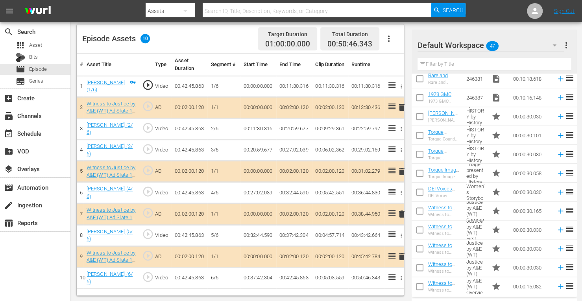
scroll to position [687, 0]
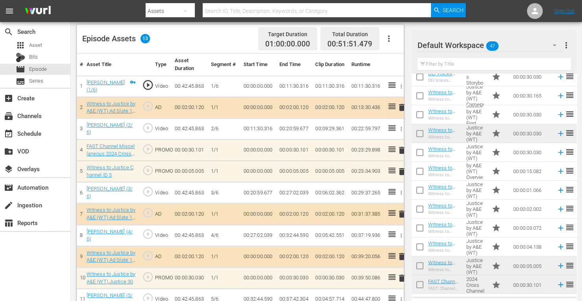
click at [399, 170] on span "delete" at bounding box center [401, 171] width 9 height 9
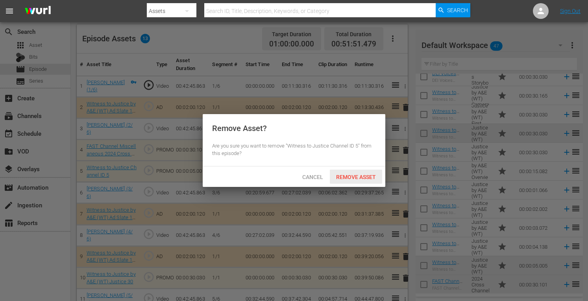
click at [368, 176] on span "Remove Asset" at bounding box center [356, 177] width 52 height 6
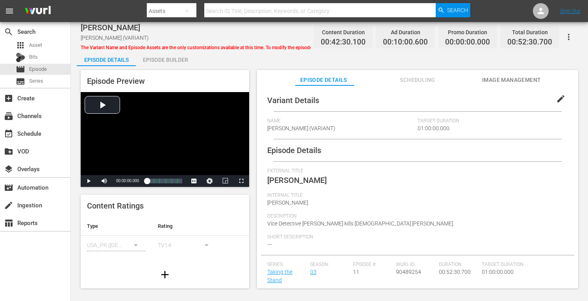
click at [168, 59] on div "Episode Builder" at bounding box center [165, 59] width 59 height 19
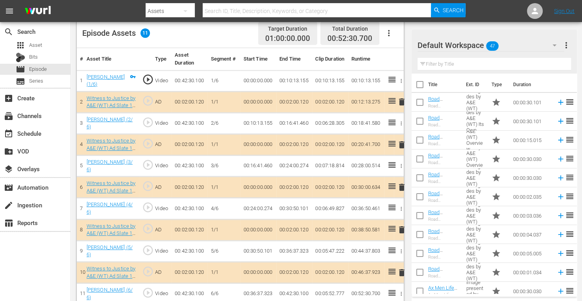
scroll to position [213, 0]
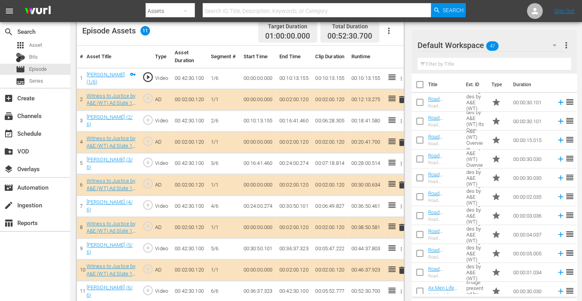
click at [403, 181] on span "delete" at bounding box center [401, 184] width 9 height 9
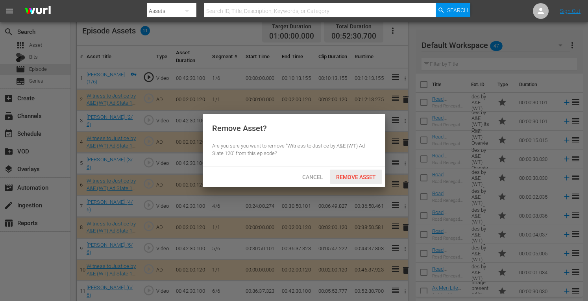
click at [360, 177] on span "Remove Asset" at bounding box center [356, 177] width 52 height 6
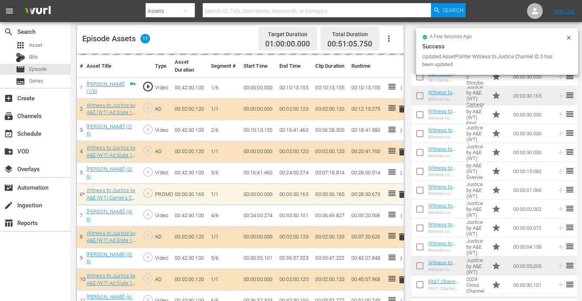
scroll to position [216, 0]
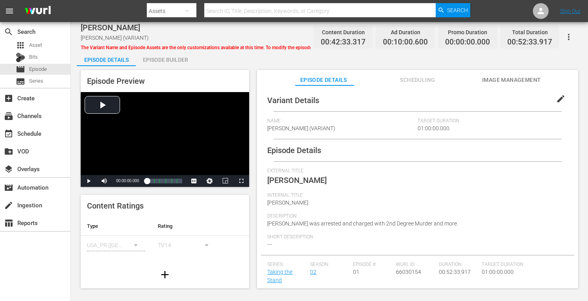
click at [161, 59] on div "Episode Builder" at bounding box center [165, 59] width 59 height 19
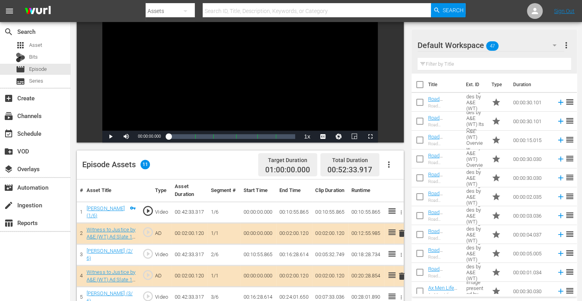
scroll to position [214, 0]
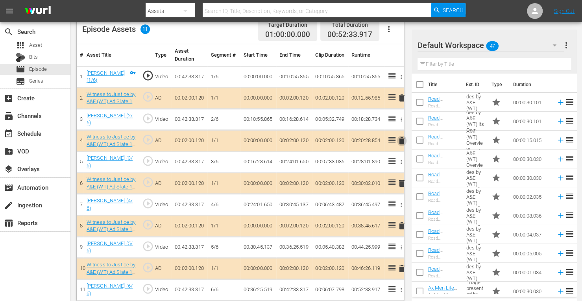
click at [403, 139] on span "delete" at bounding box center [401, 140] width 9 height 9
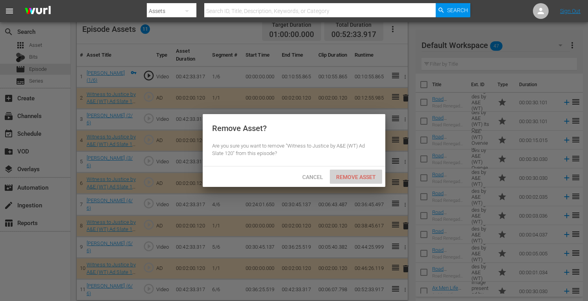
click at [362, 176] on span "Remove Asset" at bounding box center [356, 177] width 52 height 6
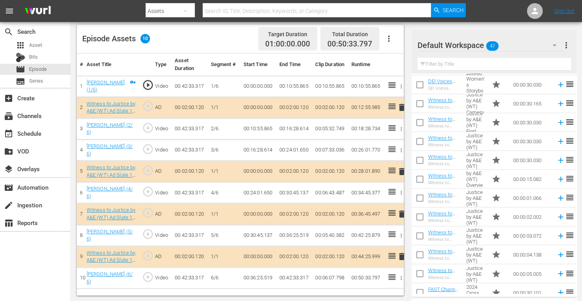
scroll to position [687, 0]
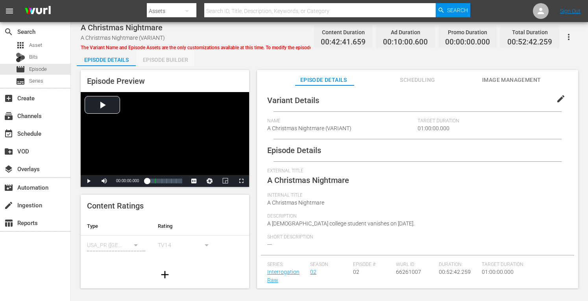
click at [181, 60] on div "Episode Builder" at bounding box center [165, 59] width 59 height 19
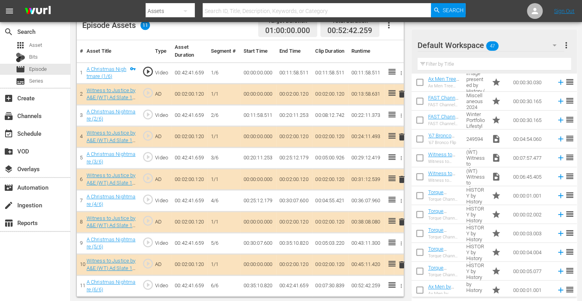
scroll to position [385, 0]
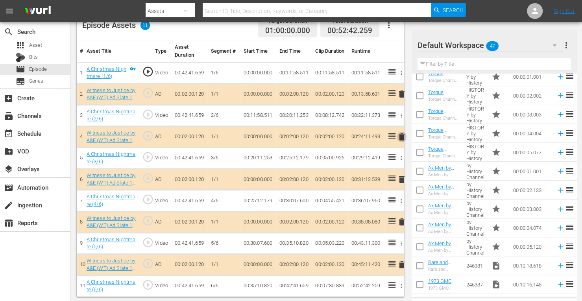
click at [401, 137] on span "delete" at bounding box center [401, 136] width 9 height 9
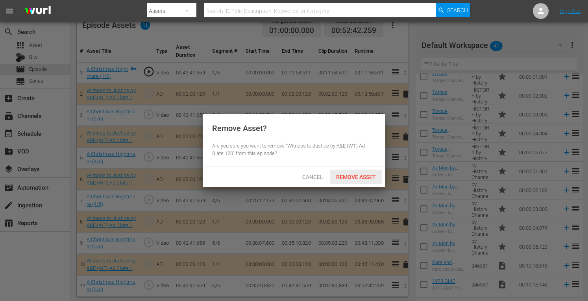
click at [357, 177] on span "Remove Asset" at bounding box center [356, 177] width 52 height 6
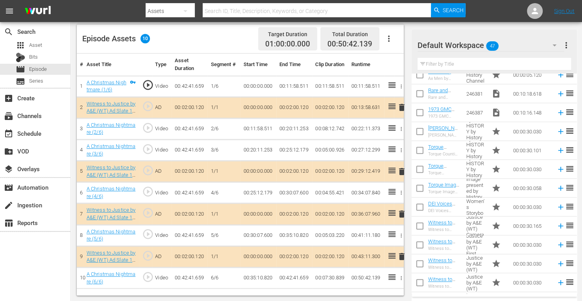
scroll to position [687, 0]
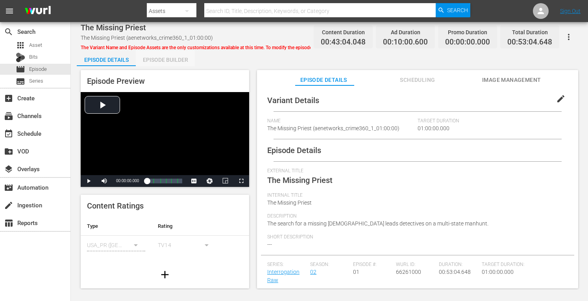
click at [177, 59] on div "Episode Builder" at bounding box center [165, 59] width 59 height 19
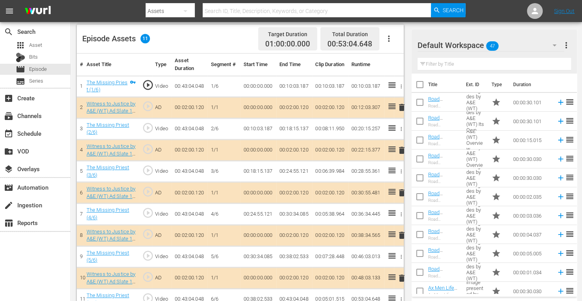
scroll to position [216, 0]
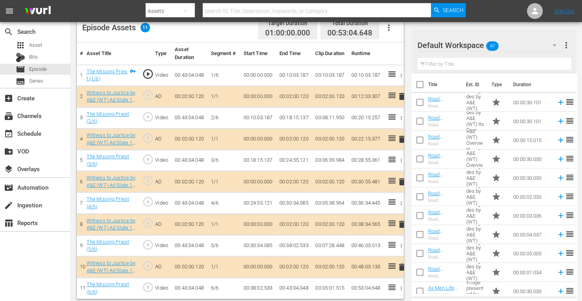
click at [401, 178] on span "delete" at bounding box center [401, 181] width 9 height 9
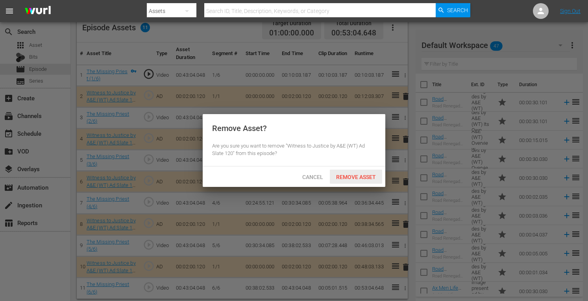
click at [363, 176] on span "Remove Asset" at bounding box center [356, 177] width 52 height 6
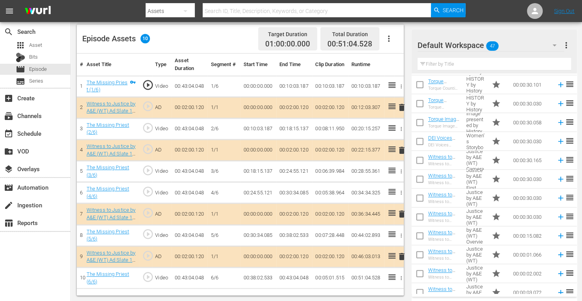
scroll to position [687, 0]
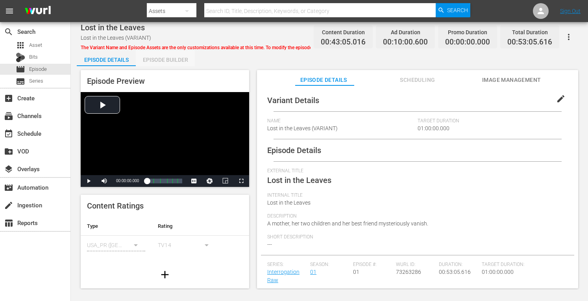
click at [182, 57] on div "Episode Builder" at bounding box center [165, 59] width 59 height 19
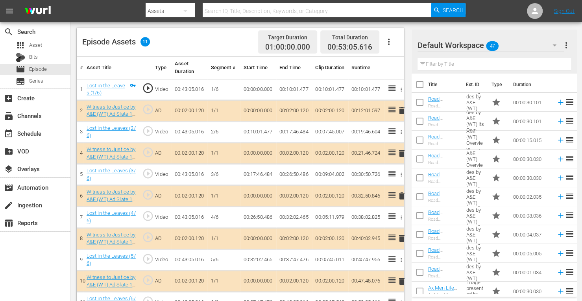
scroll to position [218, 0]
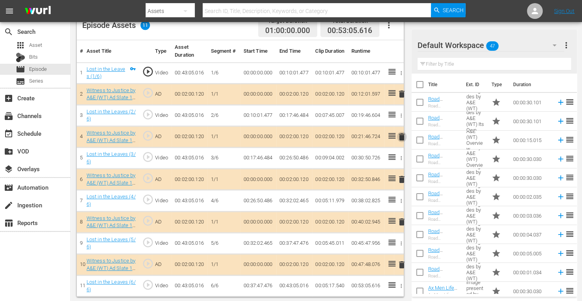
click at [402, 136] on span "delete" at bounding box center [401, 136] width 9 height 9
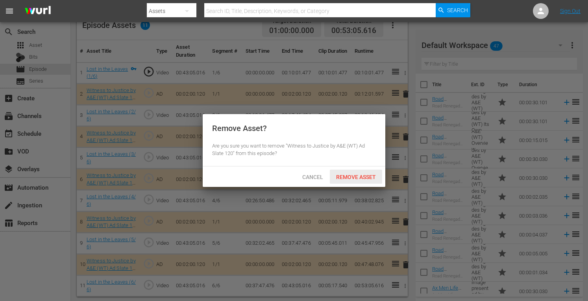
click at [350, 177] on span "Remove Asset" at bounding box center [356, 177] width 52 height 6
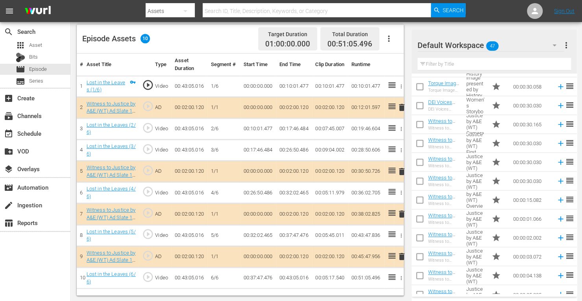
scroll to position [644, 0]
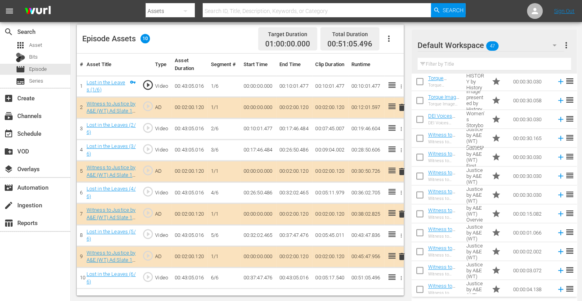
click at [422, 121] on input "checkbox" at bounding box center [420, 121] width 17 height 17
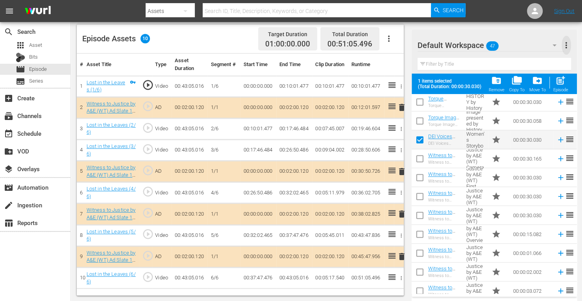
click at [567, 44] on span "more_vert" at bounding box center [566, 45] width 9 height 9
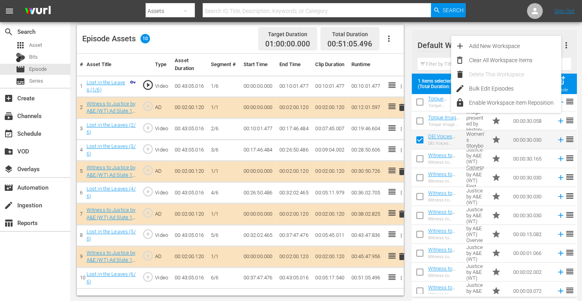
click at [517, 31] on div "Default Workspace 47 Default more_vert" at bounding box center [495, 42] width 154 height 25
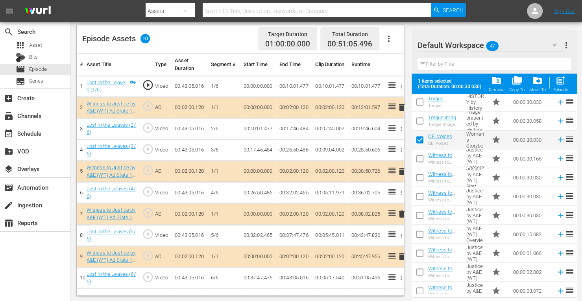
click at [423, 140] on input "checkbox" at bounding box center [420, 141] width 17 height 17
checkbox input "false"
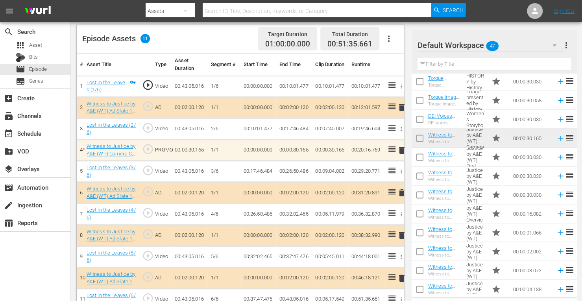
click at [402, 150] on span "delete" at bounding box center [401, 150] width 9 height 9
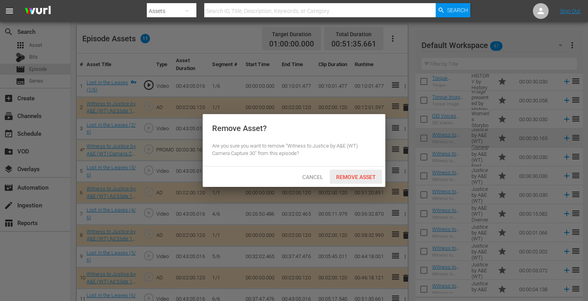
click at [375, 176] on span "Remove Asset" at bounding box center [356, 177] width 52 height 6
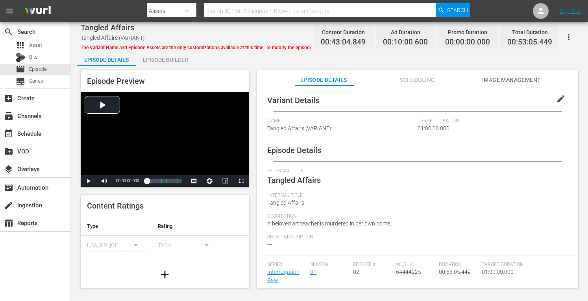
click at [185, 59] on div "Episode Builder" at bounding box center [165, 59] width 59 height 19
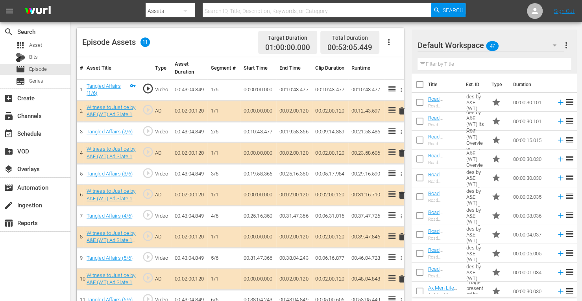
scroll to position [214, 0]
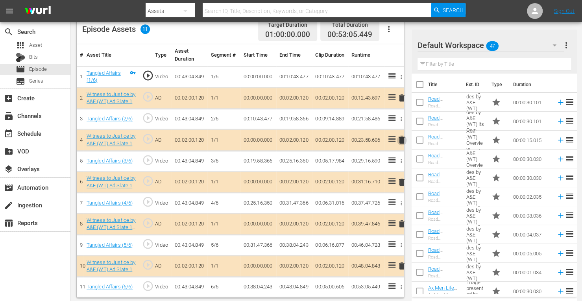
click at [401, 140] on span "delete" at bounding box center [401, 139] width 9 height 9
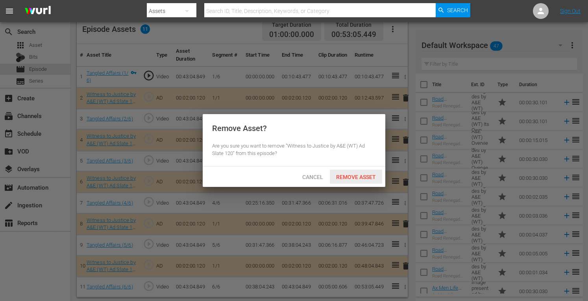
click at [350, 184] on div "Cancel Remove Asset" at bounding box center [294, 177] width 183 height 20
click at [352, 178] on span "Remove Asset" at bounding box center [356, 177] width 52 height 6
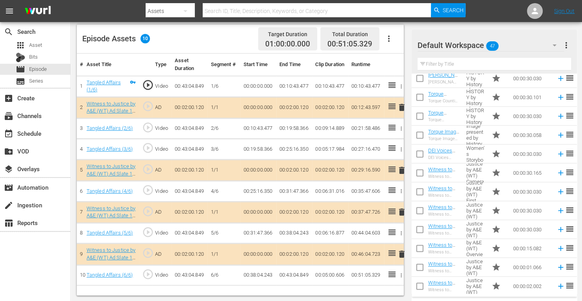
scroll to position [687, 0]
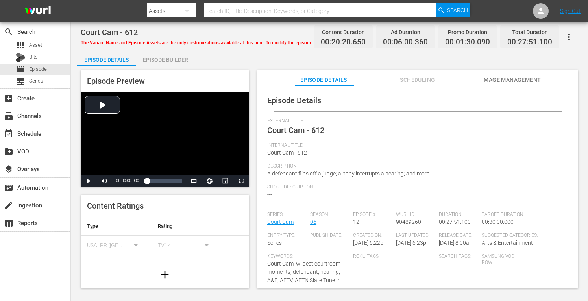
click at [175, 58] on div "Episode Builder" at bounding box center [165, 59] width 59 height 19
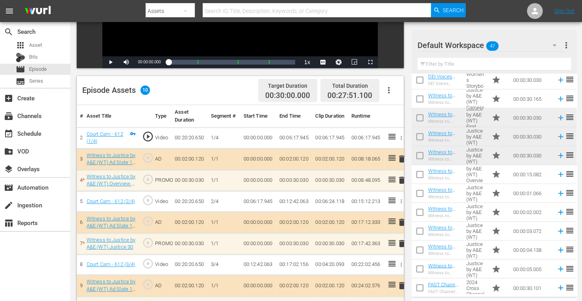
scroll to position [687, 0]
